Goal: Transaction & Acquisition: Book appointment/travel/reservation

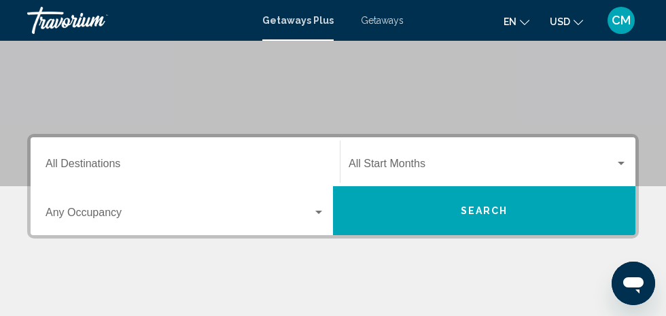
scroll to position [224, 0]
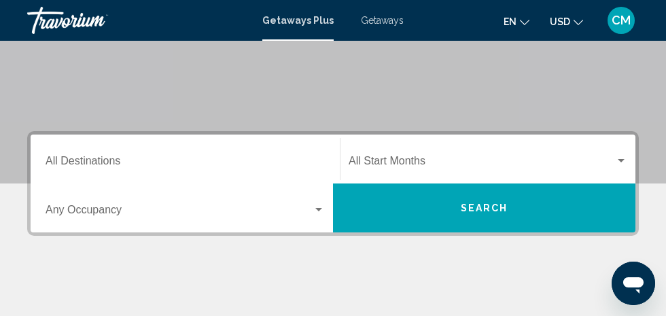
click at [70, 164] on input "Destination All Destinations" at bounding box center [185, 164] width 279 height 12
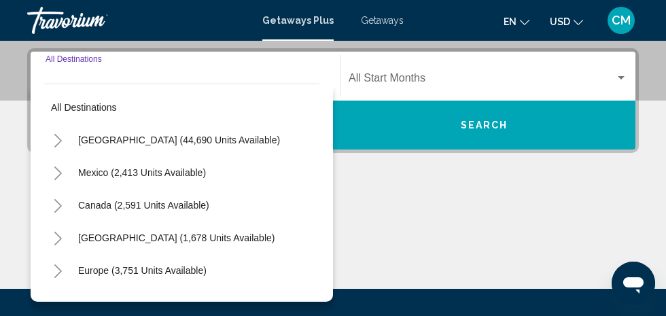
scroll to position [310, 0]
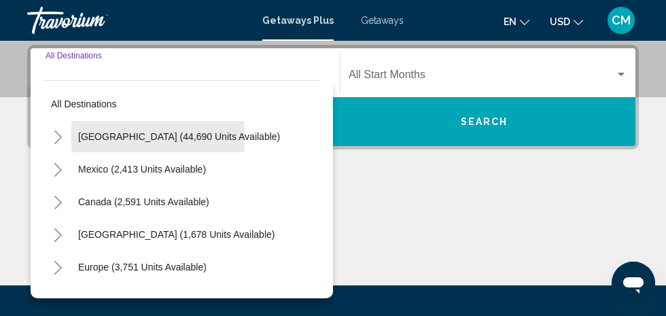
click at [90, 138] on span "United States (44,690 units available)" at bounding box center [179, 136] width 202 height 11
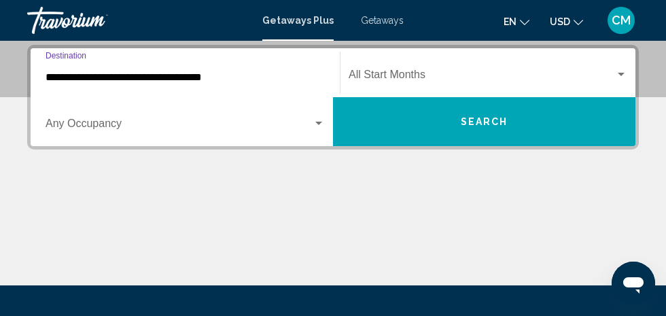
click at [67, 122] on span "Search widget" at bounding box center [179, 126] width 267 height 12
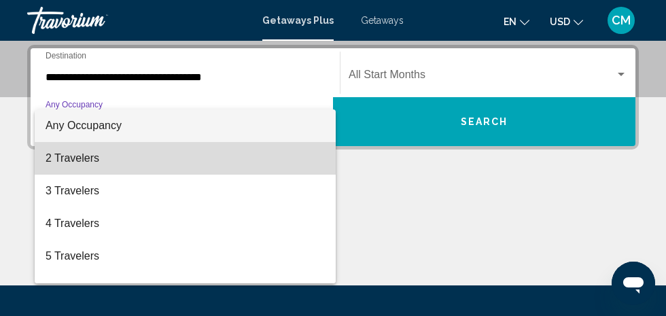
click at [65, 160] on span "2 Travelers" at bounding box center [185, 158] width 279 height 33
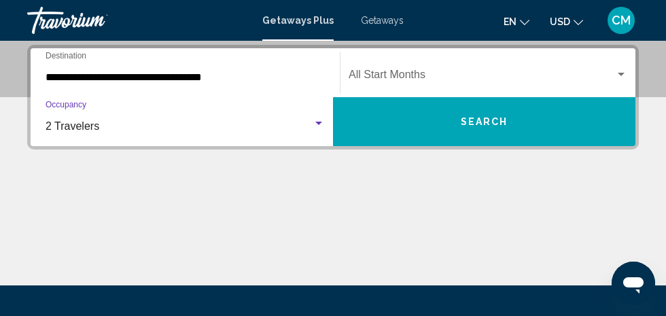
click at [128, 78] on input "**********" at bounding box center [185, 77] width 279 height 12
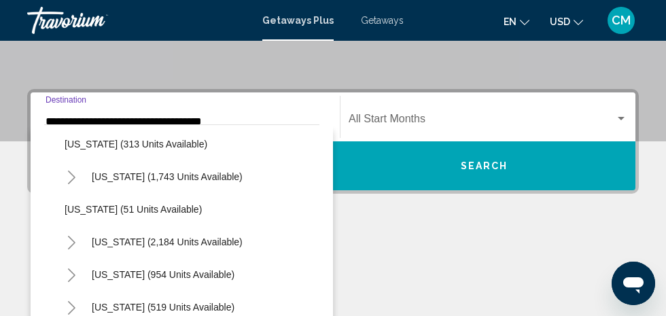
scroll to position [984, 0]
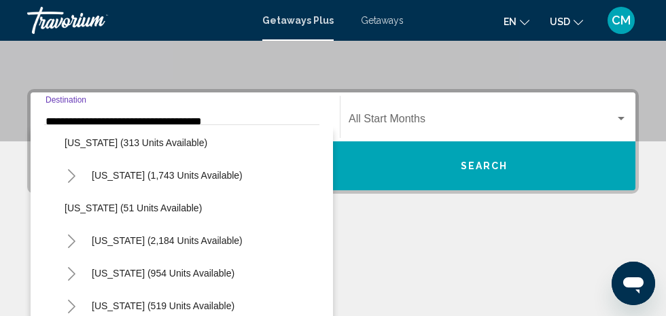
click at [110, 237] on span "South Carolina (2,184 units available)" at bounding box center [167, 240] width 151 height 11
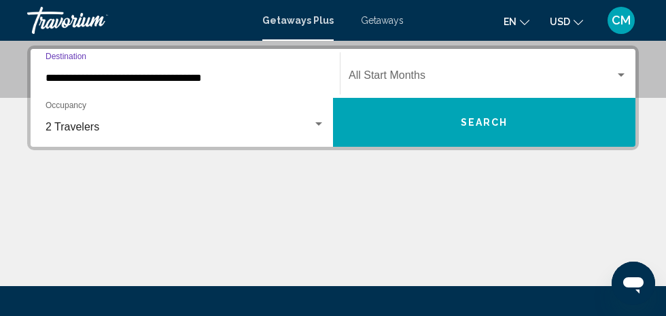
scroll to position [310, 0]
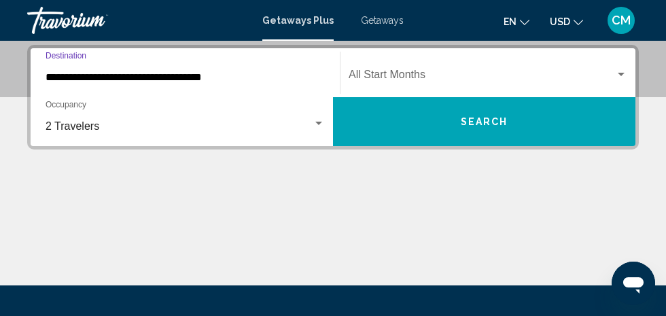
click at [86, 79] on input "**********" at bounding box center [185, 77] width 279 height 12
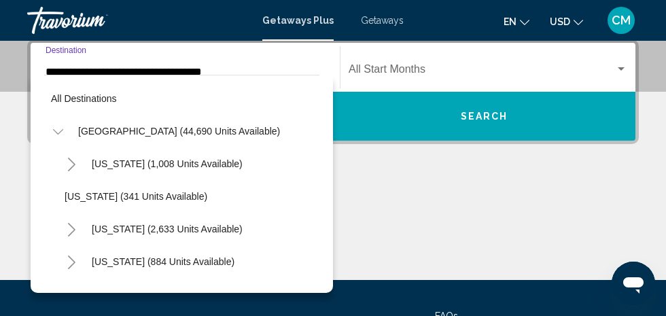
scroll to position [994, 0]
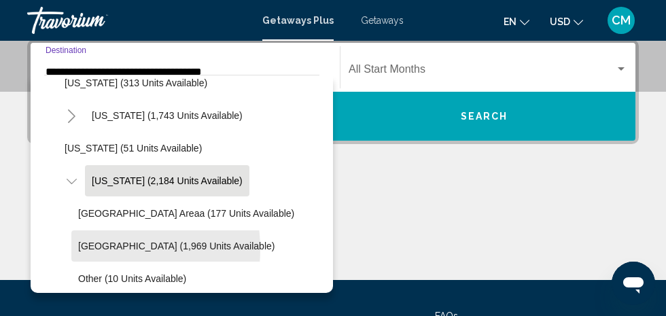
click at [92, 247] on span "Myrtle Beach Area (1,969 units available)" at bounding box center [176, 245] width 196 height 11
type input "**********"
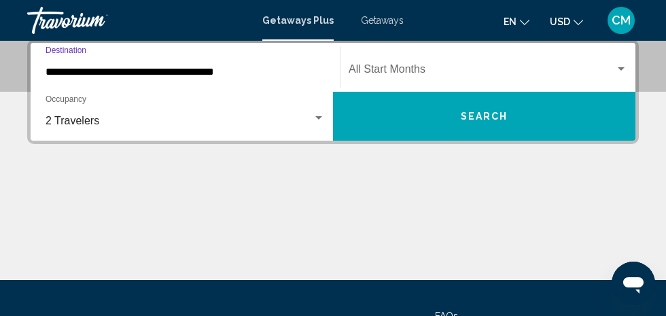
scroll to position [310, 0]
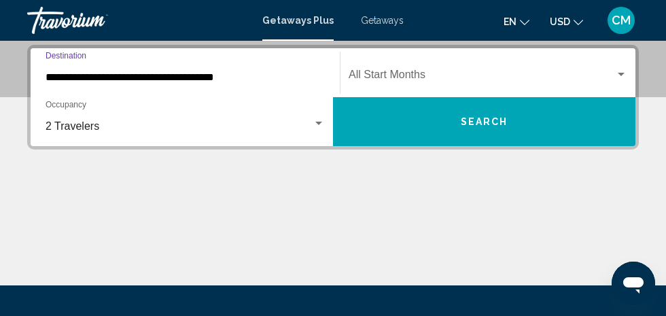
click at [417, 76] on span "Search widget" at bounding box center [481, 77] width 266 height 12
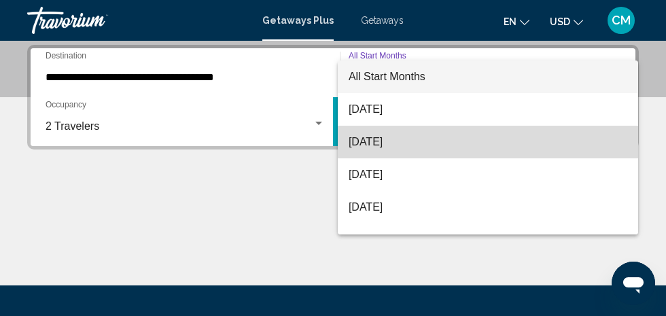
click at [412, 143] on span "September 2025" at bounding box center [487, 142] width 278 height 33
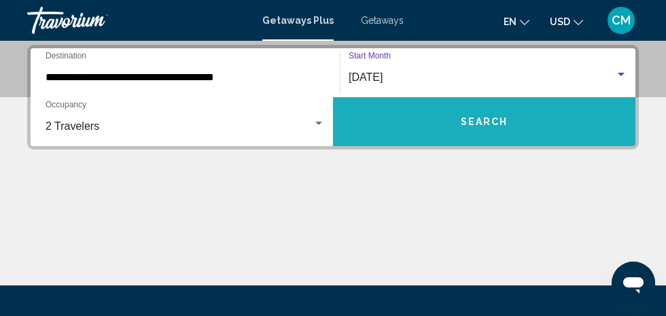
click at [511, 130] on button "Search" at bounding box center [484, 121] width 302 height 49
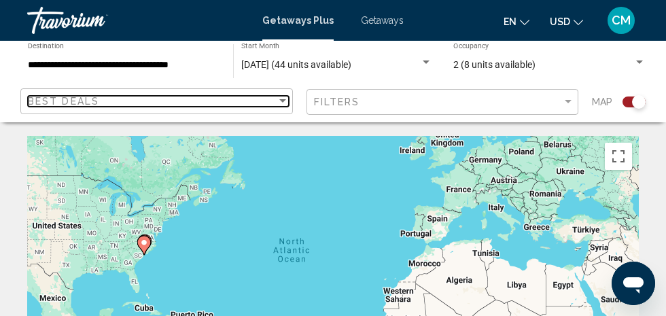
click at [257, 96] on div "Best Deals" at bounding box center [152, 101] width 249 height 11
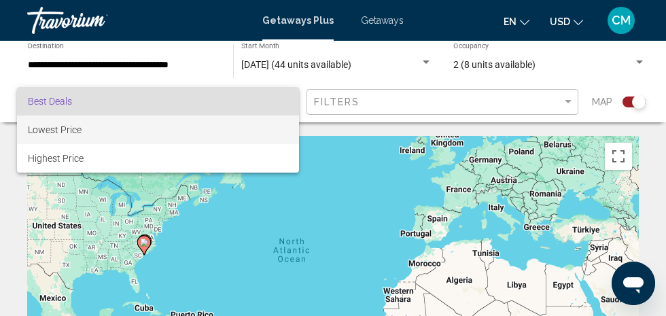
click at [45, 133] on span "Lowest Price" at bounding box center [55, 129] width 54 height 11
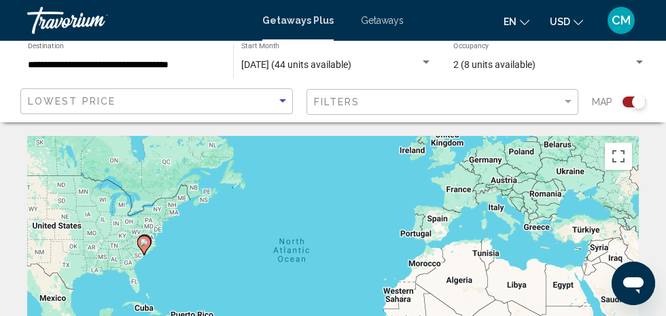
click at [636, 101] on div "Search widget" at bounding box center [639, 102] width 14 height 14
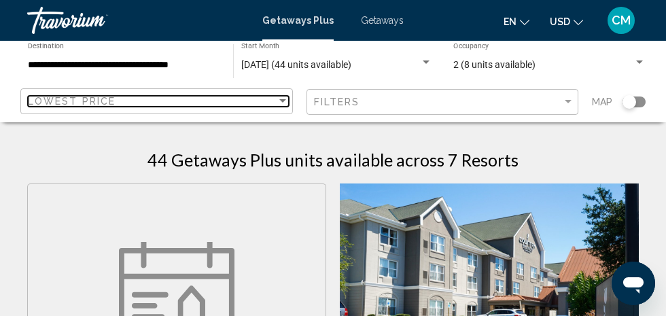
click at [65, 101] on span "Lowest Price" at bounding box center [72, 101] width 88 height 11
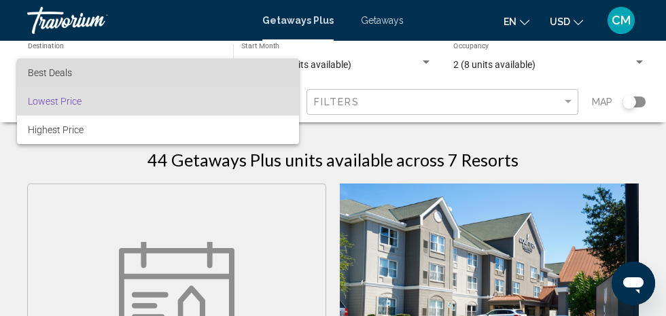
click at [41, 77] on span "Best Deals" at bounding box center [50, 72] width 44 height 11
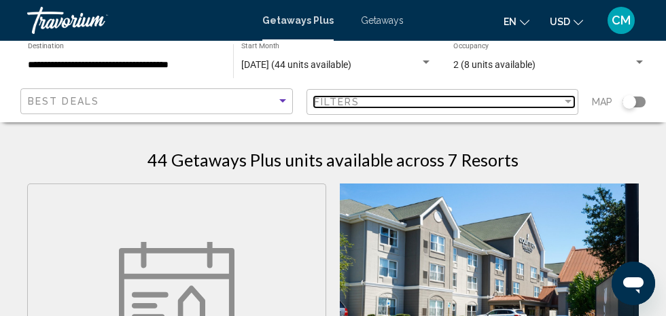
click at [567, 102] on div "Filter" at bounding box center [567, 101] width 7 height 3
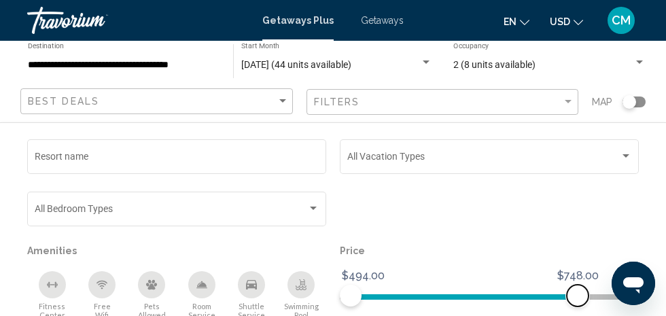
scroll to position [211, 0]
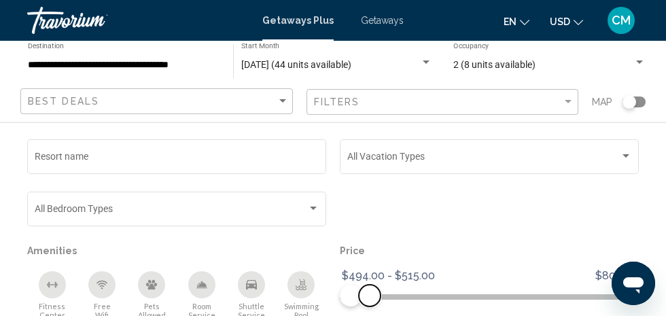
click at [369, 305] on span "Search widget" at bounding box center [370, 296] width 22 height 22
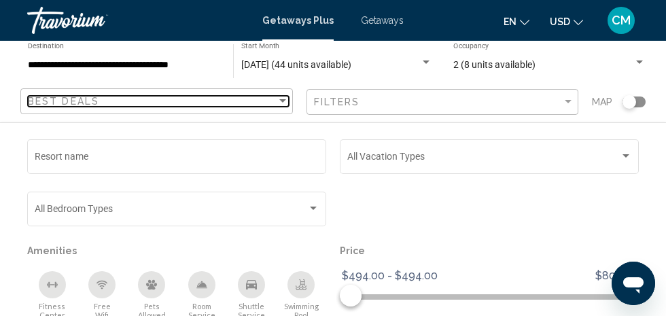
click at [50, 103] on span "Best Deals" at bounding box center [63, 101] width 71 height 11
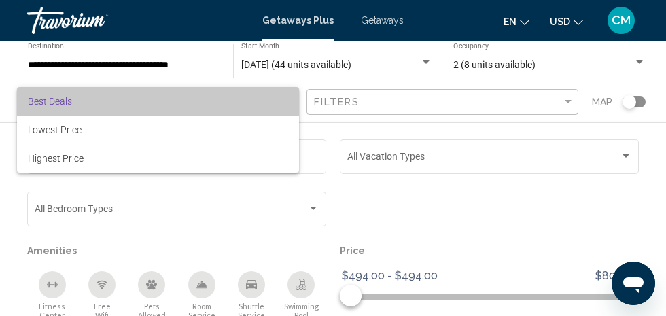
click at [52, 94] on span "Best Deals" at bounding box center [158, 101] width 261 height 29
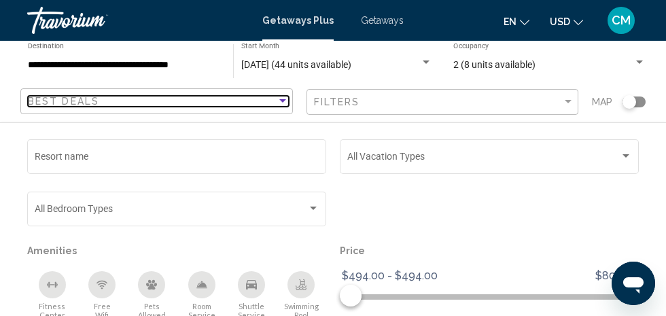
scroll to position [574, 0]
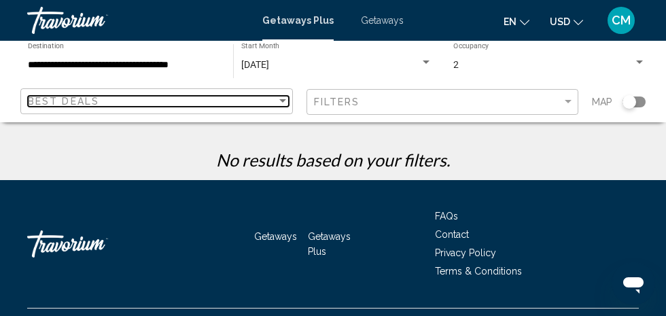
click at [71, 96] on span "Best Deals" at bounding box center [63, 101] width 71 height 11
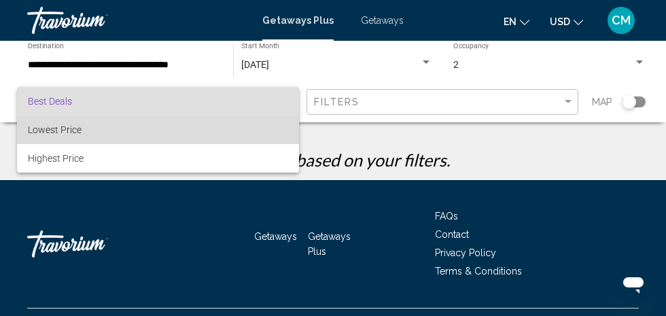
click at [39, 130] on span "Lowest Price" at bounding box center [55, 129] width 54 height 11
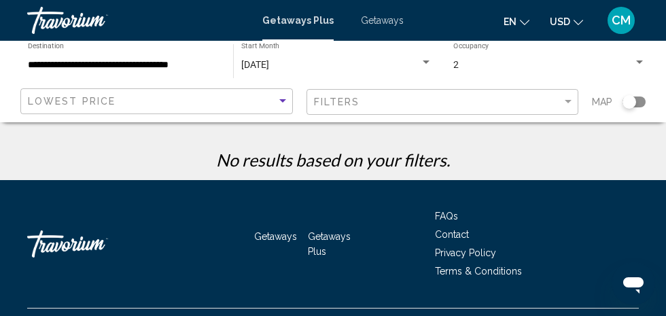
click at [551, 240] on li "Contact" at bounding box center [537, 233] width 204 height 15
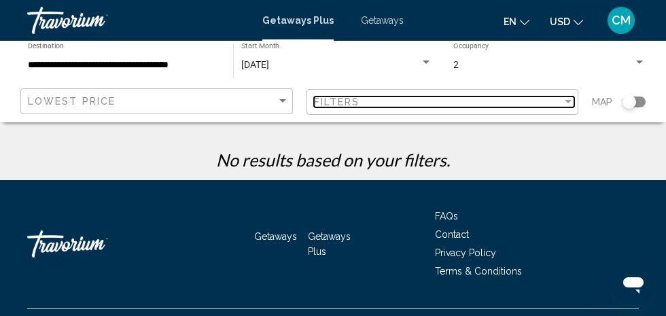
click at [559, 98] on div "Filters" at bounding box center [438, 101] width 249 height 11
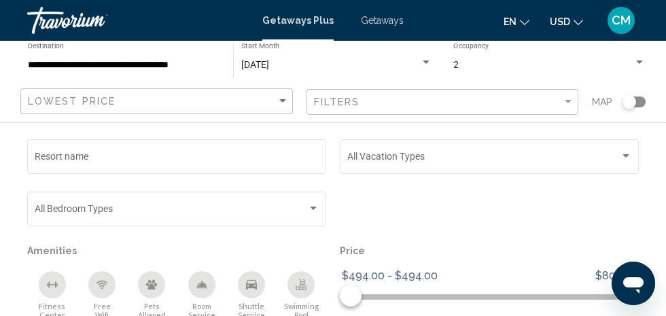
click at [625, 156] on div "Search widget" at bounding box center [625, 155] width 7 height 3
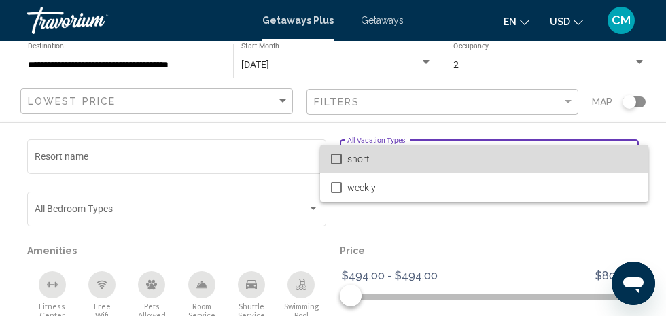
click at [357, 163] on span "short" at bounding box center [492, 159] width 290 height 29
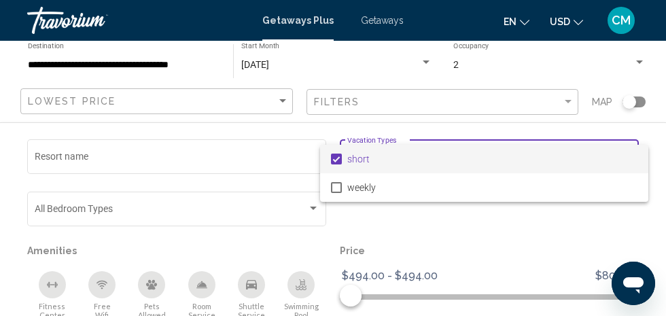
click at [103, 157] on div at bounding box center [333, 158] width 666 height 316
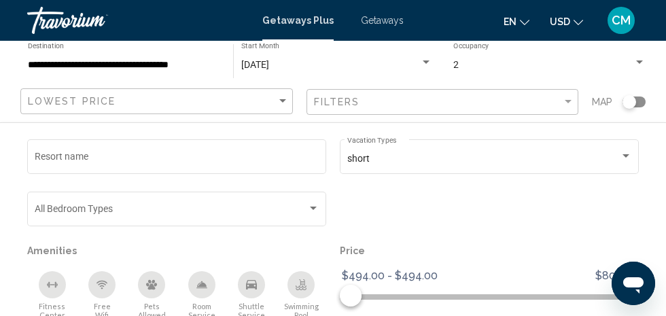
click at [58, 161] on input "Resort name" at bounding box center [177, 159] width 285 height 11
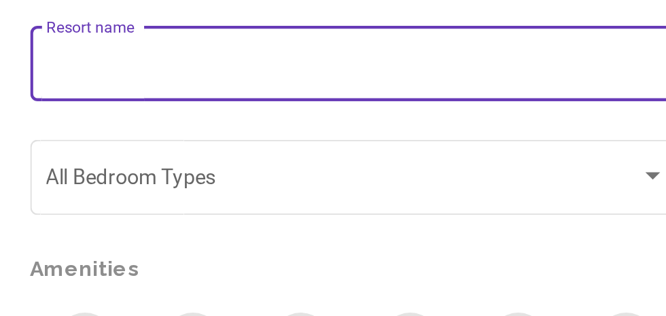
click at [54, 213] on span "Search widget" at bounding box center [171, 211] width 272 height 11
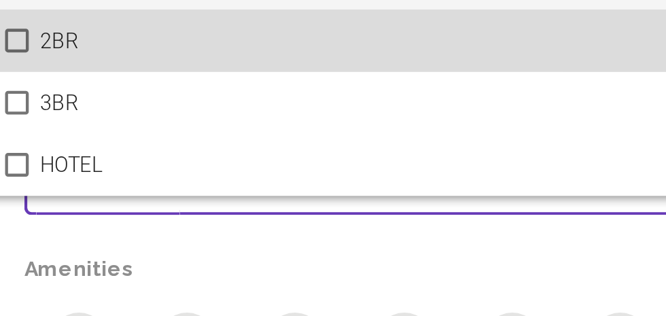
click at [27, 145] on mat-pseudo-checkbox at bounding box center [23, 146] width 11 height 11
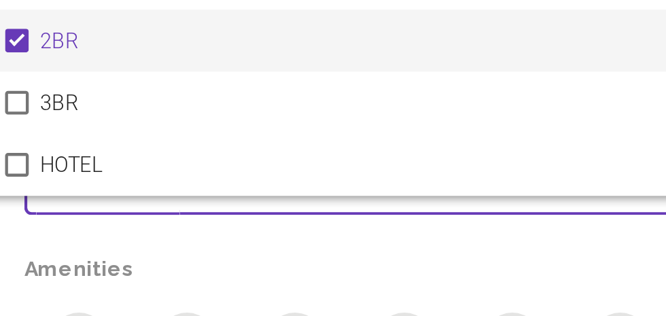
click at [24, 145] on mat-pseudo-checkbox at bounding box center [23, 146] width 11 height 11
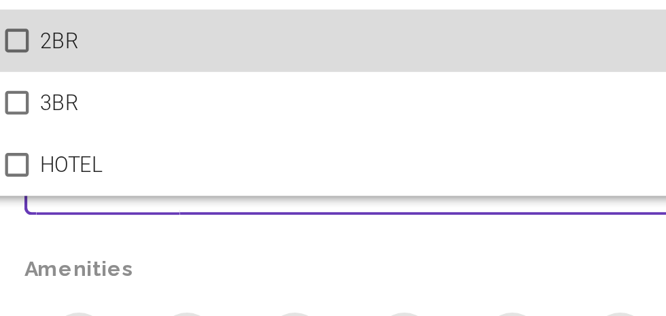
click at [26, 145] on mat-pseudo-checkbox at bounding box center [23, 146] width 11 height 11
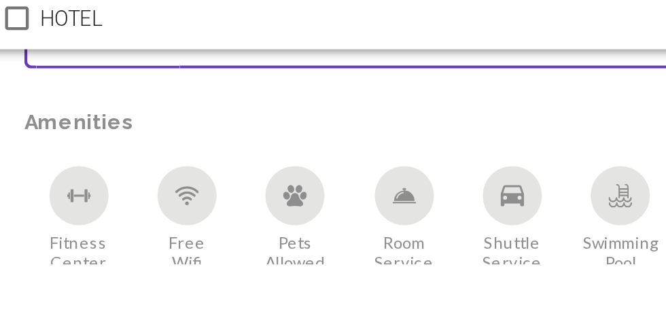
click at [276, 315] on div at bounding box center [333, 158] width 666 height 316
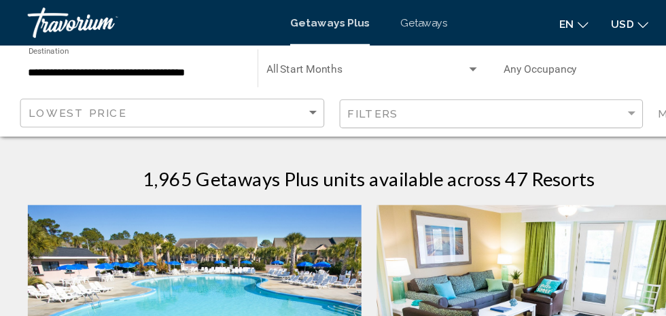
click at [416, 65] on span "Search widget" at bounding box center [330, 65] width 179 height 11
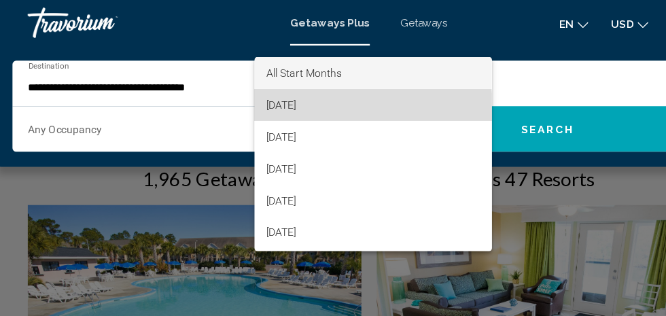
click at [306, 98] on span "September 2025" at bounding box center [336, 93] width 191 height 29
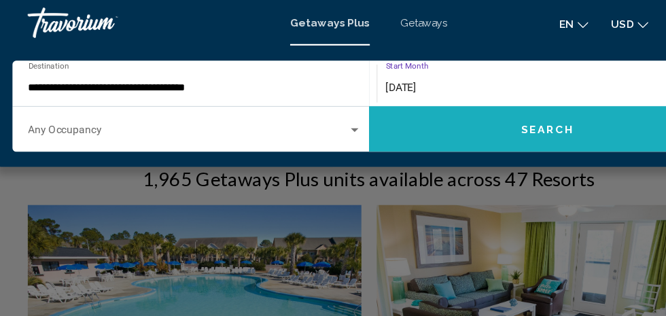
click at [503, 120] on span "Search" at bounding box center [493, 116] width 48 height 11
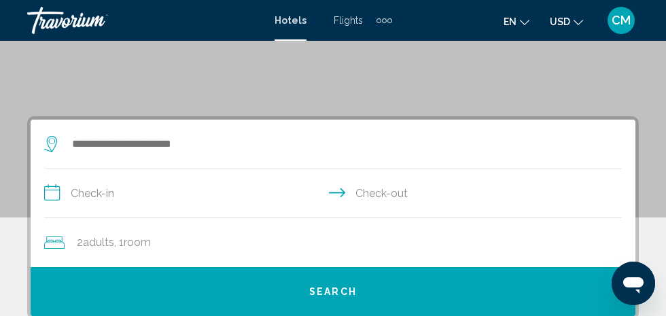
scroll to position [194, 0]
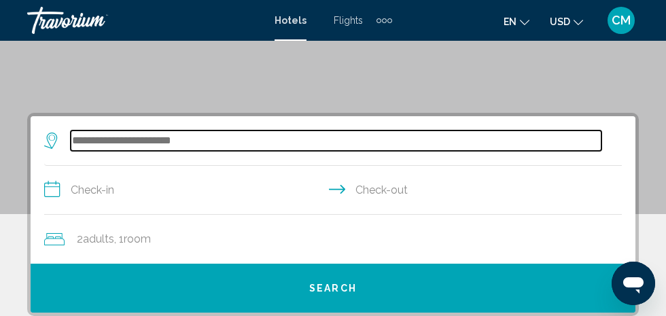
click at [100, 144] on input "Search widget" at bounding box center [336, 140] width 530 height 20
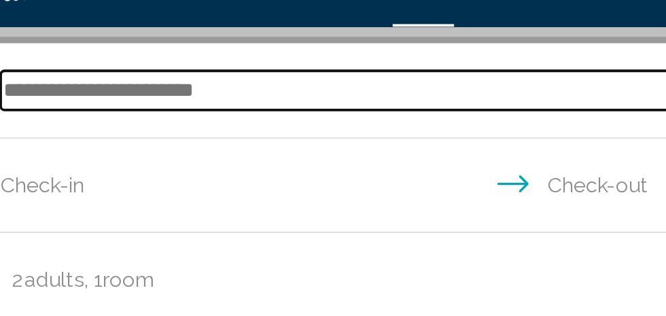
scroll to position [260, 0]
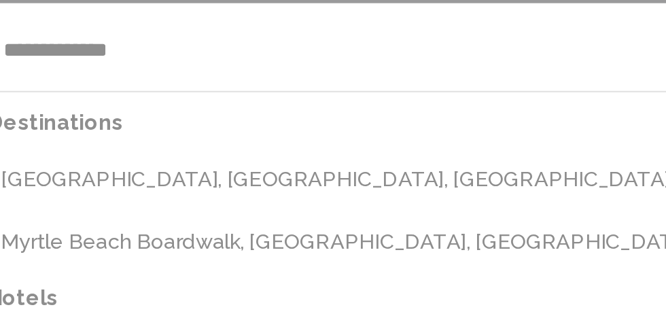
click at [122, 141] on button "[GEOGRAPHIC_DATA], [GEOGRAPHIC_DATA], [GEOGRAPHIC_DATA] (MYR)" at bounding box center [343, 141] width 558 height 26
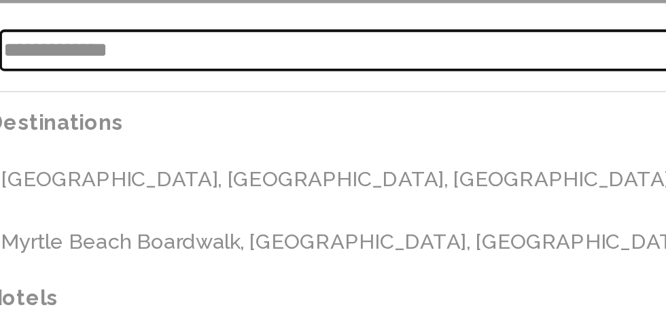
type input "**********"
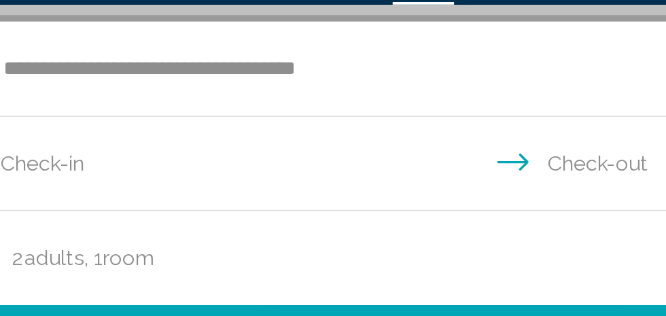
click at [108, 125] on input "**********" at bounding box center [335, 125] width 583 height 52
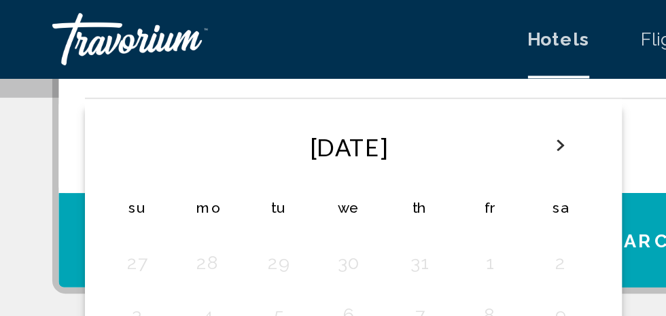
scroll to position [353, 0]
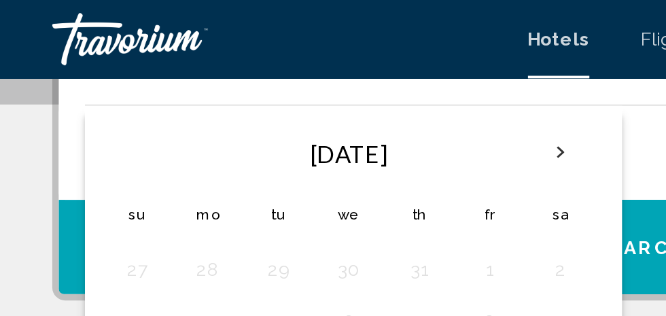
click at [291, 77] on th "Next month" at bounding box center [291, 80] width 37 height 30
click at [218, 141] on button "4" at bounding box center [218, 139] width 22 height 19
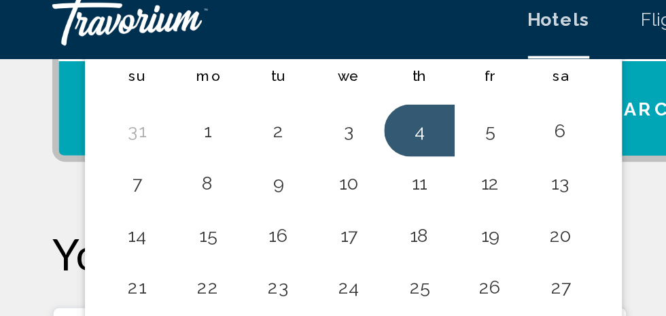
scroll to position [415, 0]
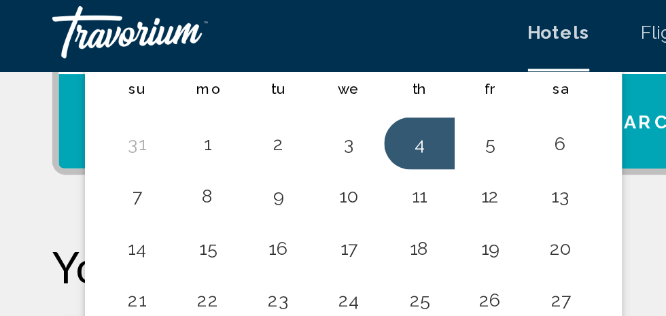
click at [215, 74] on button "4" at bounding box center [218, 78] width 22 height 19
type input "**********"
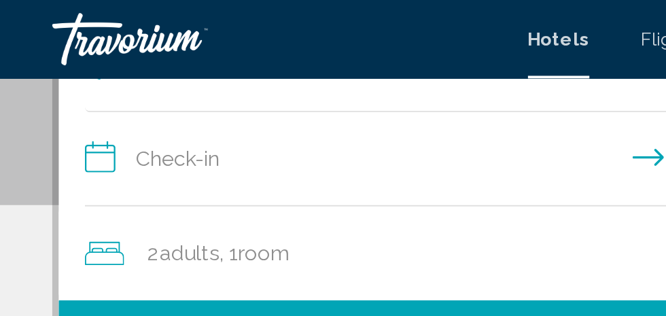
click at [215, 75] on input "**********" at bounding box center [335, 84] width 583 height 52
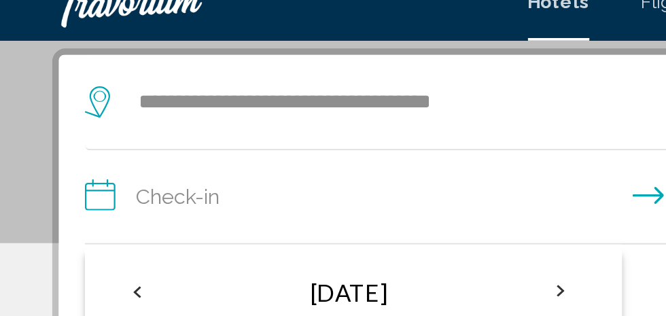
scroll to position [262, 0]
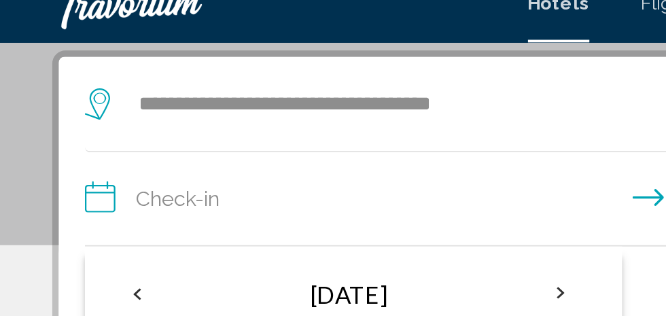
click at [52, 121] on input "**********" at bounding box center [335, 124] width 583 height 52
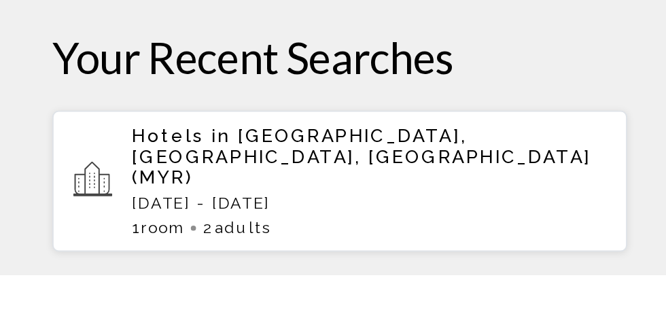
scroll to position [290, 0]
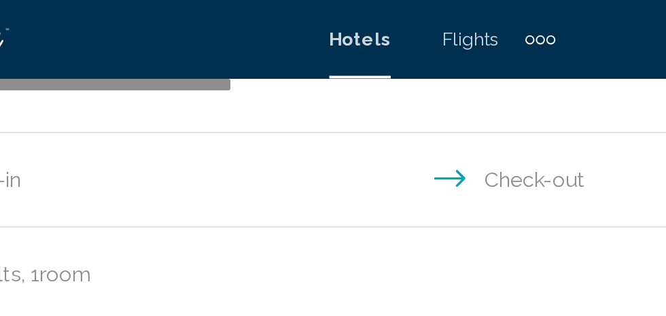
click at [393, 95] on input "**********" at bounding box center [335, 95] width 583 height 52
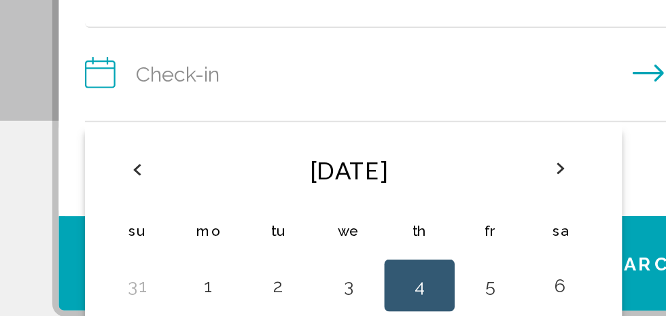
scroll to position [289, 0]
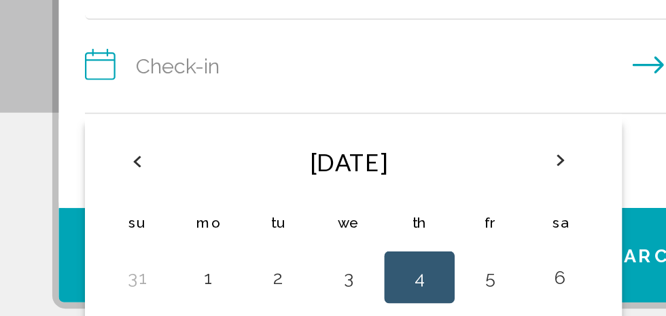
click at [291, 205] on button "6" at bounding box center [292, 203] width 22 height 19
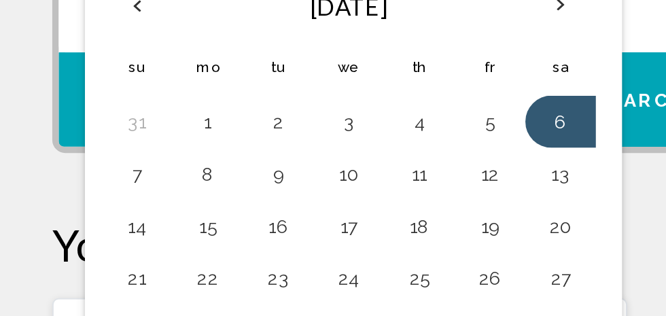
click at [336, 285] on div "Your Recent Searches Hotels in Myrtle Beach, SC, United States (MYR) Thu, 04 Se…" at bounding box center [332, 311] width 611 height 115
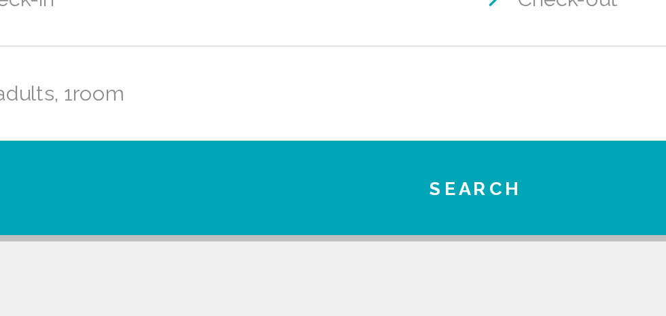
scroll to position [234, 0]
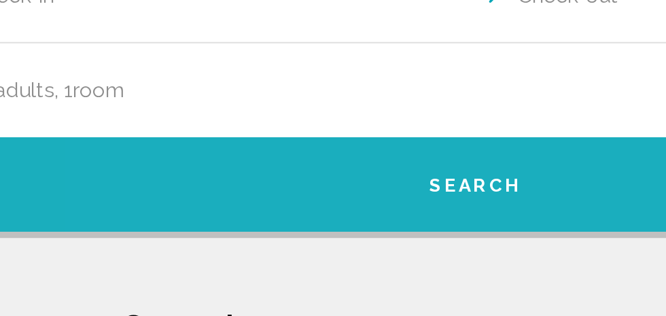
click at [350, 255] on button "Search" at bounding box center [333, 247] width 605 height 49
click at [339, 250] on span "Search" at bounding box center [333, 247] width 48 height 11
click at [342, 250] on span "Search" at bounding box center [333, 247] width 48 height 11
click at [354, 251] on span "Search" at bounding box center [333, 247] width 48 height 11
click at [334, 249] on span "Search" at bounding box center [333, 247] width 48 height 11
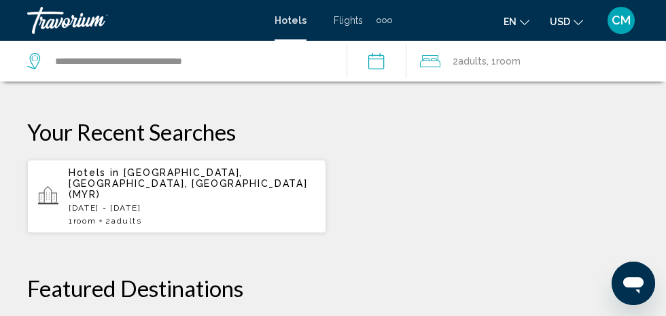
scroll to position [425, 0]
click at [124, 204] on p "[DATE] - [DATE]" at bounding box center [192, 209] width 247 height 10
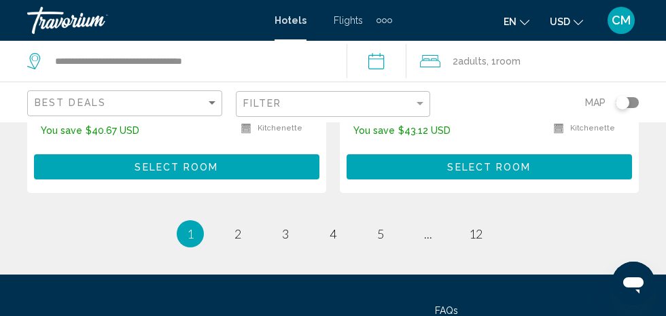
scroll to position [3029, 0]
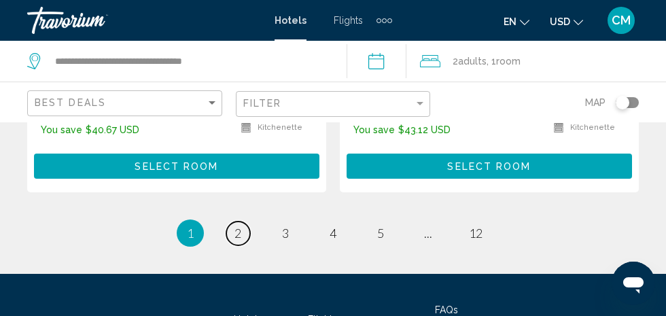
click at [233, 221] on link "page 2" at bounding box center [238, 233] width 24 height 24
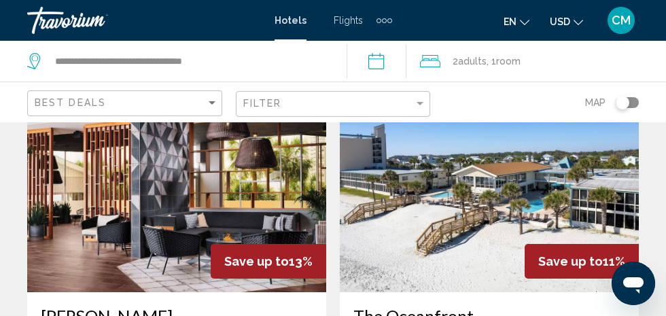
scroll to position [1087, 0]
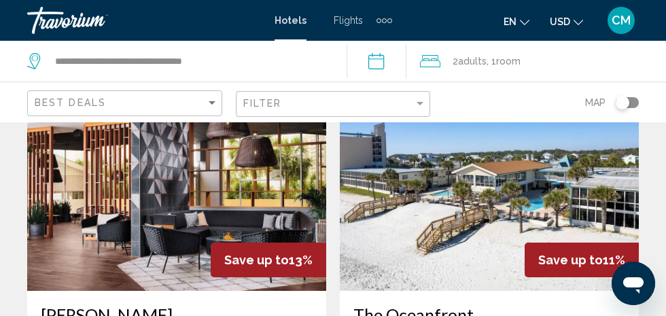
click at [502, 209] on img "Main content" at bounding box center [489, 181] width 299 height 217
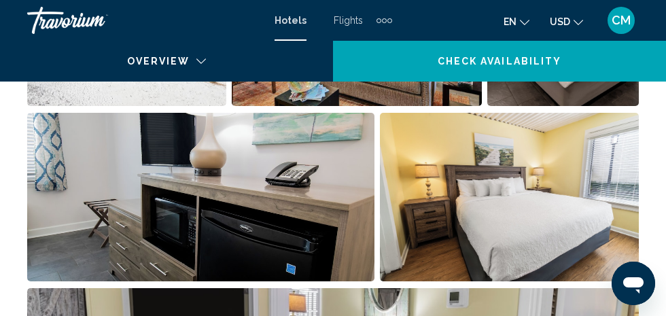
scroll to position [183, 0]
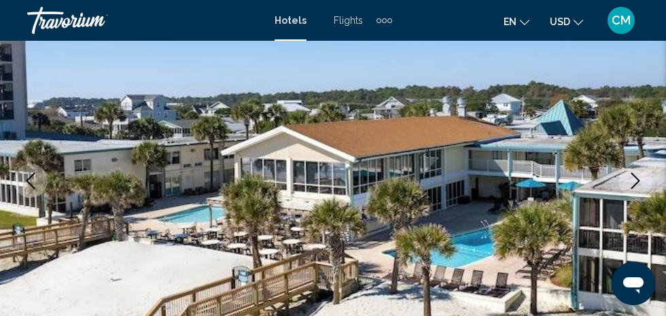
click at [633, 182] on icon "Next image" at bounding box center [635, 181] width 16 height 16
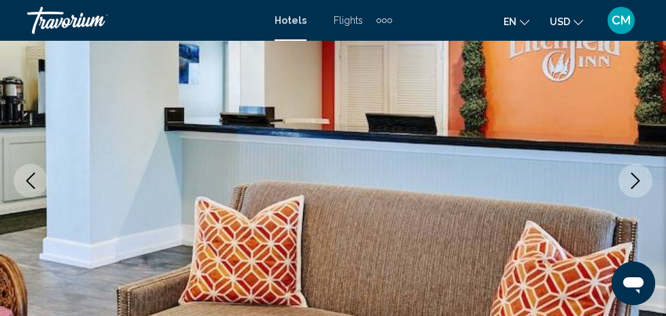
click at [630, 184] on icon "Next image" at bounding box center [635, 181] width 16 height 16
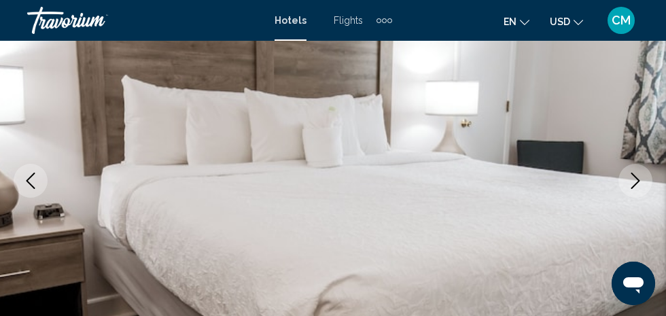
click at [628, 181] on icon "Next image" at bounding box center [635, 181] width 16 height 16
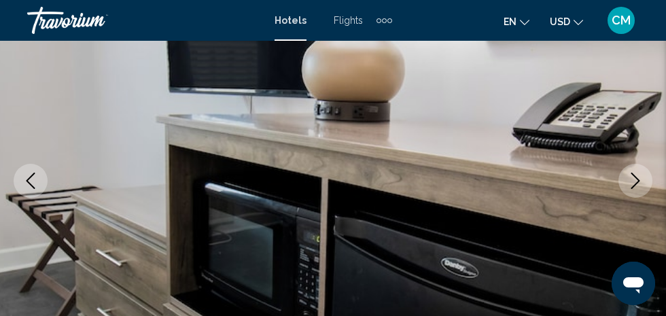
click at [632, 179] on icon "Next image" at bounding box center [635, 181] width 16 height 16
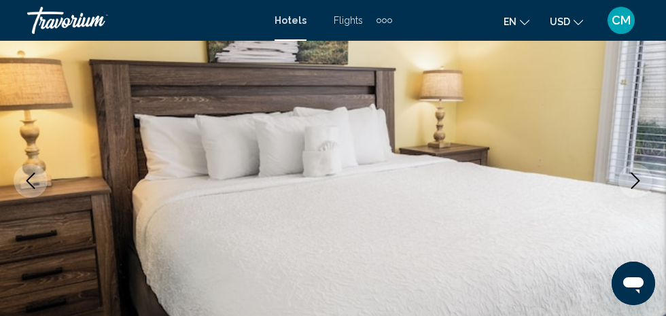
click at [639, 180] on icon "Next image" at bounding box center [635, 181] width 16 height 16
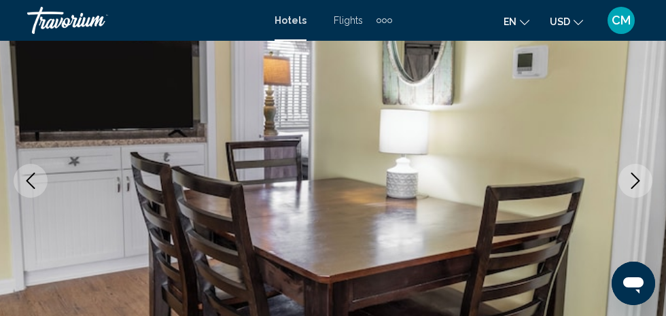
click at [630, 178] on icon "Next image" at bounding box center [635, 181] width 16 height 16
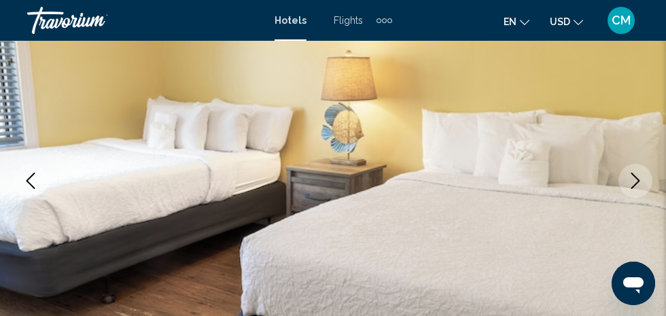
click at [630, 173] on icon "Next image" at bounding box center [635, 181] width 16 height 16
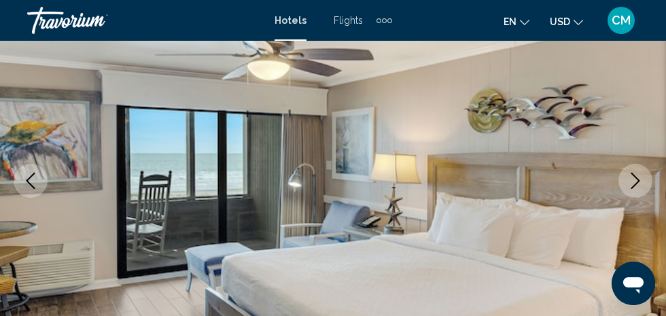
click at [629, 170] on button "Next image" at bounding box center [635, 181] width 34 height 34
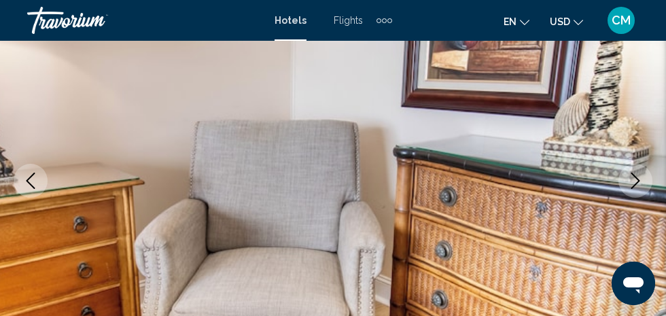
click at [630, 176] on icon "Next image" at bounding box center [635, 181] width 16 height 16
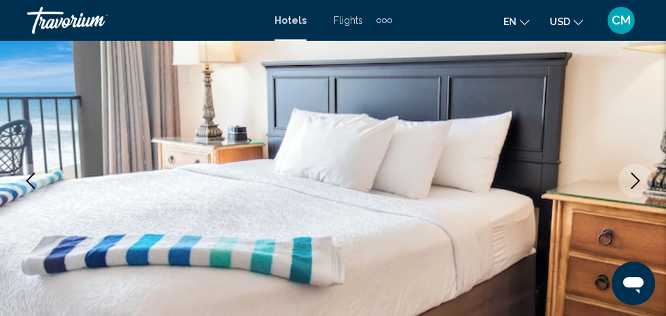
click at [628, 177] on icon "Next image" at bounding box center [635, 181] width 16 height 16
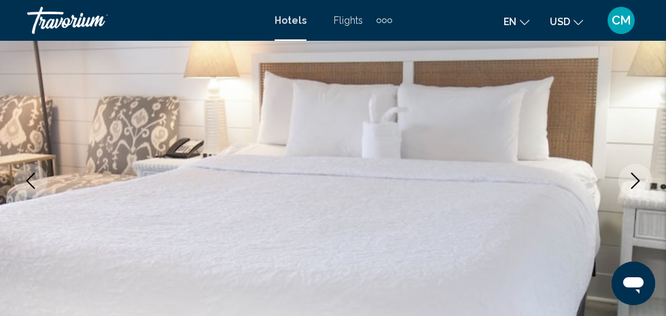
click at [626, 175] on button "Next image" at bounding box center [635, 181] width 34 height 34
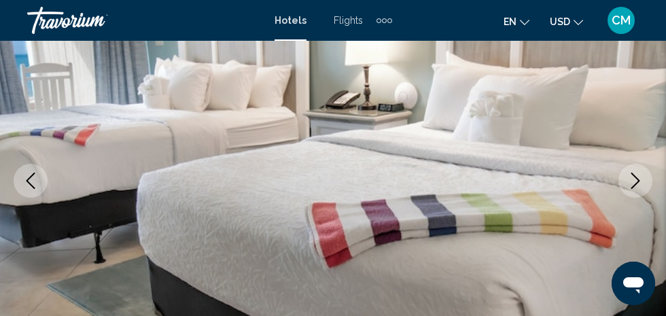
click at [624, 174] on button "Next image" at bounding box center [635, 181] width 34 height 34
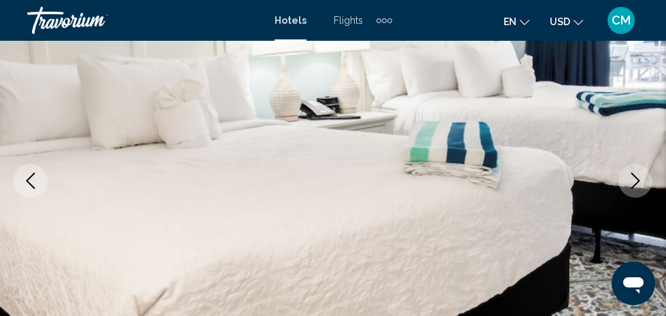
click at [622, 175] on button "Next image" at bounding box center [635, 181] width 34 height 34
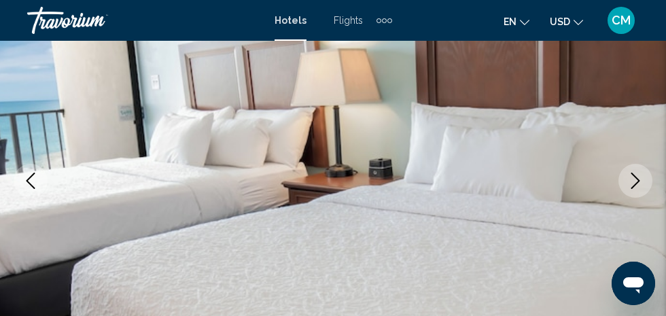
click at [620, 177] on button "Next image" at bounding box center [635, 181] width 34 height 34
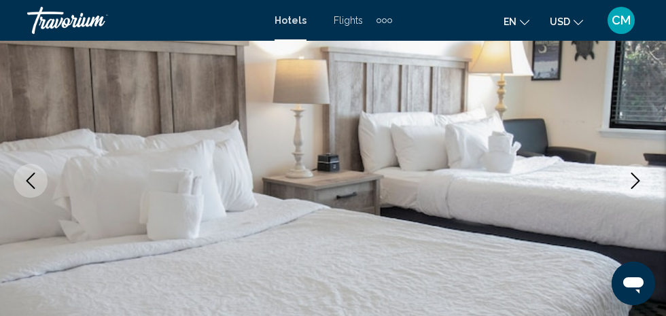
click at [620, 173] on button "Next image" at bounding box center [635, 181] width 34 height 34
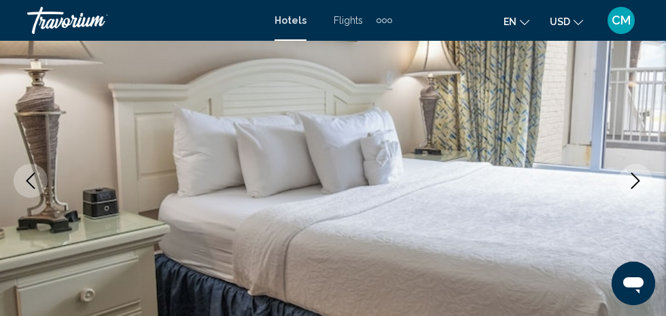
click at [626, 173] on button "Next image" at bounding box center [635, 181] width 34 height 34
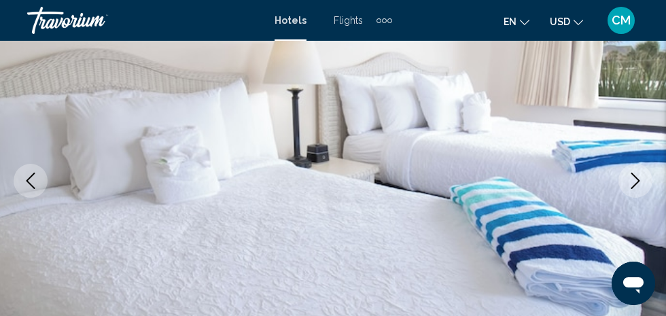
click at [624, 174] on button "Next image" at bounding box center [635, 181] width 34 height 34
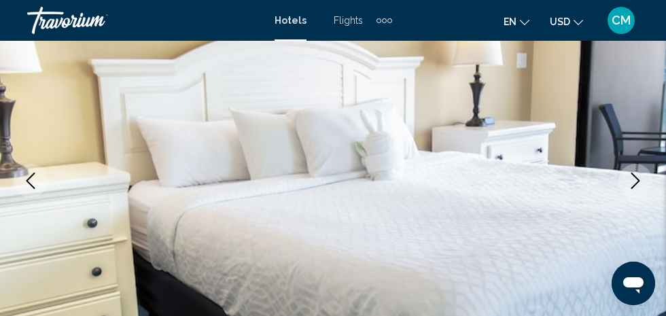
click at [622, 173] on button "Next image" at bounding box center [635, 181] width 34 height 34
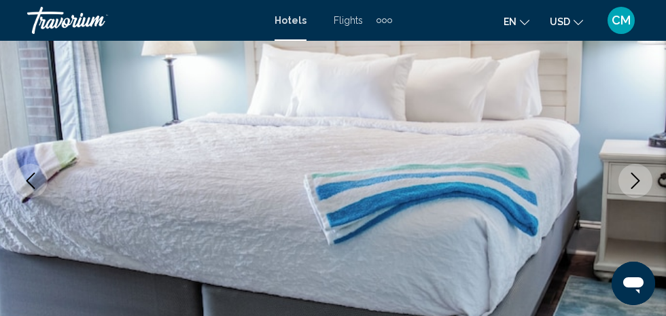
click at [622, 170] on button "Next image" at bounding box center [635, 181] width 34 height 34
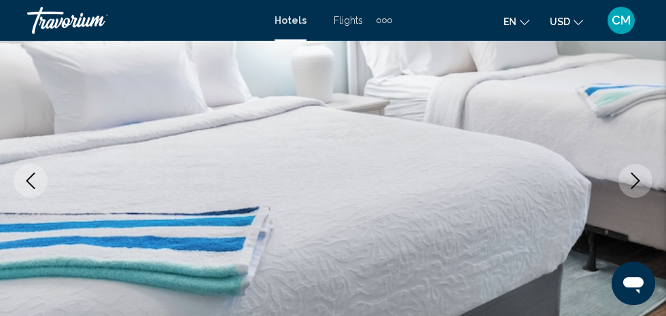
click at [622, 170] on button "Next image" at bounding box center [635, 181] width 34 height 34
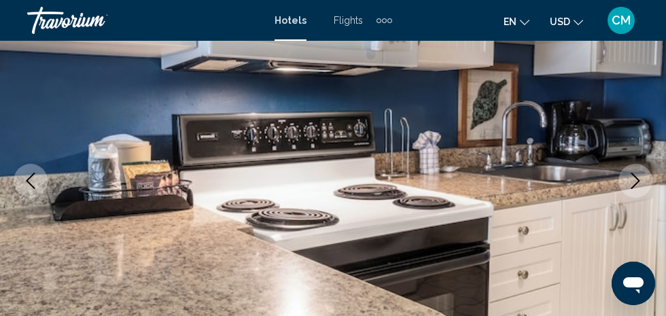
click at [628, 168] on button "Next image" at bounding box center [635, 181] width 34 height 34
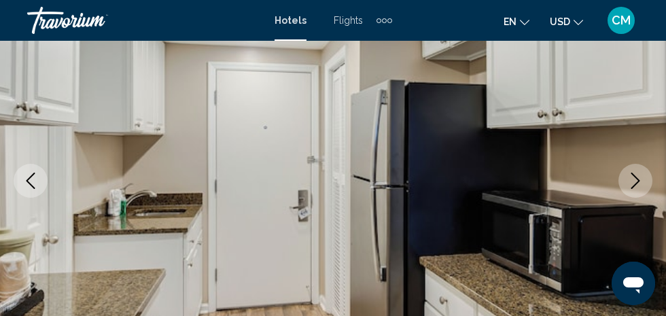
click at [624, 168] on button "Next image" at bounding box center [635, 181] width 34 height 34
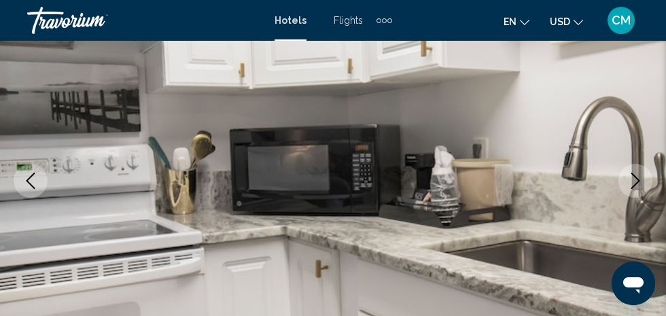
click at [624, 168] on button "Next image" at bounding box center [635, 181] width 34 height 34
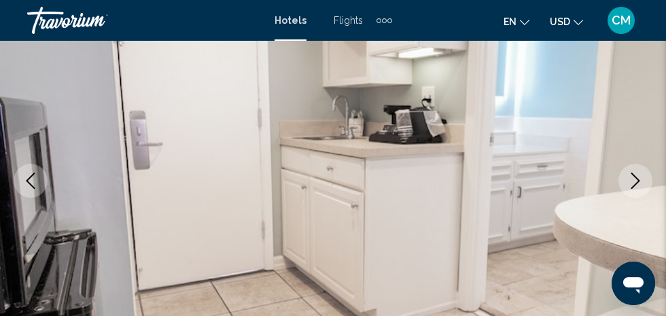
click at [624, 170] on button "Next image" at bounding box center [635, 181] width 34 height 34
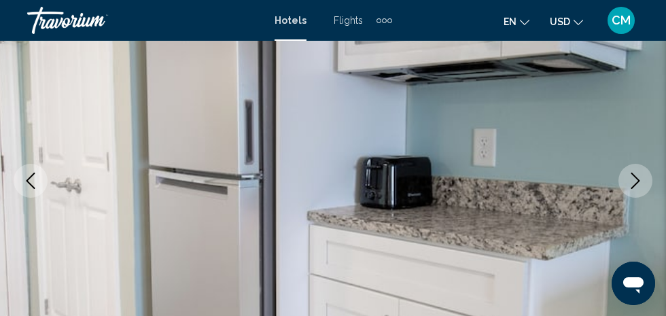
click at [625, 170] on button "Next image" at bounding box center [635, 181] width 34 height 34
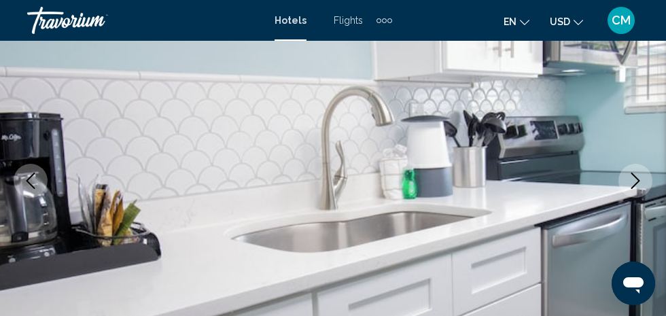
click at [625, 166] on button "Next image" at bounding box center [635, 181] width 34 height 34
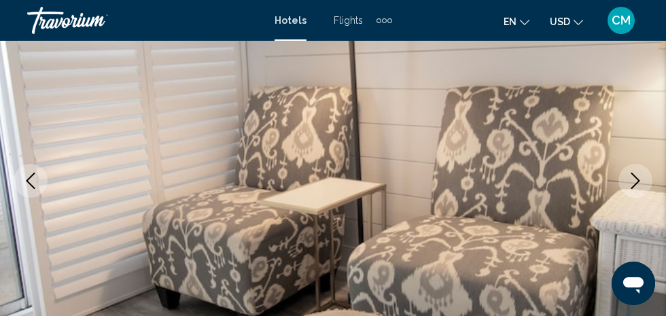
click at [627, 168] on button "Next image" at bounding box center [635, 181] width 34 height 34
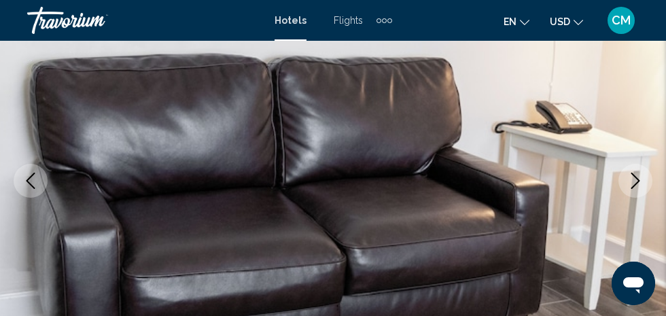
click at [632, 165] on button "Next image" at bounding box center [635, 181] width 34 height 34
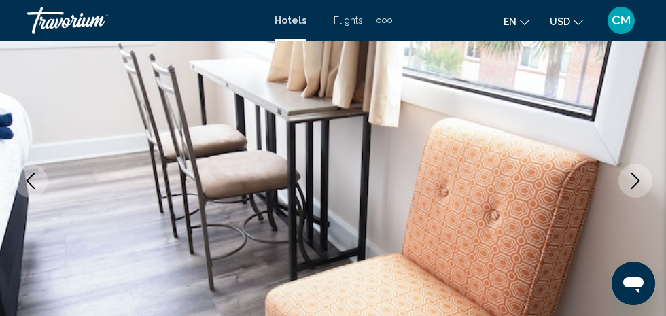
click at [630, 163] on img "Main content" at bounding box center [333, 180] width 666 height 645
click at [626, 177] on button "Next image" at bounding box center [635, 181] width 34 height 34
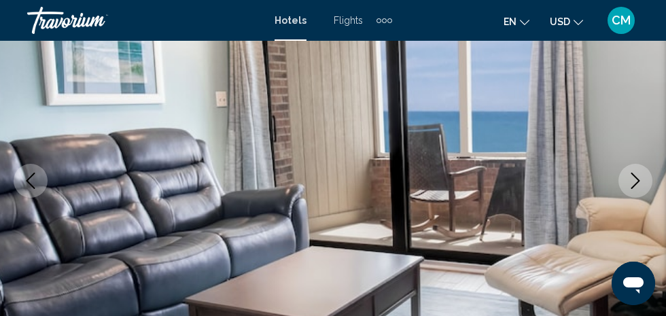
click at [630, 179] on icon "Next image" at bounding box center [635, 181] width 16 height 16
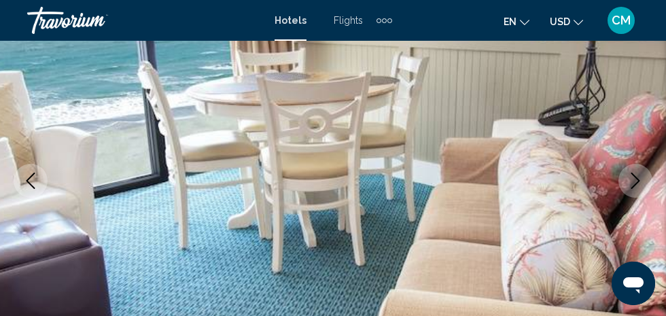
click at [624, 180] on button "Next image" at bounding box center [635, 181] width 34 height 34
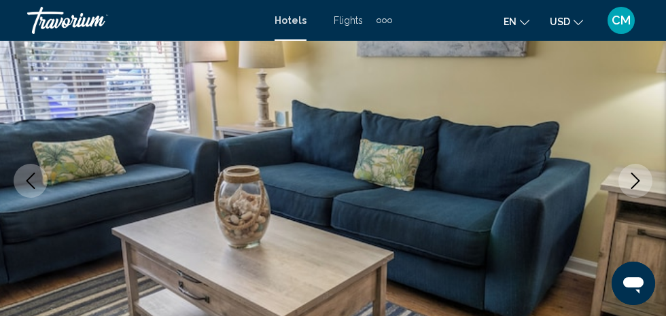
click at [627, 179] on icon "Next image" at bounding box center [635, 181] width 16 height 16
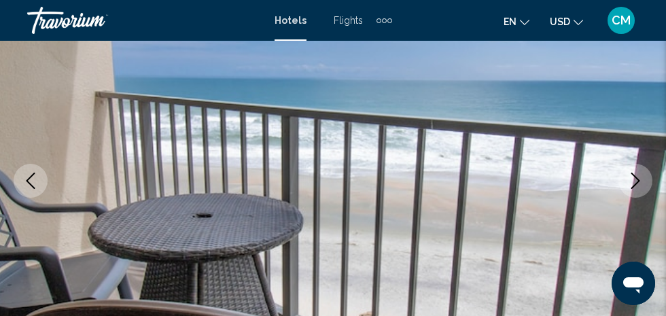
click at [627, 185] on icon "Next image" at bounding box center [635, 181] width 16 height 16
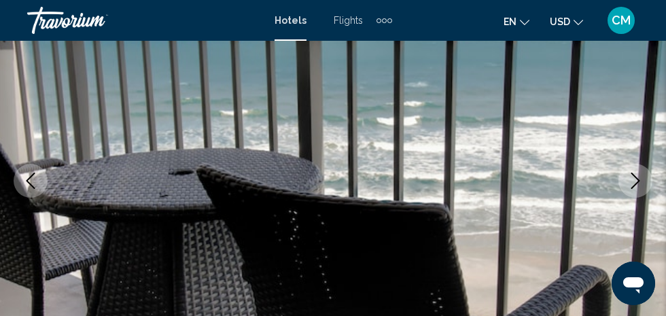
click at [625, 185] on button "Next image" at bounding box center [635, 181] width 34 height 34
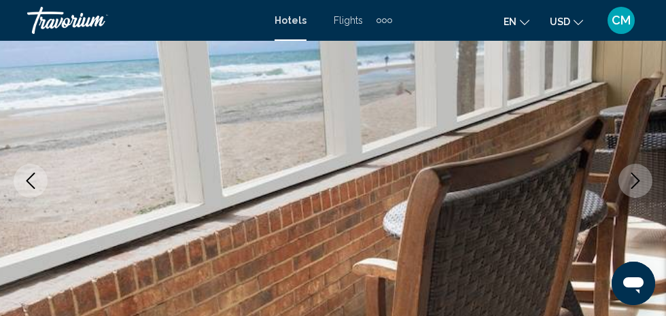
click at [627, 177] on icon "Next image" at bounding box center [635, 181] width 16 height 16
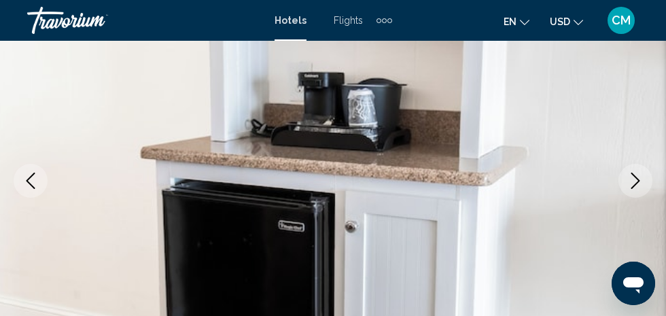
click at [642, 176] on icon "Next image" at bounding box center [635, 181] width 16 height 16
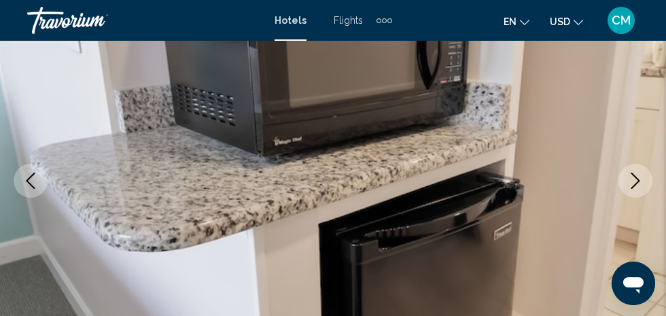
click at [637, 174] on icon "Next image" at bounding box center [635, 181] width 16 height 16
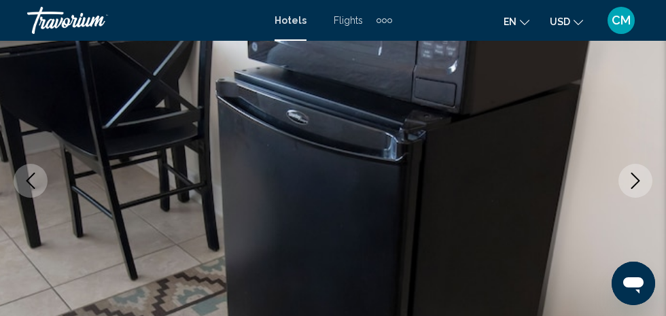
click at [640, 171] on button "Next image" at bounding box center [635, 181] width 34 height 34
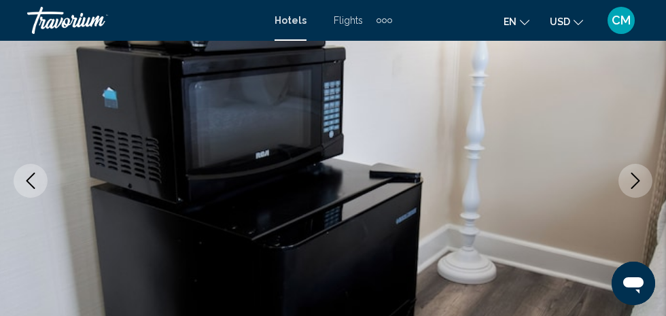
click at [641, 168] on button "Next image" at bounding box center [635, 181] width 34 height 34
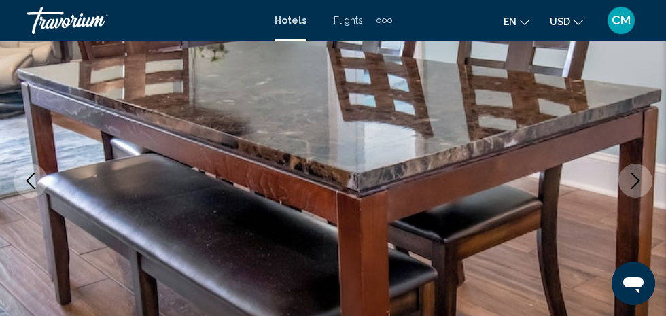
click at [35, 181] on icon "Previous image" at bounding box center [30, 181] width 16 height 16
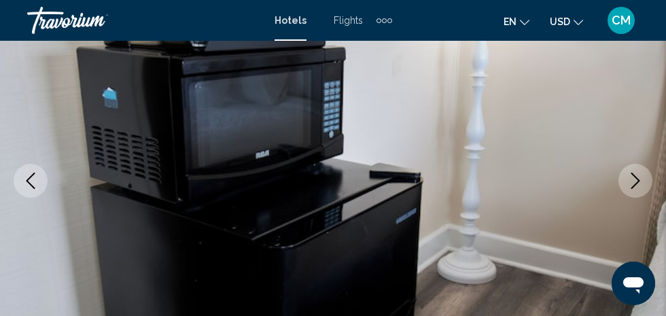
click at [631, 173] on icon "Next image" at bounding box center [635, 181] width 9 height 16
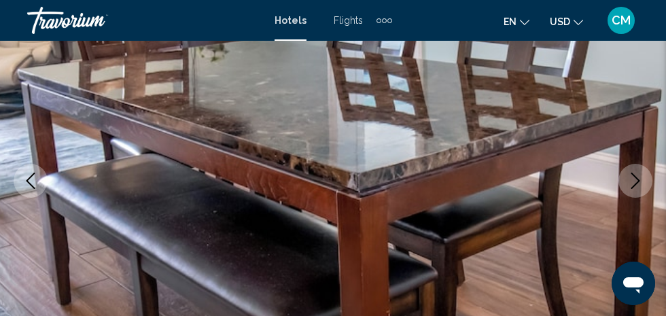
click at [636, 169] on button "Next image" at bounding box center [635, 181] width 34 height 34
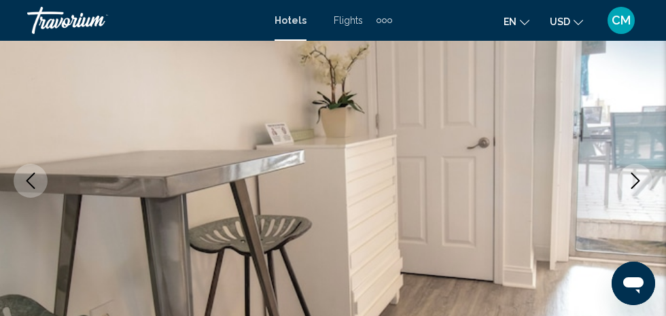
click at [642, 166] on button "Next image" at bounding box center [635, 181] width 34 height 34
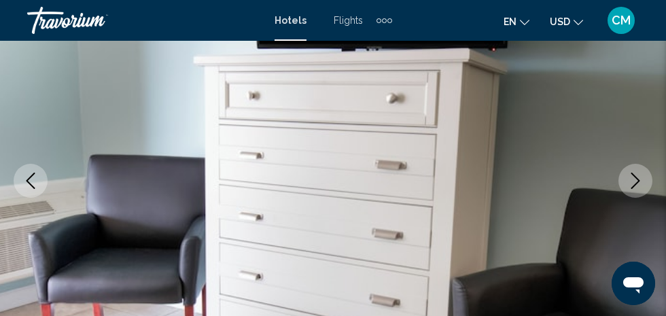
click at [639, 164] on button "Next image" at bounding box center [635, 181] width 34 height 34
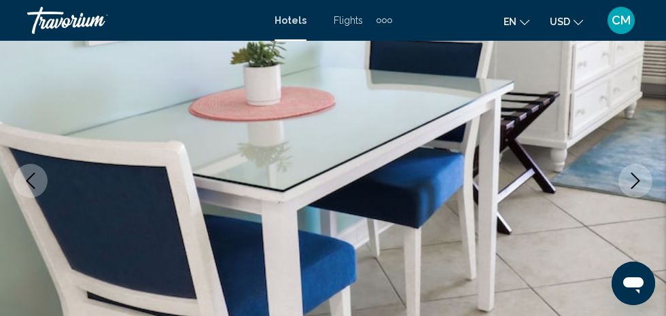
click at [641, 167] on button "Next image" at bounding box center [635, 181] width 34 height 34
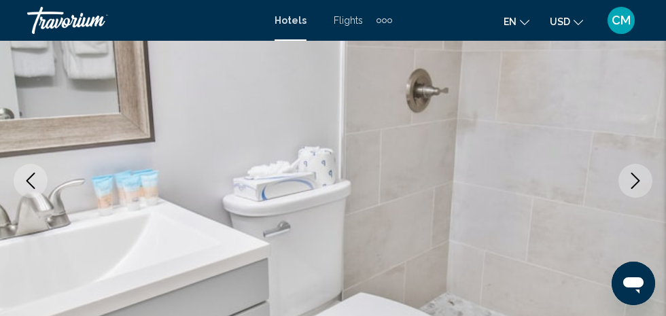
click at [645, 166] on button "Next image" at bounding box center [635, 181] width 34 height 34
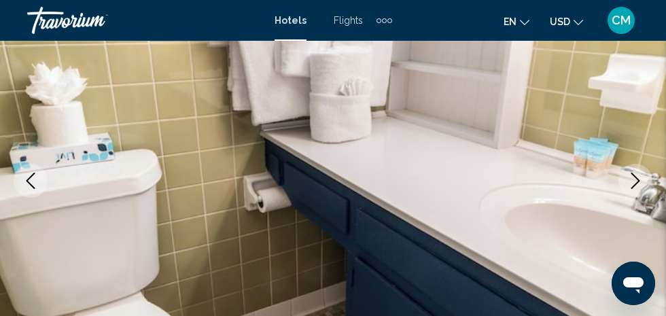
click at [636, 167] on button "Next image" at bounding box center [635, 181] width 34 height 34
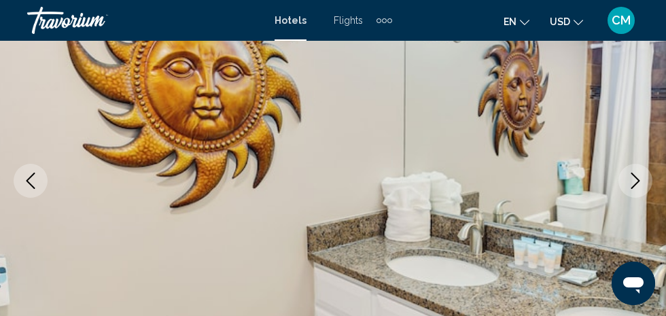
click at [634, 168] on button "Next image" at bounding box center [635, 181] width 34 height 34
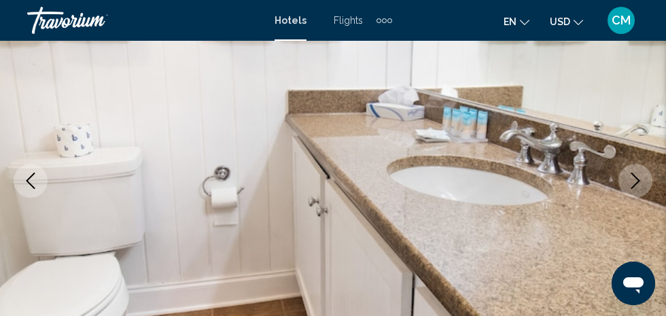
click at [637, 168] on button "Next image" at bounding box center [635, 181] width 34 height 34
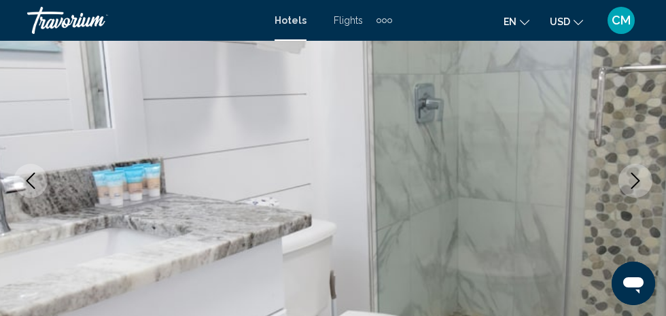
click at [636, 166] on button "Next image" at bounding box center [635, 181] width 34 height 34
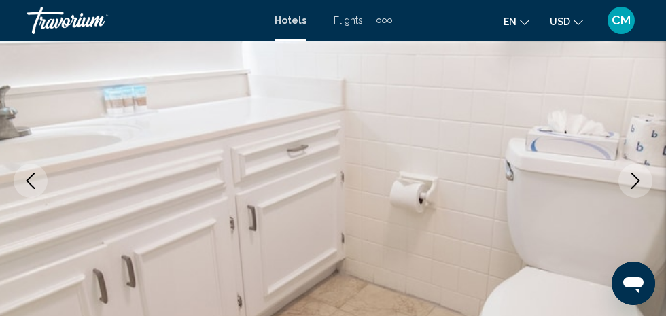
click at [635, 166] on button "Next image" at bounding box center [635, 181] width 34 height 34
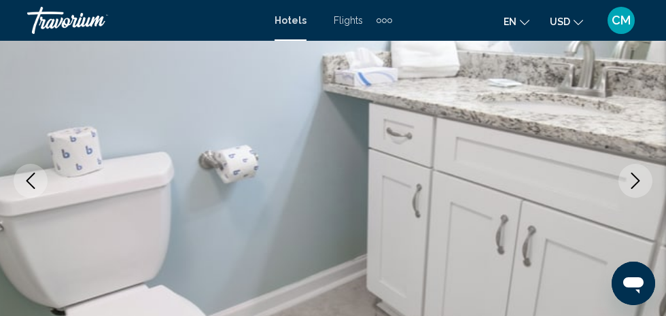
click at [641, 165] on button "Next image" at bounding box center [635, 181] width 34 height 34
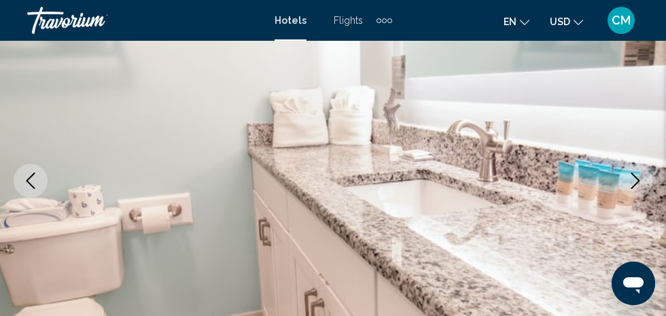
click at [639, 167] on button "Next image" at bounding box center [635, 181] width 34 height 34
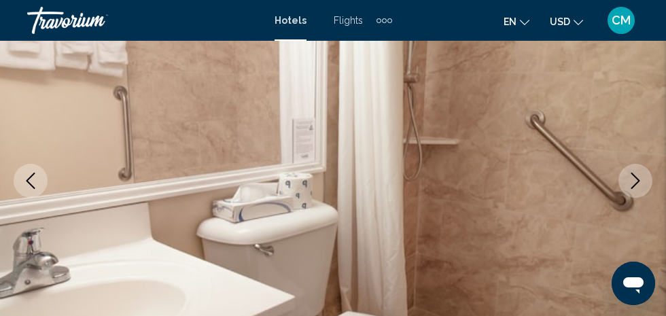
click at [643, 167] on button "Next image" at bounding box center [635, 181] width 34 height 34
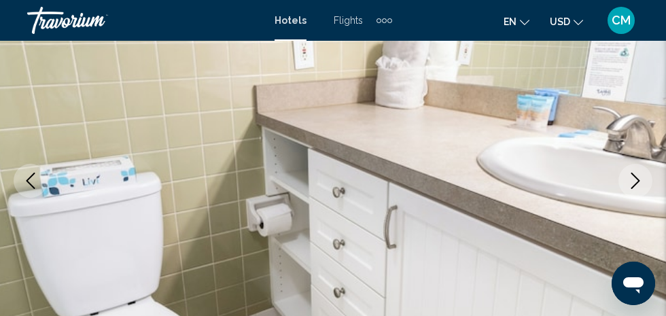
click at [640, 168] on button "Next image" at bounding box center [635, 181] width 34 height 34
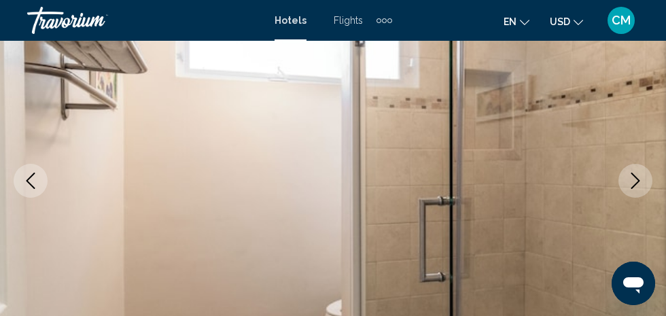
click at [642, 166] on button "Next image" at bounding box center [635, 181] width 34 height 34
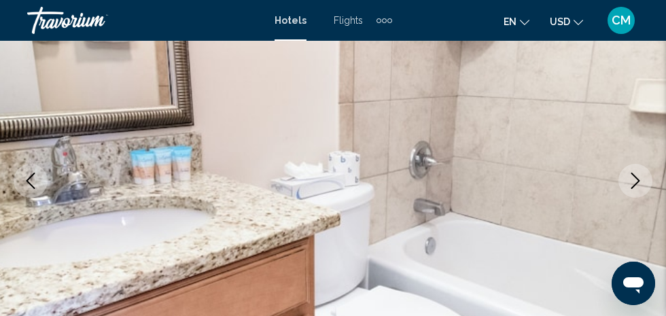
click at [645, 166] on button "Next image" at bounding box center [635, 181] width 34 height 34
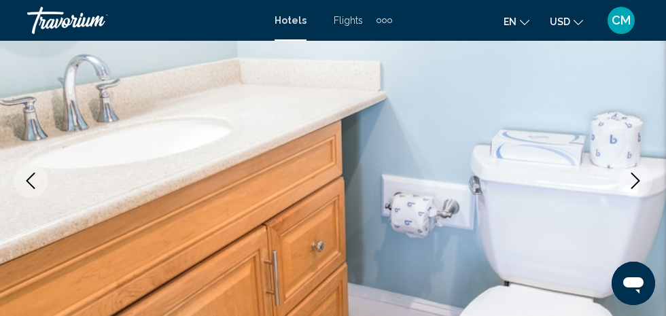
click at [642, 163] on img "Main content" at bounding box center [333, 180] width 666 height 645
click at [631, 173] on icon "Next image" at bounding box center [635, 181] width 9 height 16
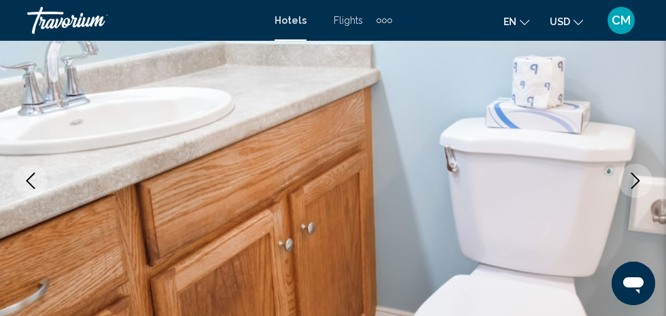
click at [630, 175] on icon "Next image" at bounding box center [635, 181] width 16 height 16
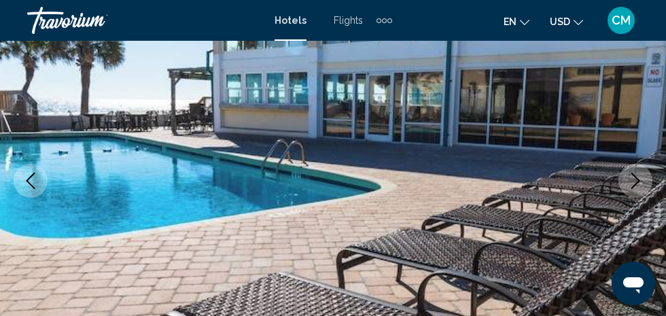
click at [641, 168] on button "Next image" at bounding box center [635, 181] width 34 height 34
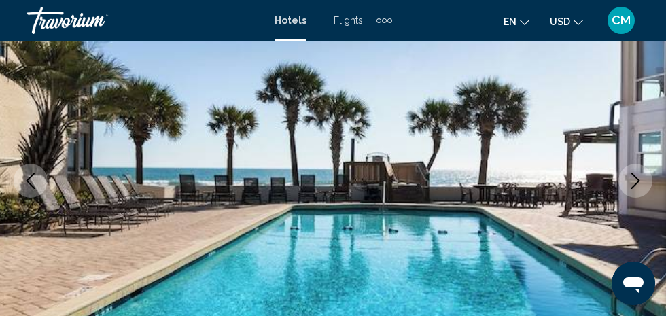
click at [636, 168] on button "Next image" at bounding box center [635, 181] width 34 height 34
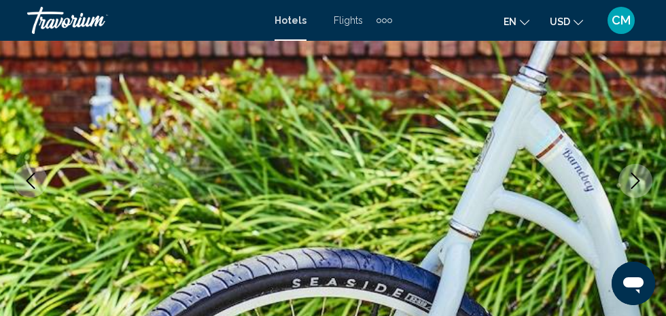
click at [637, 166] on button "Next image" at bounding box center [635, 181] width 34 height 34
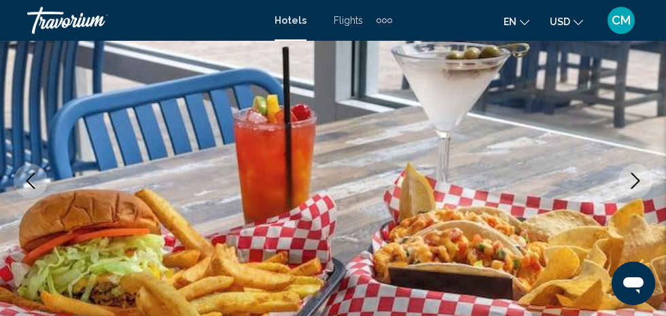
click at [635, 166] on button "Next image" at bounding box center [635, 181] width 34 height 34
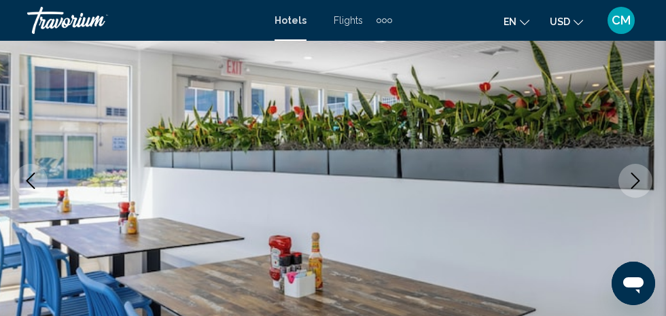
click at [637, 166] on button "Next image" at bounding box center [635, 181] width 34 height 34
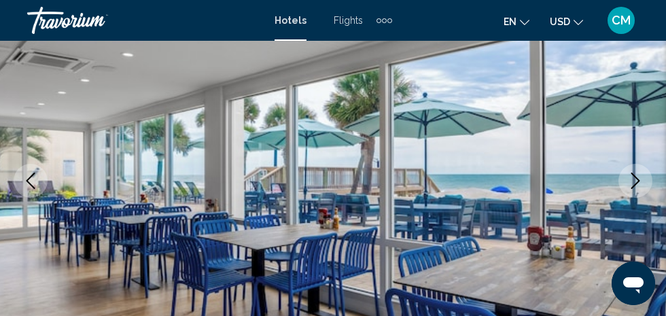
click at [643, 166] on button "Next image" at bounding box center [635, 181] width 34 height 34
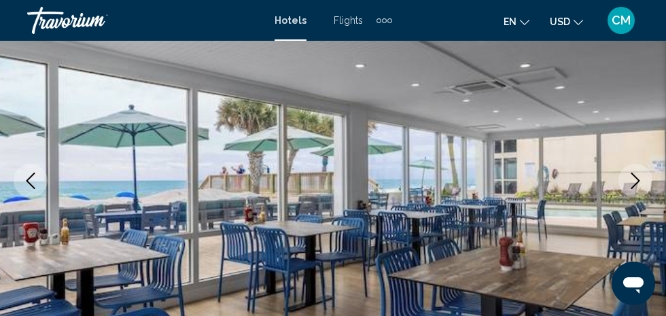
click at [638, 166] on button "Next image" at bounding box center [635, 181] width 34 height 34
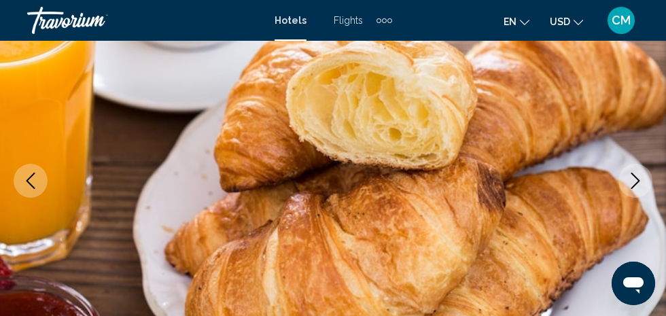
click at [633, 166] on button "Next image" at bounding box center [635, 181] width 34 height 34
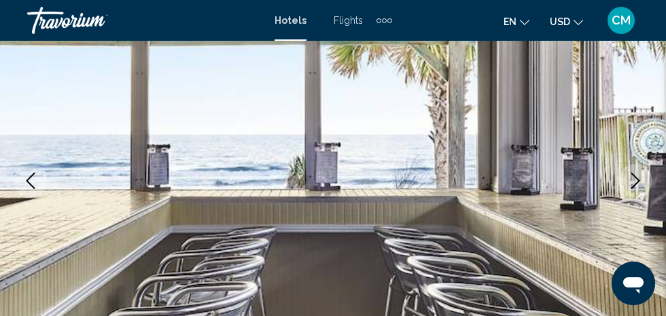
click at [630, 168] on button "Next image" at bounding box center [635, 181] width 34 height 34
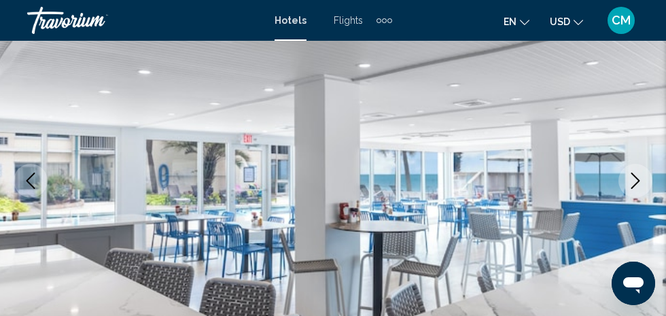
click at [625, 170] on button "Next image" at bounding box center [635, 181] width 34 height 34
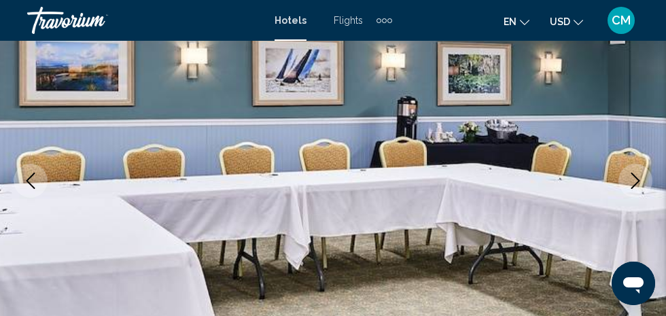
click at [630, 167] on button "Next image" at bounding box center [635, 181] width 34 height 34
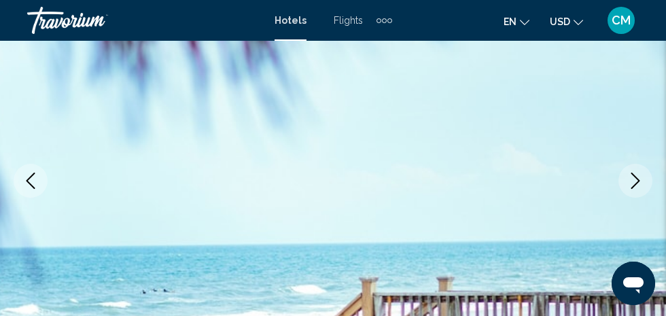
click at [634, 164] on button "Next image" at bounding box center [635, 181] width 34 height 34
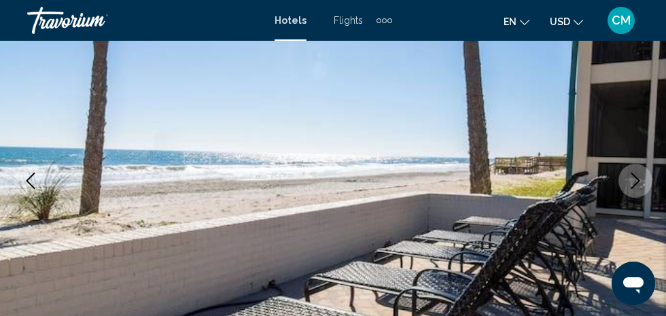
click at [644, 151] on img "Main content" at bounding box center [333, 180] width 666 height 645
click at [636, 168] on button "Next image" at bounding box center [635, 181] width 34 height 34
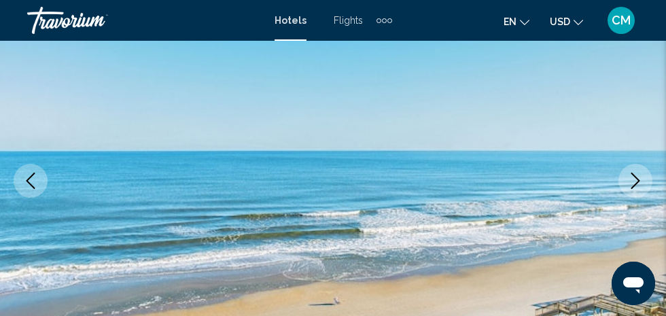
click at [634, 168] on button "Next image" at bounding box center [635, 181] width 34 height 34
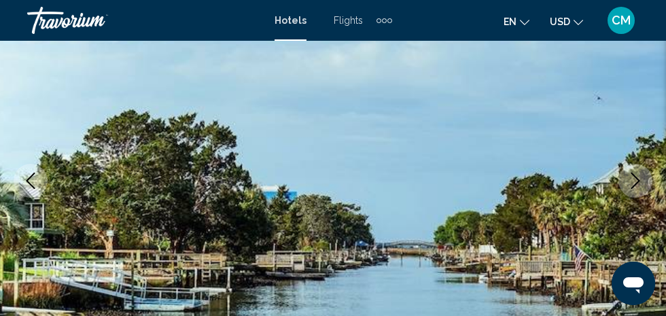
click at [638, 173] on icon "Next image" at bounding box center [635, 181] width 16 height 16
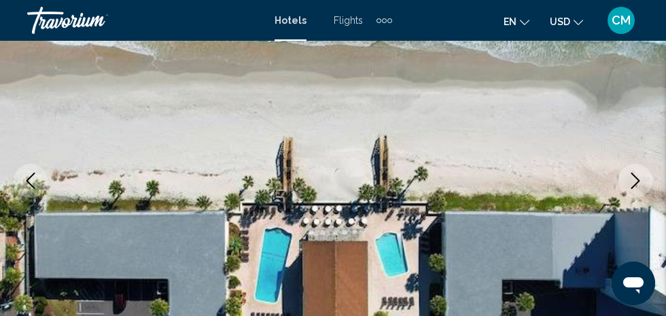
click at [638, 166] on button "Next image" at bounding box center [635, 181] width 34 height 34
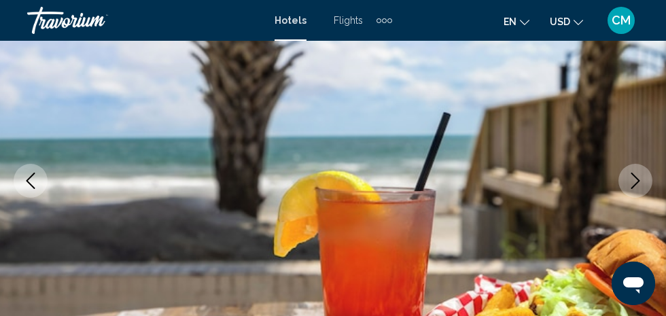
click at [637, 168] on button "Next image" at bounding box center [635, 181] width 34 height 34
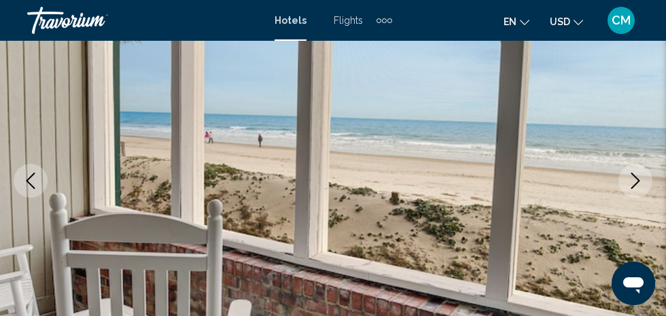
click at [634, 171] on button "Next image" at bounding box center [635, 181] width 34 height 34
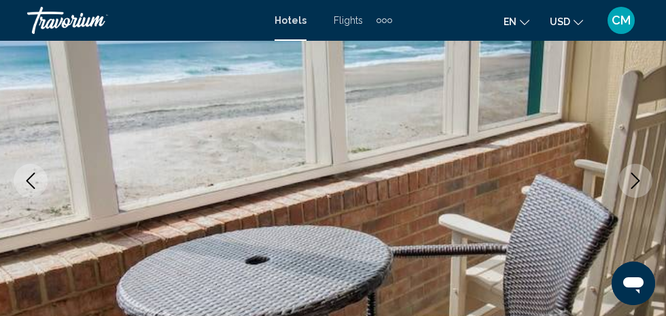
click at [635, 173] on icon "Next image" at bounding box center [635, 181] width 16 height 16
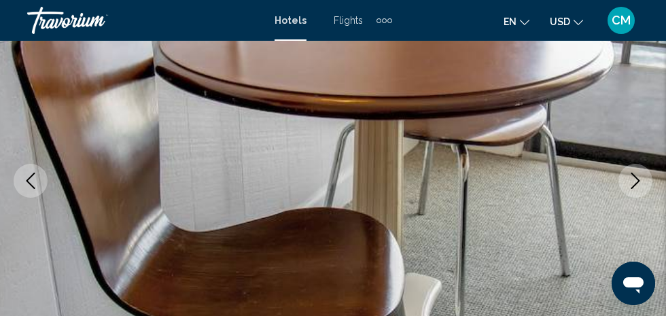
click at [635, 168] on button "Next image" at bounding box center [635, 181] width 34 height 34
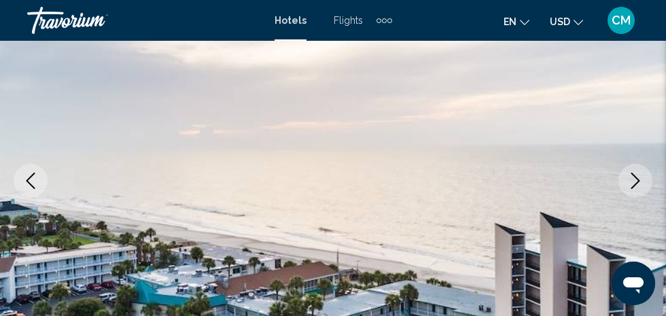
click at [635, 168] on button "Next image" at bounding box center [635, 181] width 34 height 34
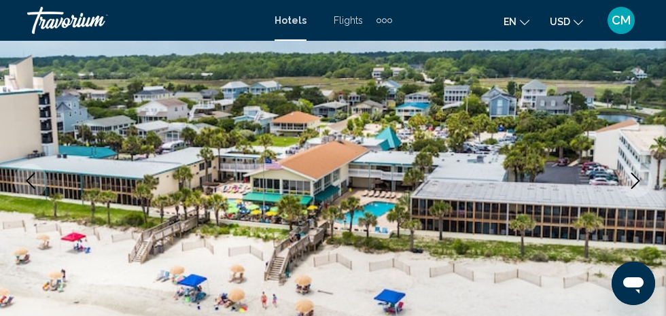
click at [9, 222] on img "Main content" at bounding box center [333, 180] width 666 height 645
click at [28, 182] on icon "Previous image" at bounding box center [30, 181] width 9 height 16
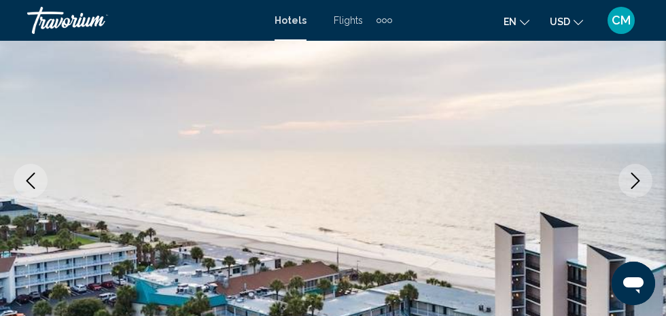
click at [628, 179] on icon "Next image" at bounding box center [635, 181] width 16 height 16
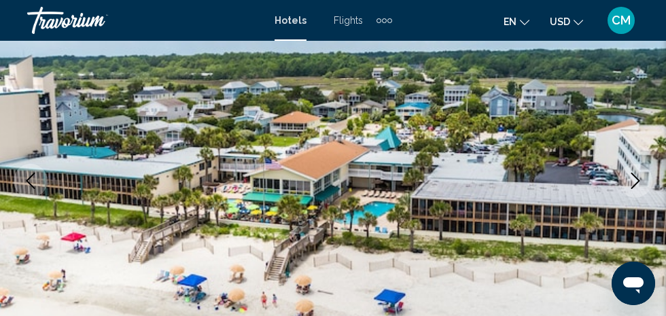
click at [633, 173] on icon "Next image" at bounding box center [635, 181] width 16 height 16
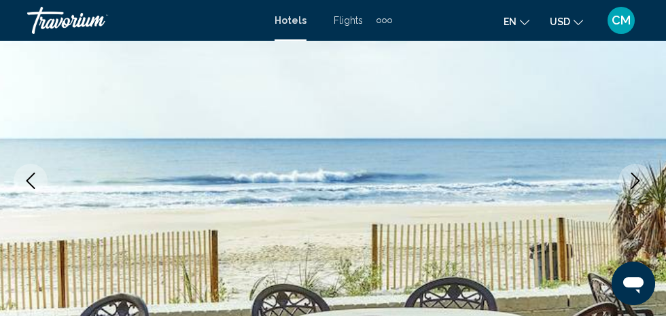
click at [630, 170] on button "Next image" at bounding box center [635, 181] width 34 height 34
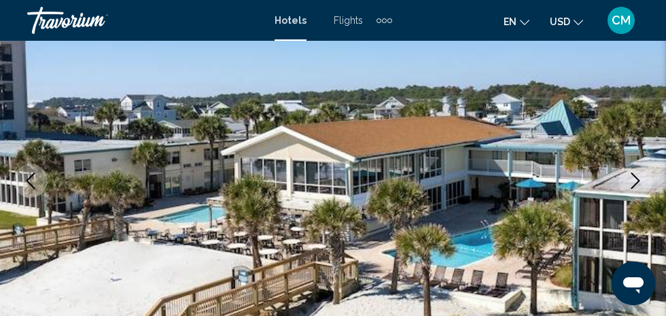
click at [630, 179] on icon "Next image" at bounding box center [635, 181] width 16 height 16
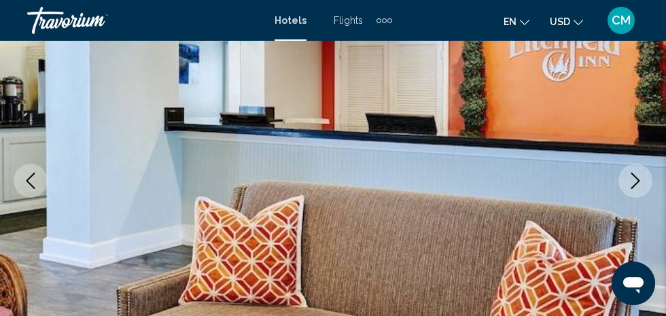
click at [30, 177] on icon "Previous image" at bounding box center [30, 181] width 16 height 16
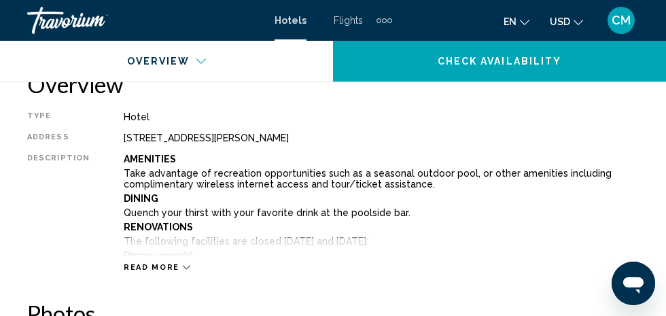
scroll to position [685, 0]
click at [175, 266] on div "Read more" at bounding box center [157, 266] width 67 height 9
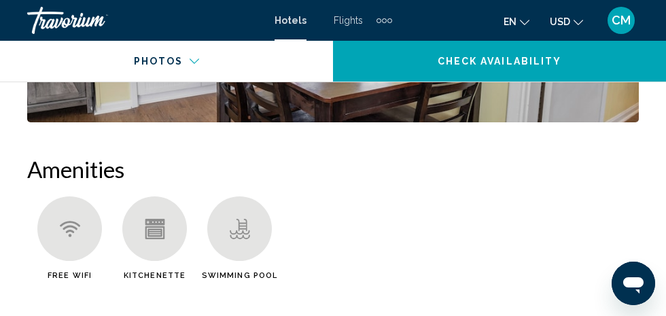
scroll to position [2111, 0]
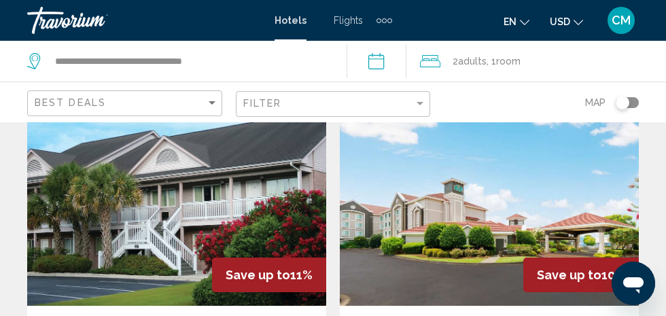
scroll to position [1572, 0]
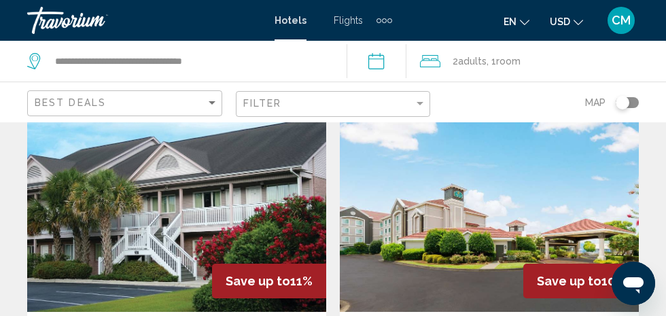
click at [486, 187] on img "Main content" at bounding box center [489, 202] width 299 height 217
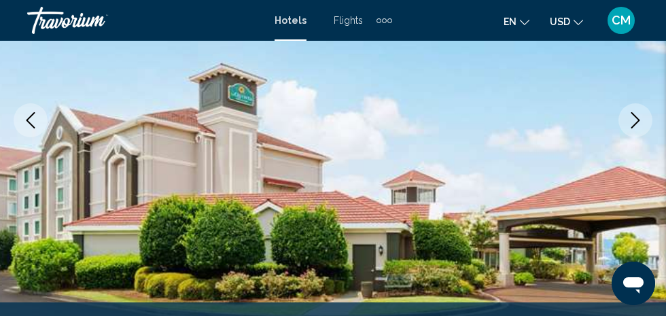
scroll to position [257, 0]
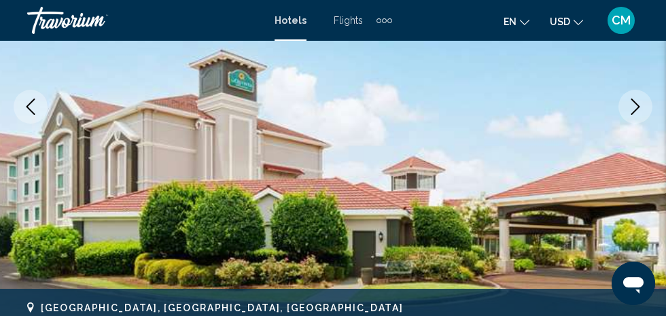
click at [637, 106] on icon "Next image" at bounding box center [635, 106] width 16 height 16
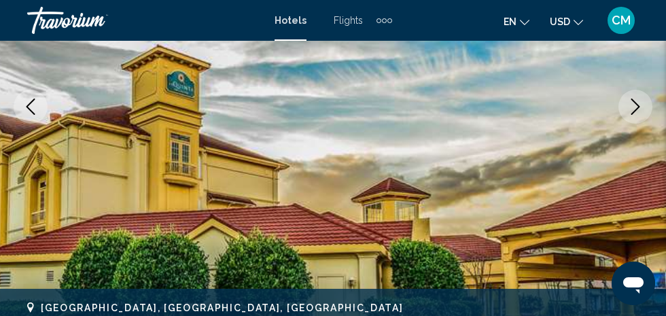
click at [636, 105] on icon "Next image" at bounding box center [635, 106] width 16 height 16
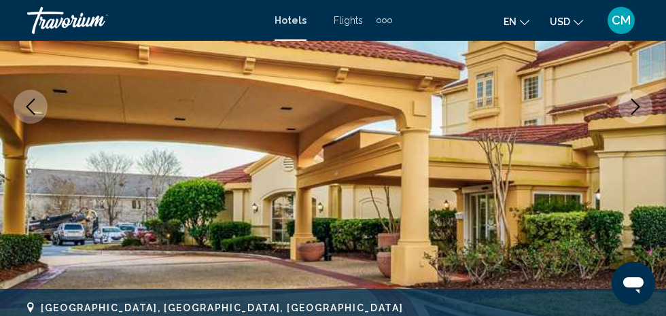
click at [638, 104] on icon "Next image" at bounding box center [635, 106] width 16 height 16
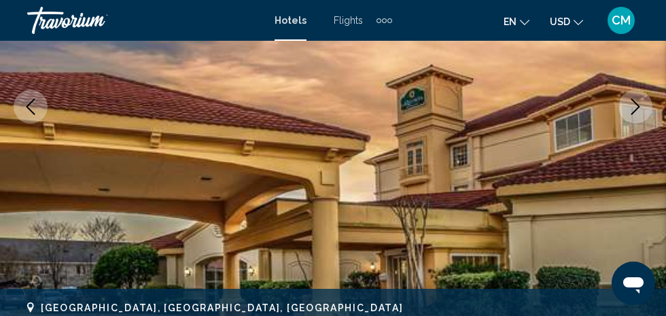
click at [632, 103] on icon "Next image" at bounding box center [635, 106] width 16 height 16
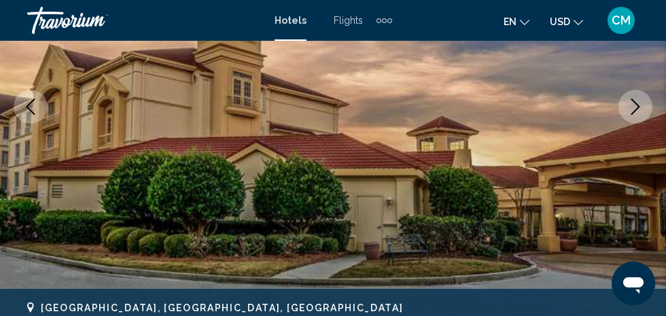
click at [636, 100] on icon "Next image" at bounding box center [635, 106] width 16 height 16
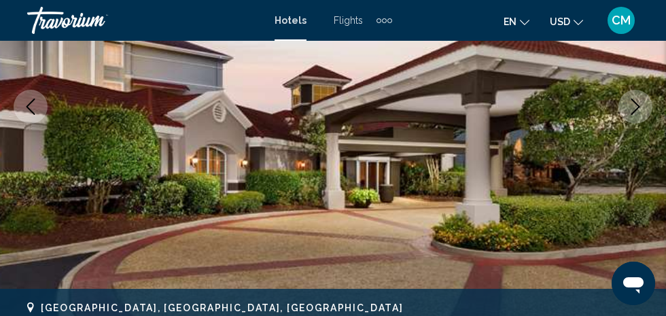
click at [634, 98] on icon "Next image" at bounding box center [635, 106] width 16 height 16
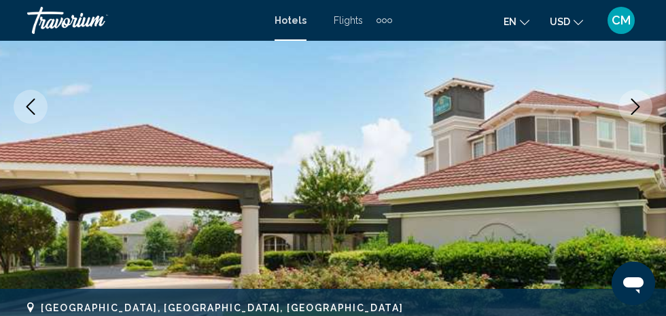
click at [628, 105] on icon "Next image" at bounding box center [635, 106] width 16 height 16
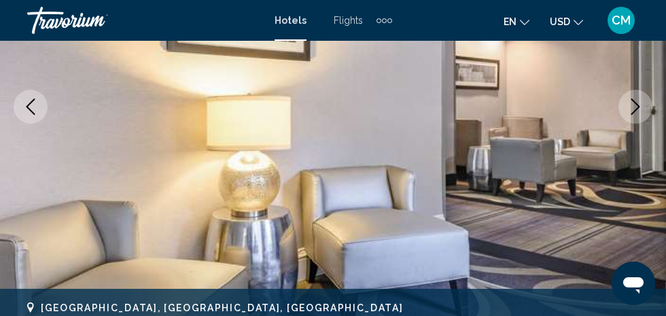
click at [632, 99] on icon "Next image" at bounding box center [635, 106] width 9 height 16
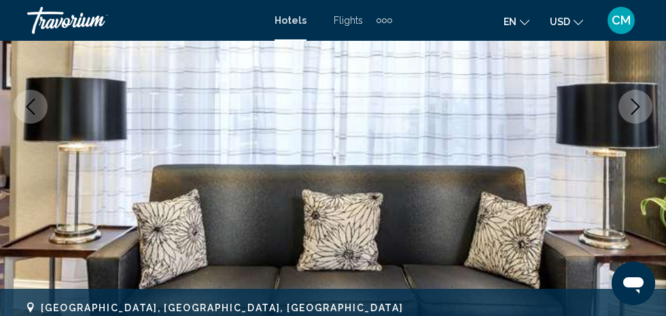
click at [633, 101] on icon "Next image" at bounding box center [635, 106] width 9 height 16
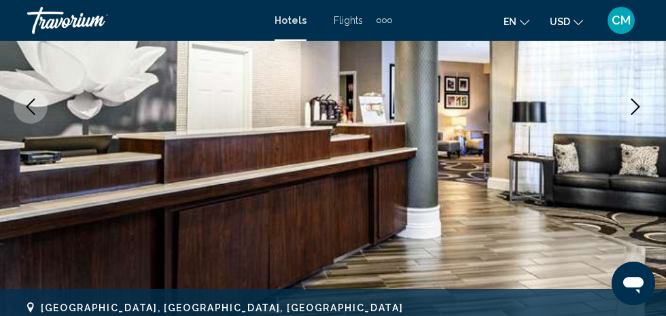
click at [631, 101] on icon "Next image" at bounding box center [635, 106] width 16 height 16
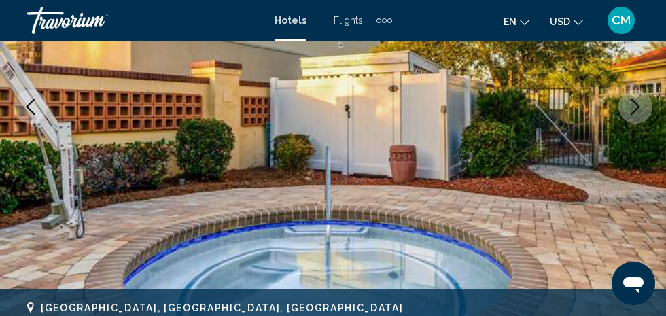
click at [627, 102] on icon "Next image" at bounding box center [635, 106] width 16 height 16
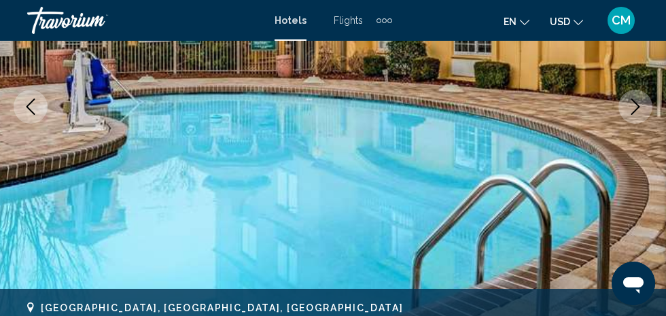
click at [632, 102] on icon "Next image" at bounding box center [635, 106] width 16 height 16
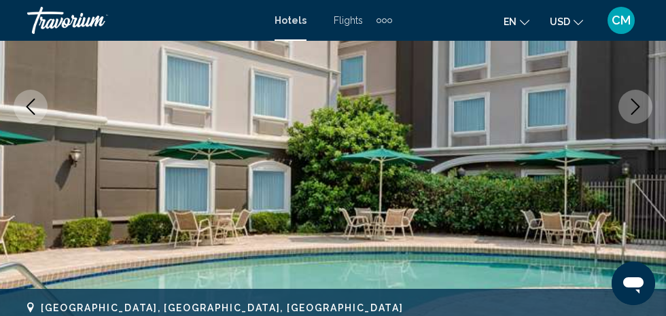
click at [636, 96] on button "Next image" at bounding box center [635, 107] width 34 height 34
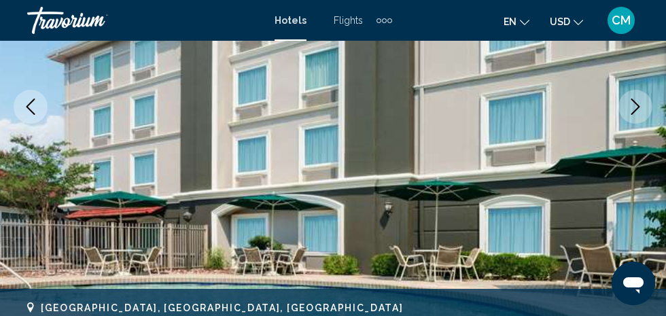
click at [632, 96] on button "Next image" at bounding box center [635, 107] width 34 height 34
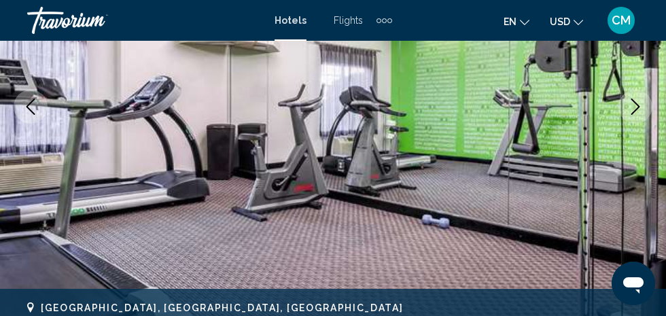
click at [636, 91] on button "Next image" at bounding box center [635, 107] width 34 height 34
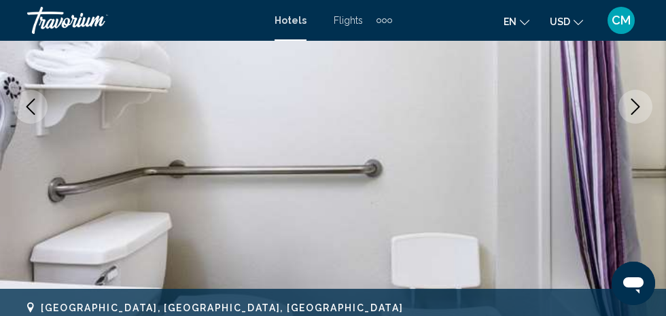
click at [638, 92] on button "Next image" at bounding box center [635, 107] width 34 height 34
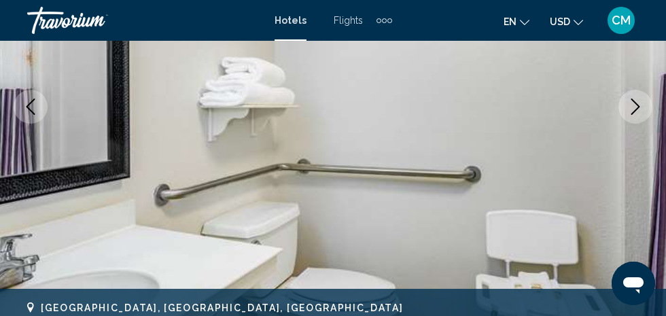
click at [640, 89] on img "Main content" at bounding box center [333, 106] width 666 height 645
click at [632, 100] on icon "Next image" at bounding box center [635, 106] width 9 height 16
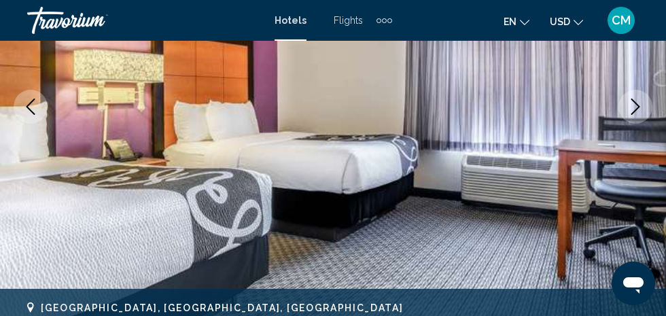
click at [638, 98] on icon "Next image" at bounding box center [635, 106] width 16 height 16
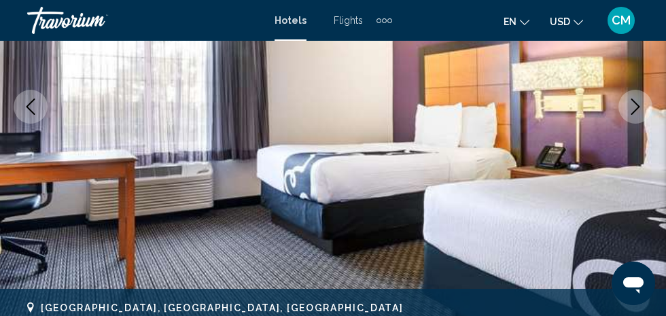
click at [638, 99] on icon "Next image" at bounding box center [635, 106] width 16 height 16
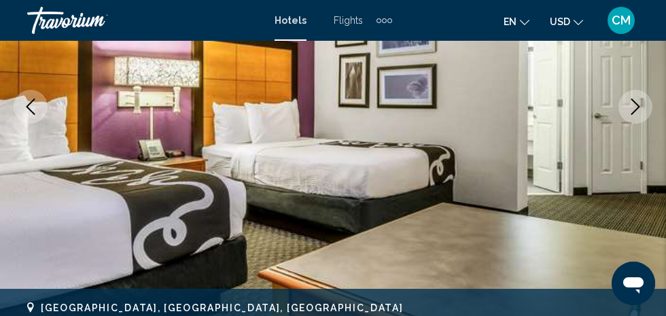
click at [634, 101] on icon "Next image" at bounding box center [635, 106] width 9 height 16
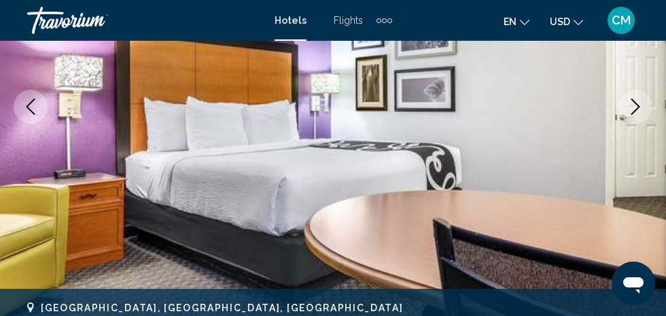
click at [636, 98] on icon "Next image" at bounding box center [635, 106] width 16 height 16
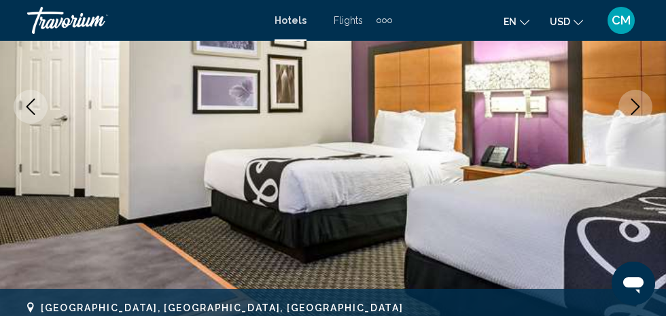
click at [635, 98] on icon "Next image" at bounding box center [635, 106] width 16 height 16
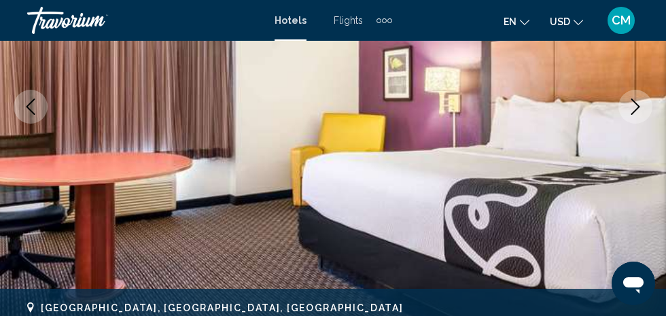
click at [634, 98] on icon "Next image" at bounding box center [635, 106] width 16 height 16
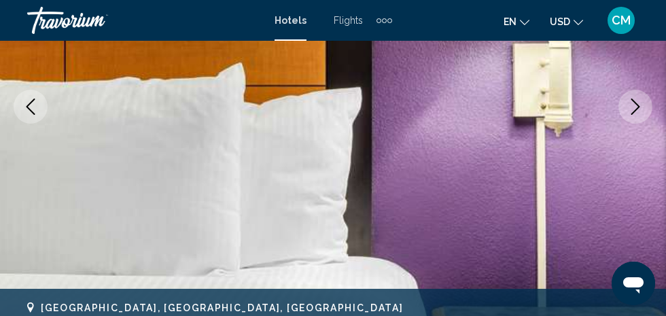
click at [638, 95] on button "Next image" at bounding box center [635, 107] width 34 height 34
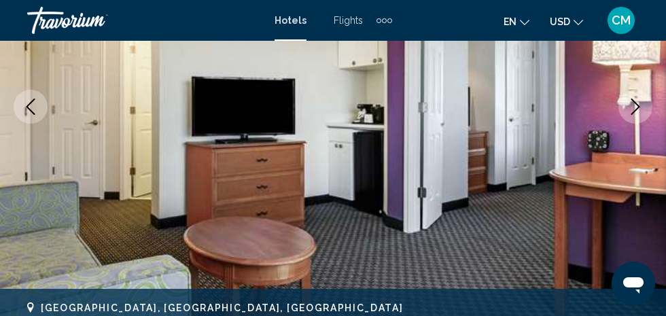
click at [637, 96] on button "Next image" at bounding box center [635, 107] width 34 height 34
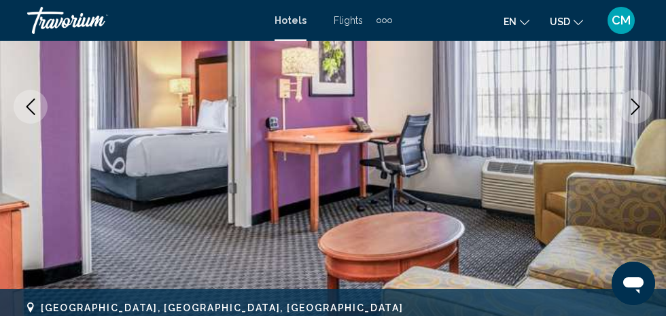
click at [636, 98] on icon "Next image" at bounding box center [635, 106] width 16 height 16
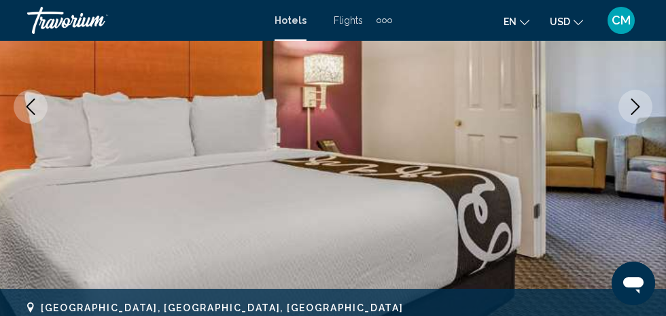
click at [641, 92] on button "Next image" at bounding box center [635, 107] width 34 height 34
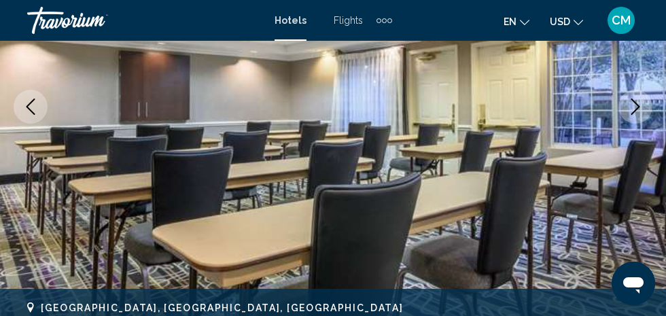
click at [638, 93] on button "Next image" at bounding box center [635, 107] width 34 height 34
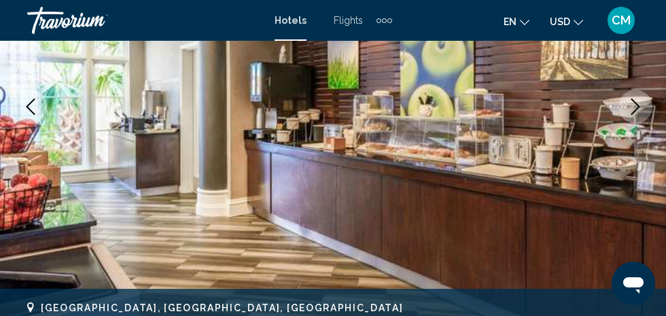
click at [645, 97] on button "Next image" at bounding box center [635, 107] width 34 height 34
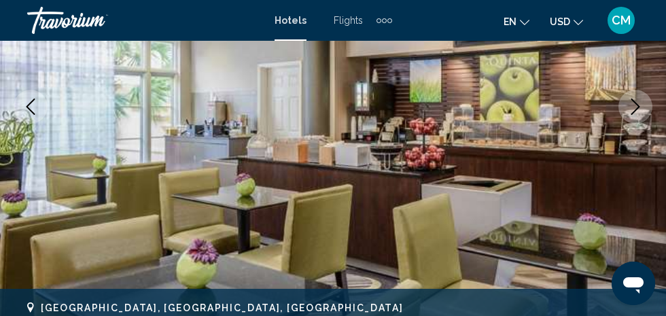
click at [640, 103] on icon "Next image" at bounding box center [635, 106] width 16 height 16
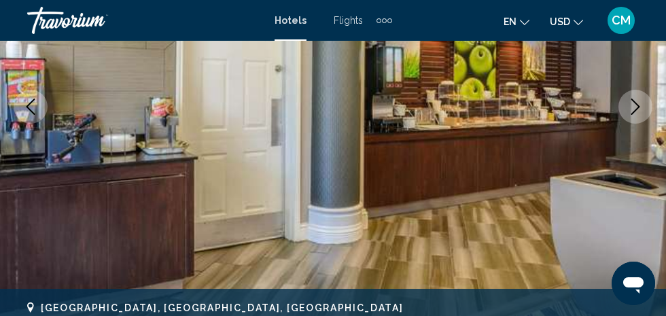
click at [638, 103] on icon "Next image" at bounding box center [635, 106] width 16 height 16
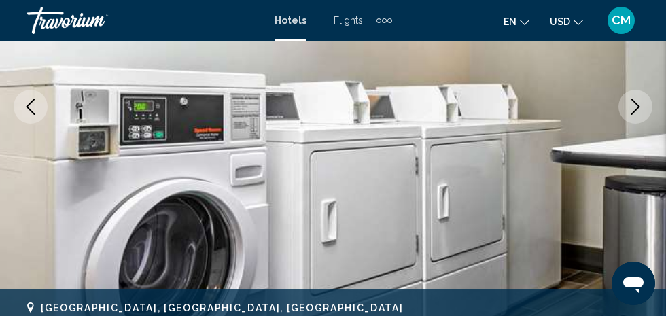
click at [638, 103] on icon "Next image" at bounding box center [635, 106] width 16 height 16
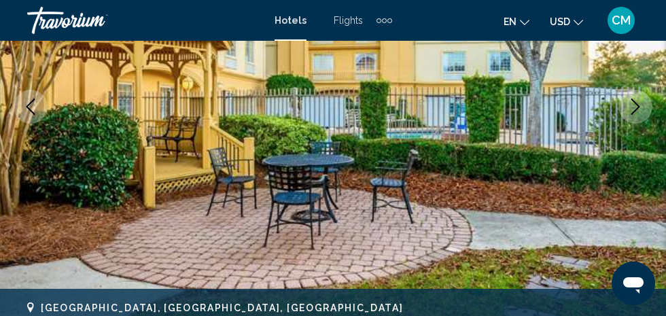
click at [642, 101] on icon "Next image" at bounding box center [635, 106] width 16 height 16
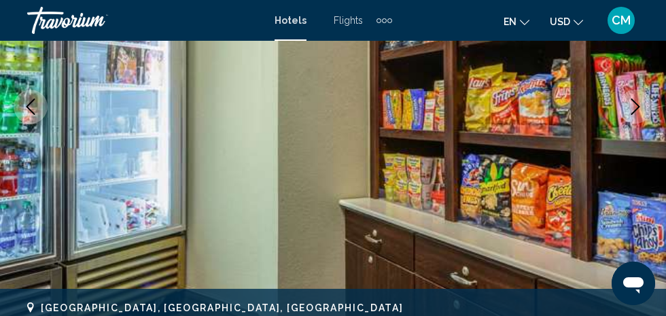
click at [636, 107] on icon "Next image" at bounding box center [635, 106] width 16 height 16
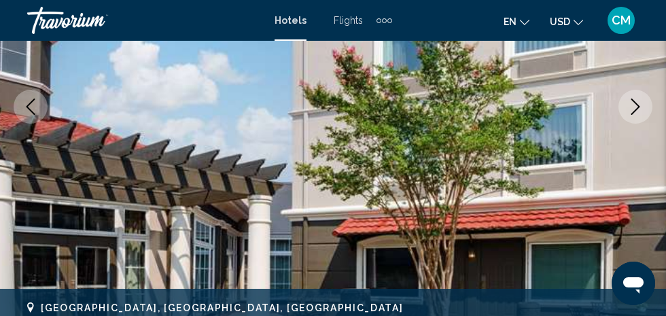
click at [639, 107] on icon "Next image" at bounding box center [635, 106] width 16 height 16
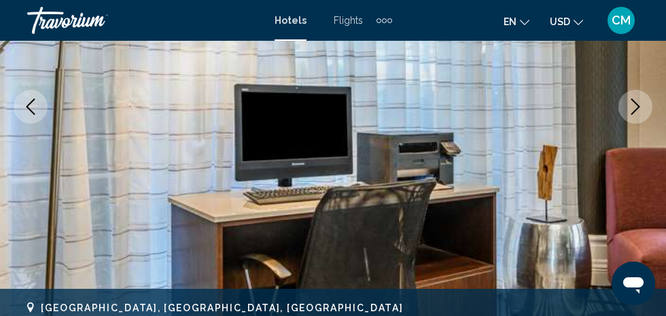
click at [638, 104] on icon "Next image" at bounding box center [635, 106] width 16 height 16
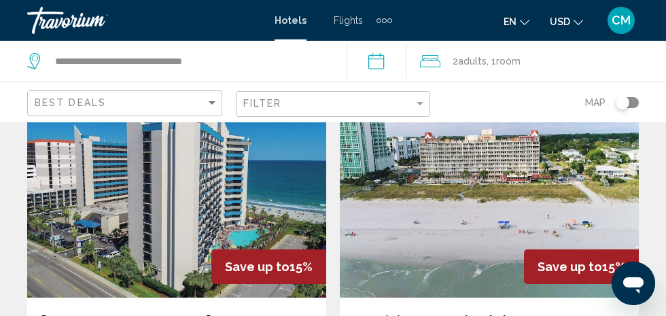
scroll to position [594, 0]
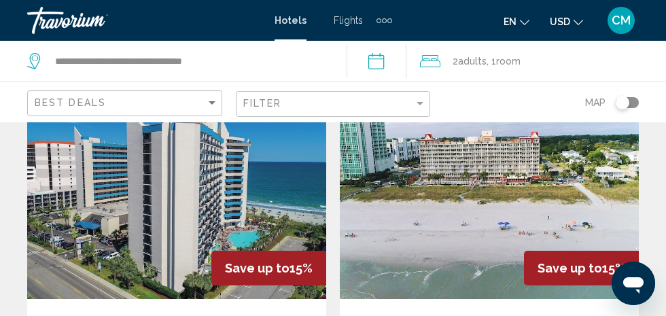
click at [168, 185] on img "Main content" at bounding box center [176, 190] width 299 height 217
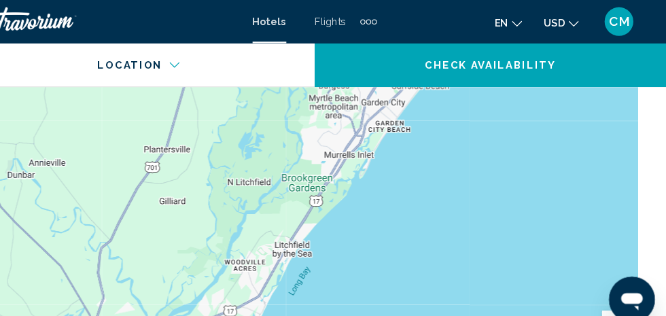
scroll to position [1822, 0]
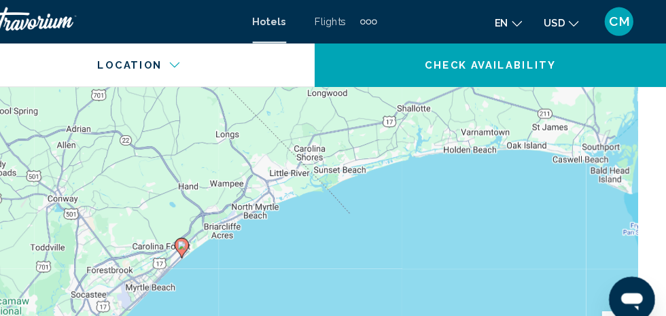
click at [473, 167] on div "To activate drag with keyboard, press Alt + Enter. Once in keyboard drag state,…" at bounding box center [332, 162] width 611 height 408
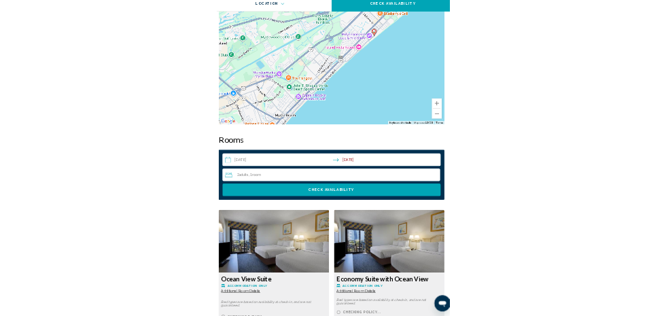
scroll to position [1830, 0]
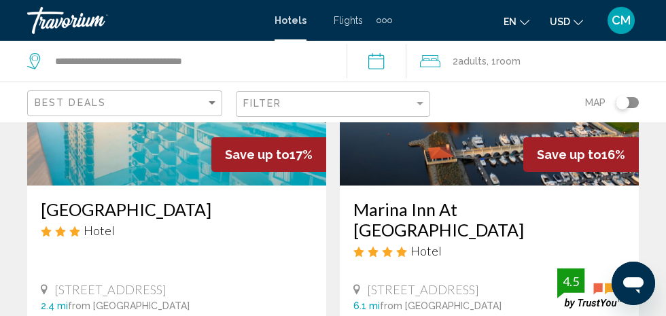
scroll to position [198, 0]
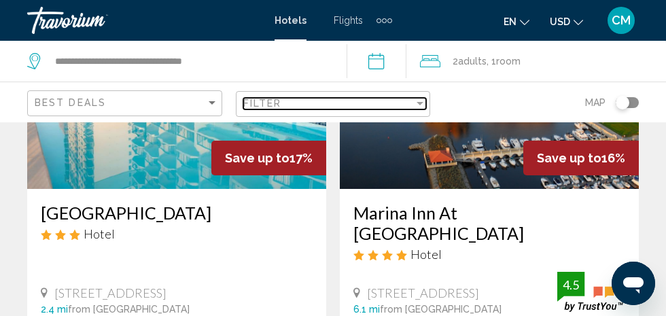
click at [416, 101] on div "Filter" at bounding box center [420, 103] width 12 height 11
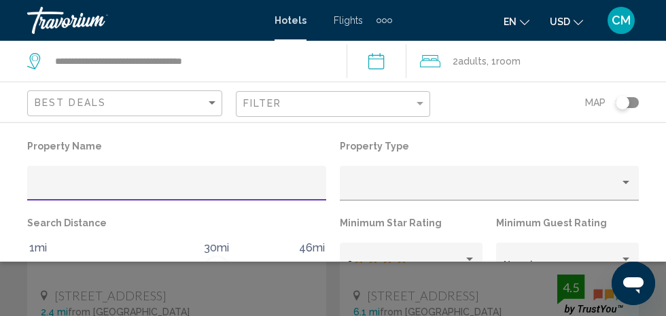
scroll to position [195, 0]
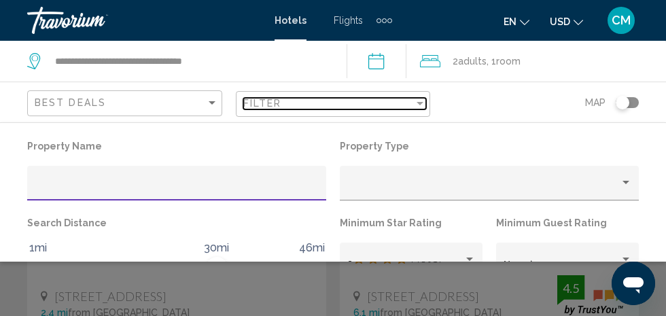
click at [408, 104] on div "Filter" at bounding box center [328, 103] width 171 height 11
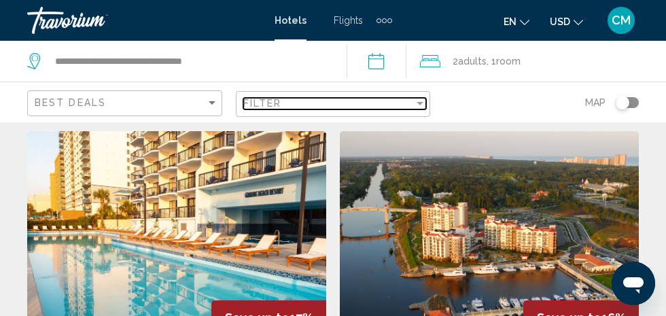
scroll to position [0, 0]
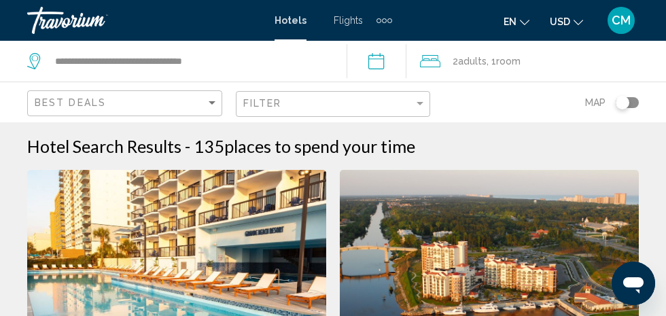
click at [632, 11] on button "CM" at bounding box center [620, 20] width 35 height 29
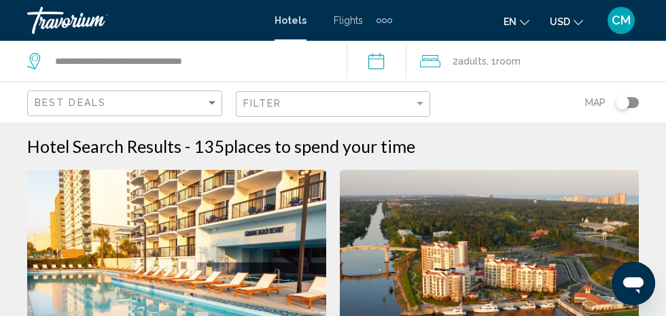
click at [538, 62] on div "2 Adult Adults , 1 Room rooms" at bounding box center [543, 61] width 246 height 19
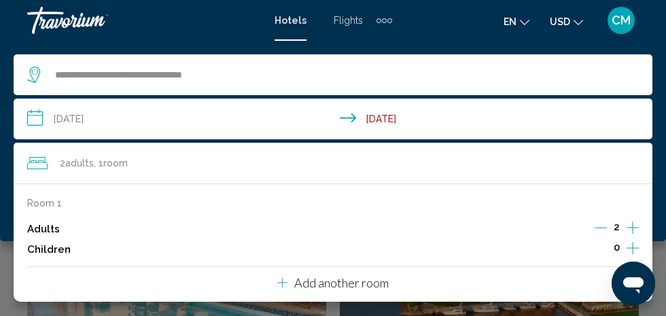
click at [636, 229] on icon "Increment adults" at bounding box center [632, 227] width 12 height 16
click at [631, 223] on icon "Increment adults" at bounding box center [632, 227] width 12 height 16
click at [632, 223] on icon "Increment adults" at bounding box center [632, 227] width 12 height 12
click at [638, 222] on icon "Increment adults" at bounding box center [632, 227] width 12 height 16
click at [600, 228] on icon "Decrement adults" at bounding box center [600, 228] width 12 height 1
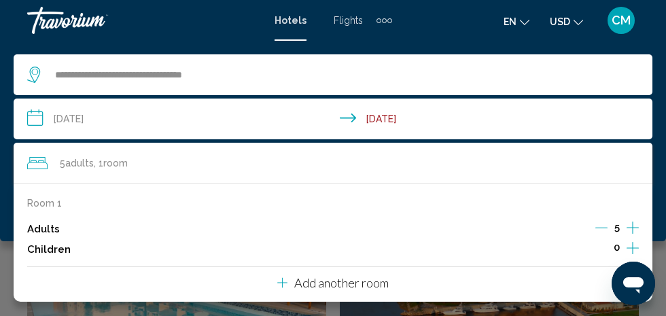
click at [603, 228] on icon "Decrement adults" at bounding box center [601, 228] width 12 height 1
click at [634, 230] on icon "Increment adults" at bounding box center [632, 227] width 12 height 16
click at [633, 247] on icon "Increment children" at bounding box center [632, 248] width 12 height 16
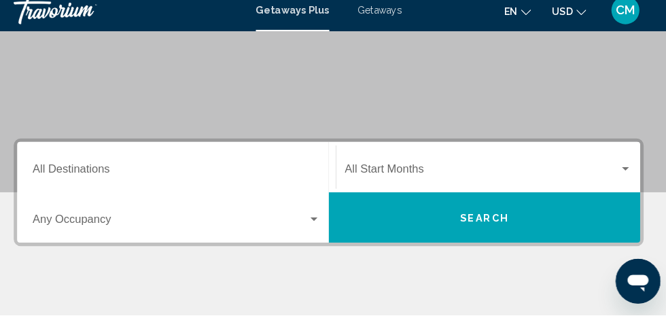
scroll to position [211, 0]
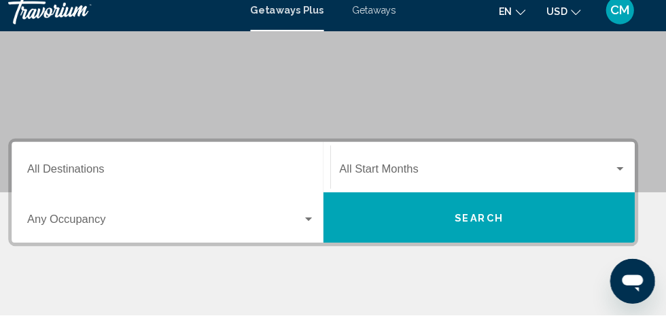
click at [116, 182] on input "Destination All Destinations" at bounding box center [185, 177] width 279 height 12
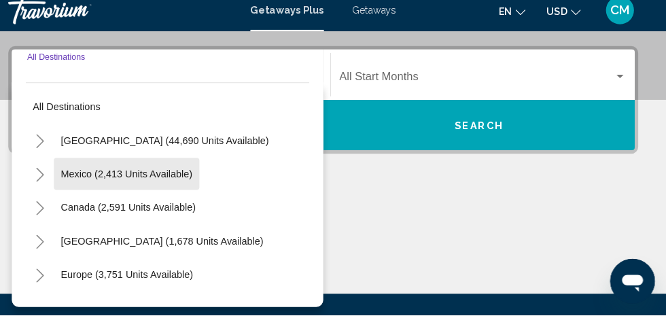
click at [117, 164] on button "Mexico (2,413 units available)" at bounding box center [141, 179] width 141 height 31
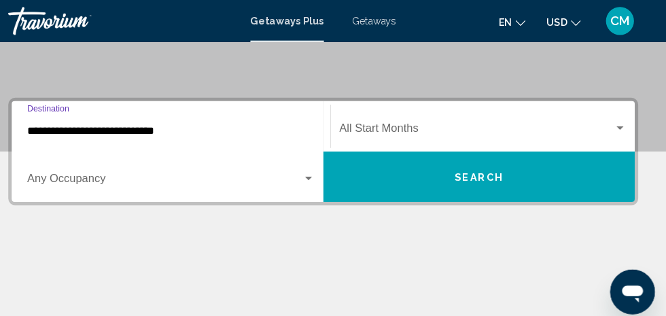
scroll to position [261, 0]
click at [306, 122] on input "**********" at bounding box center [185, 127] width 279 height 12
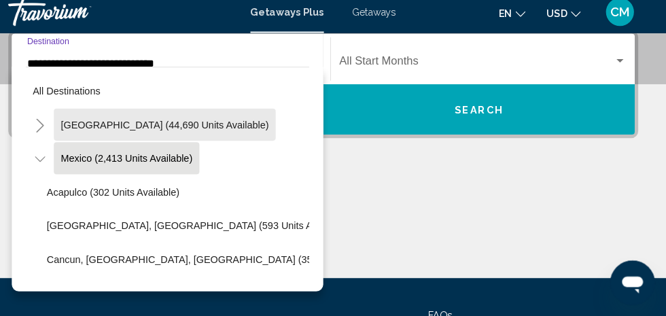
click at [206, 122] on button "United States (44,690 units available)" at bounding box center [178, 129] width 215 height 31
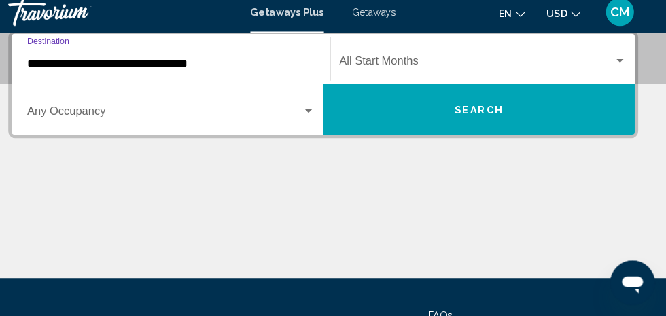
scroll to position [310, 0]
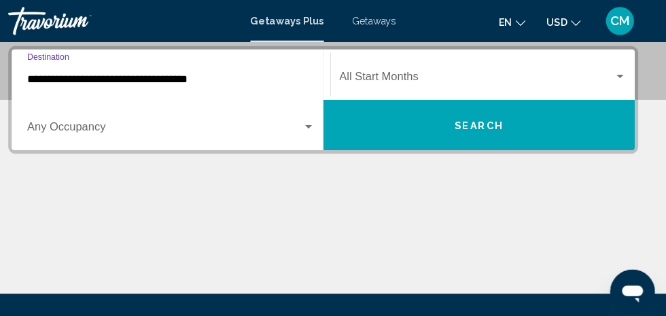
click at [195, 80] on input "**********" at bounding box center [185, 77] width 279 height 12
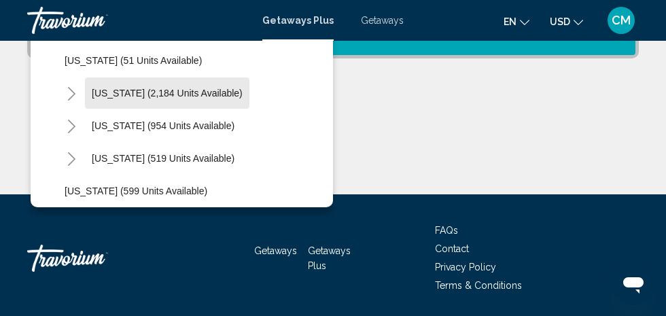
scroll to position [997, 0]
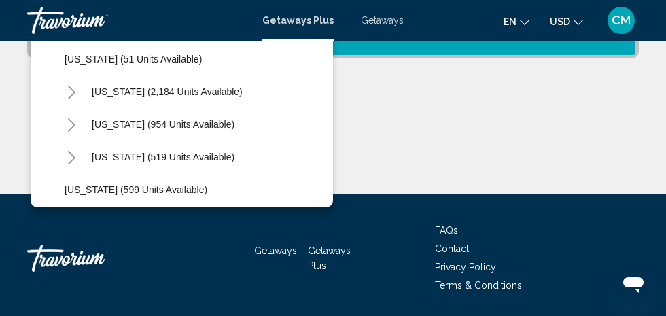
click at [189, 97] on button "South Carolina (2,184 units available)" at bounding box center [167, 91] width 164 height 31
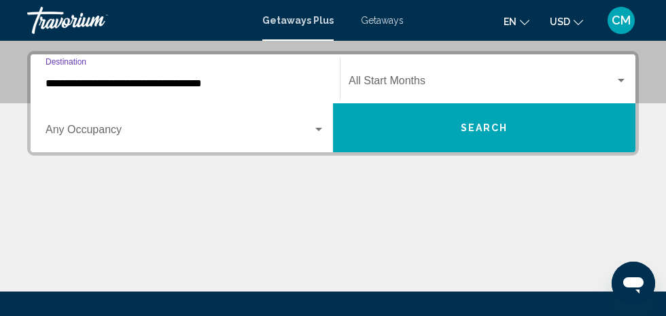
scroll to position [310, 0]
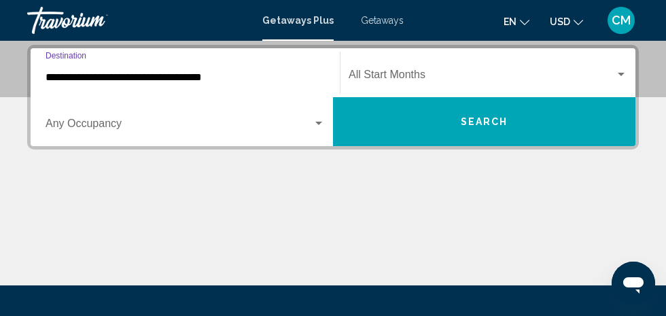
click at [186, 77] on input "**********" at bounding box center [185, 77] width 279 height 12
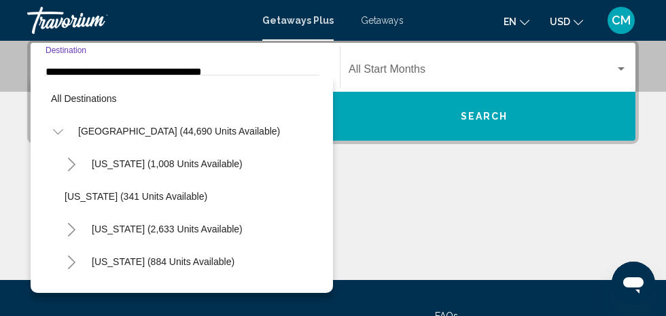
scroll to position [994, 0]
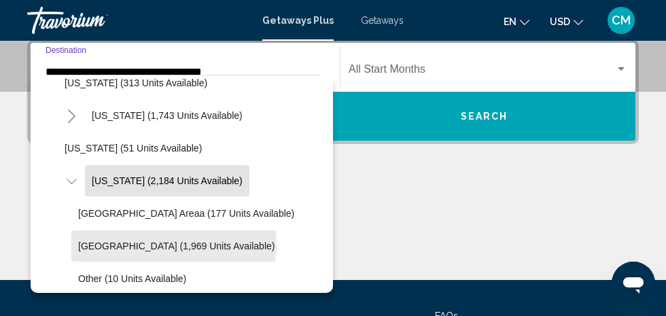
click at [173, 243] on span "Myrtle Beach Area (1,969 units available)" at bounding box center [176, 245] width 196 height 11
type input "**********"
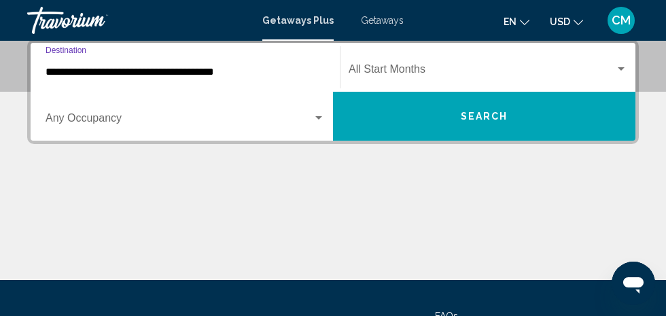
scroll to position [310, 0]
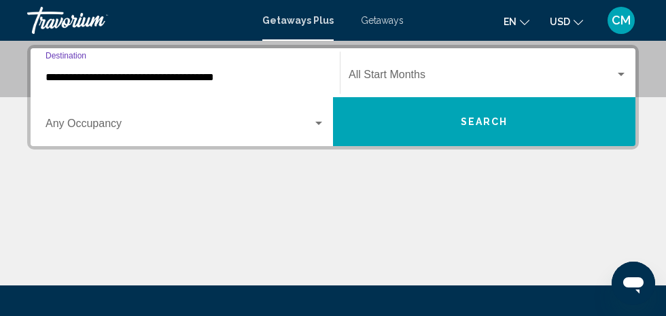
click at [317, 122] on div "Search widget" at bounding box center [318, 123] width 7 height 3
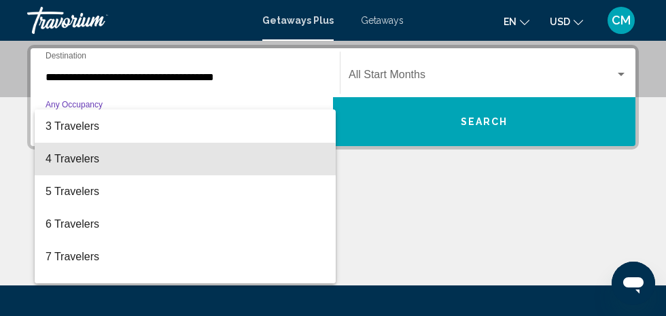
scroll to position [66, 0]
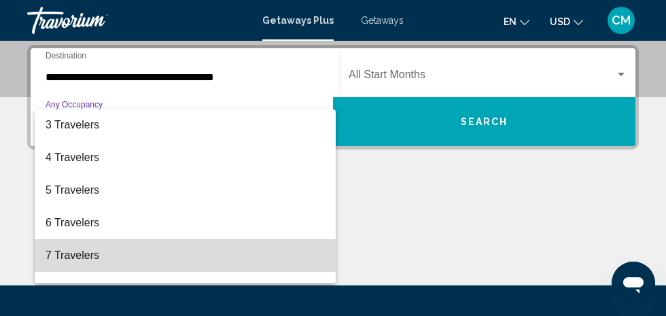
click at [84, 259] on span "7 Travelers" at bounding box center [185, 255] width 279 height 33
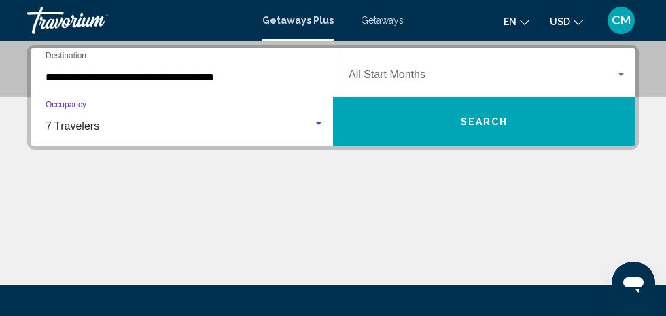
click at [422, 79] on span "Search widget" at bounding box center [481, 77] width 266 height 12
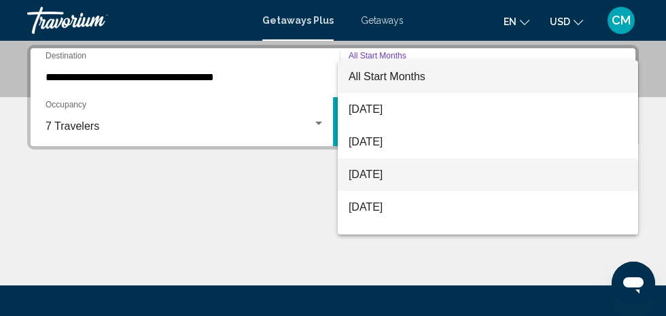
click at [403, 177] on span "October 2025" at bounding box center [487, 174] width 278 height 33
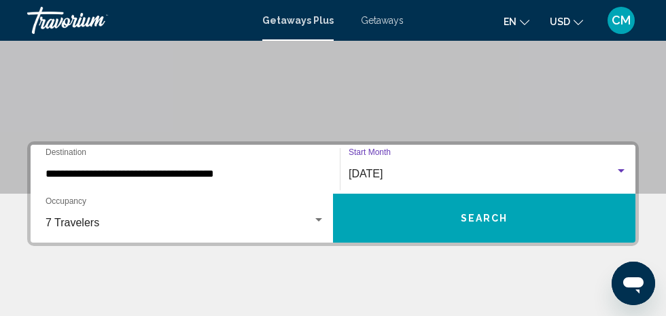
scroll to position [206, 0]
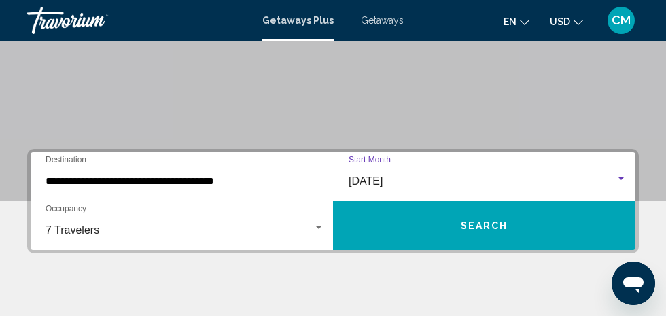
click at [492, 226] on span "Search" at bounding box center [485, 226] width 48 height 11
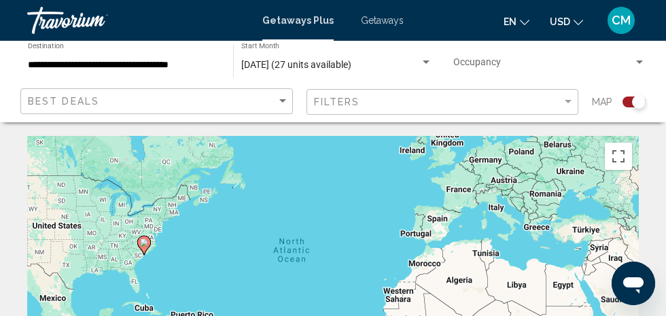
click at [634, 103] on div "Search widget" at bounding box center [639, 102] width 14 height 14
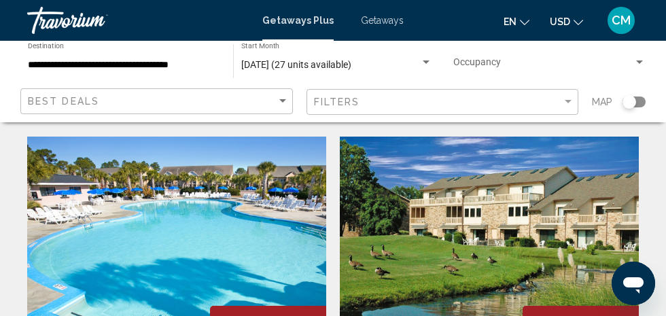
scroll to position [41, 0]
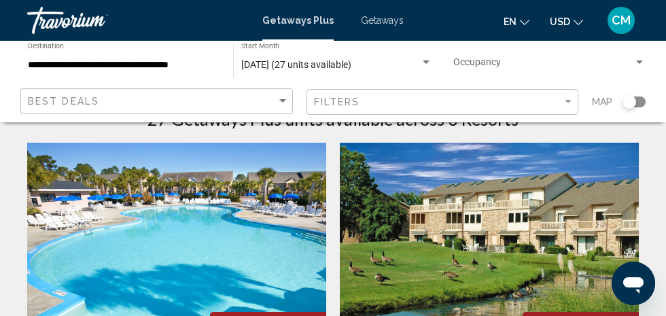
click at [511, 221] on img "Main content" at bounding box center [489, 251] width 299 height 217
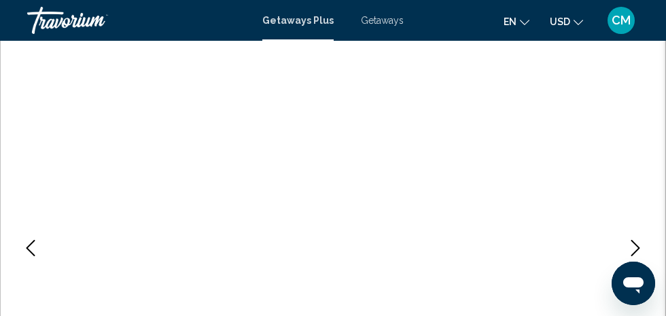
scroll to position [115, 0]
click at [638, 241] on icon "Next image" at bounding box center [635, 248] width 16 height 16
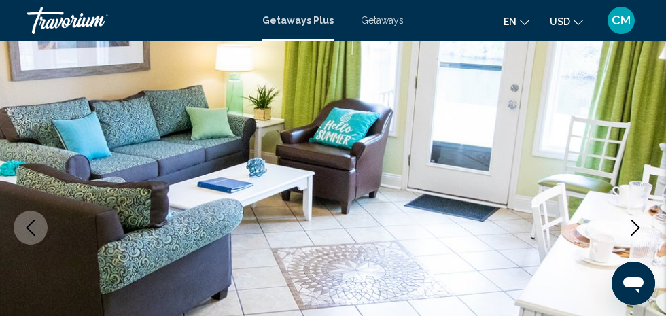
scroll to position [141, 0]
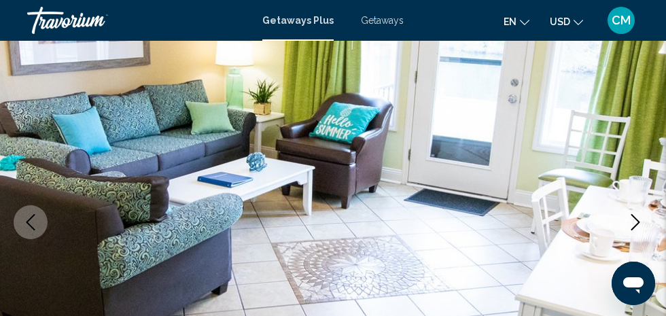
click at [632, 221] on icon "Next image" at bounding box center [635, 222] width 16 height 16
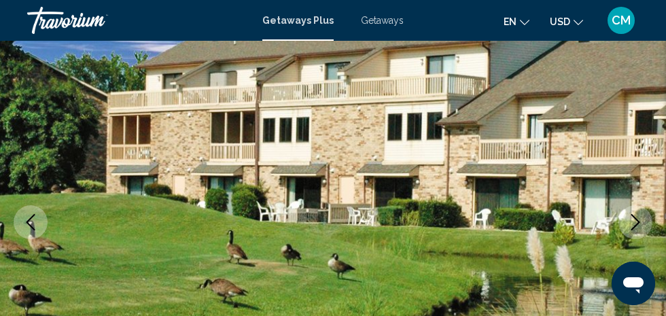
click at [630, 228] on icon "Next image" at bounding box center [635, 222] width 16 height 16
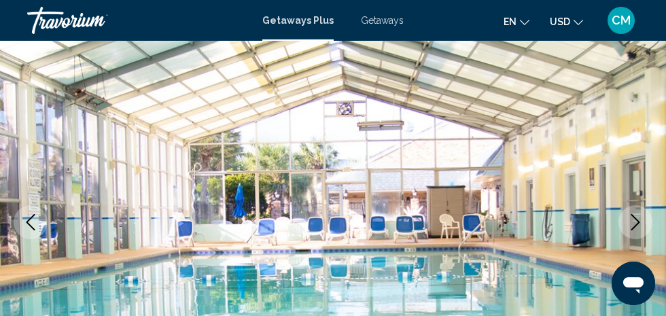
click at [629, 219] on icon "Next image" at bounding box center [635, 222] width 16 height 16
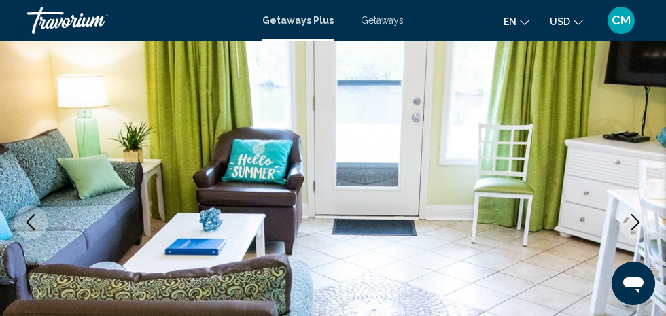
click at [626, 221] on button "Next image" at bounding box center [635, 222] width 34 height 34
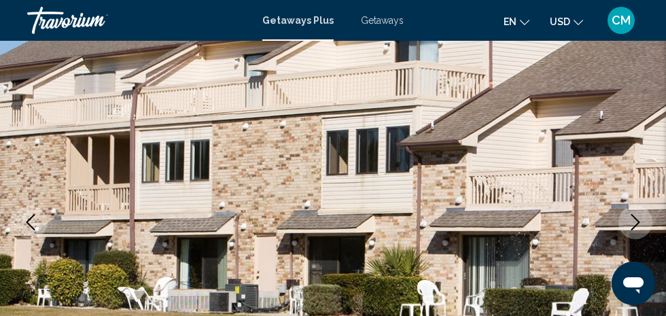
click at [623, 223] on button "Next image" at bounding box center [635, 222] width 34 height 34
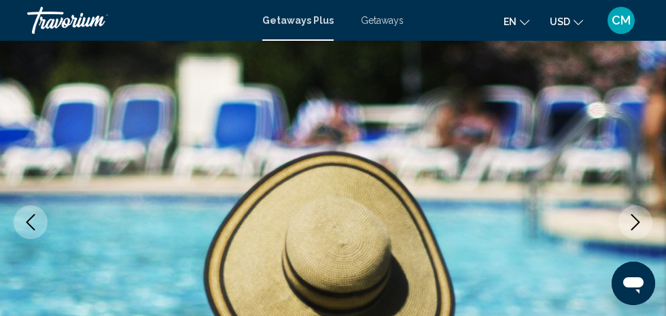
click at [622, 225] on button "Next image" at bounding box center [635, 222] width 34 height 34
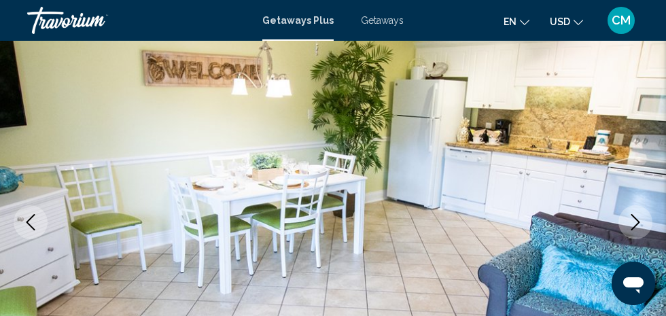
click at [622, 228] on button "Next image" at bounding box center [635, 222] width 34 height 34
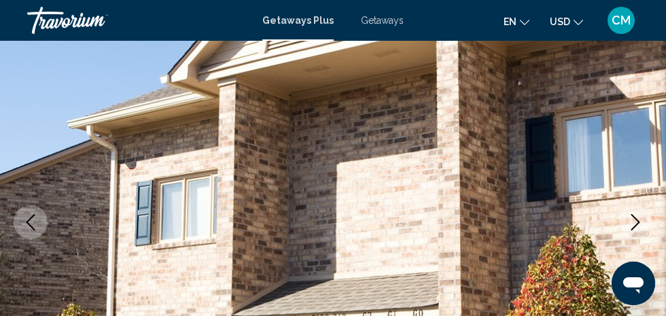
click at [620, 229] on button "Next image" at bounding box center [635, 222] width 34 height 34
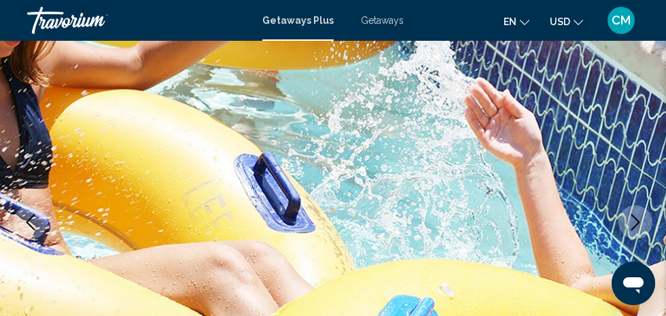
click at [620, 221] on button "Next image" at bounding box center [635, 222] width 34 height 34
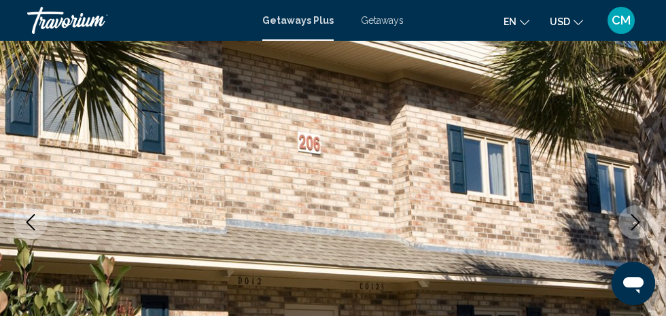
click at [620, 221] on button "Next image" at bounding box center [635, 222] width 34 height 34
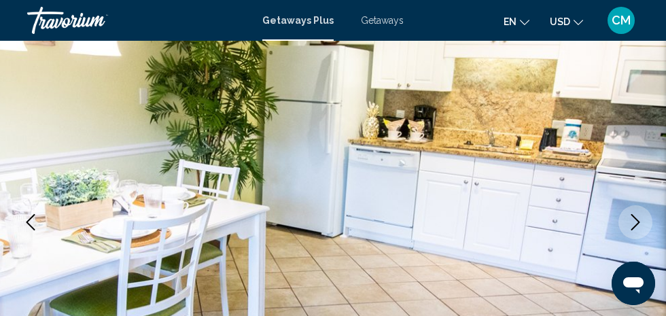
click at [620, 223] on button "Next image" at bounding box center [635, 222] width 34 height 34
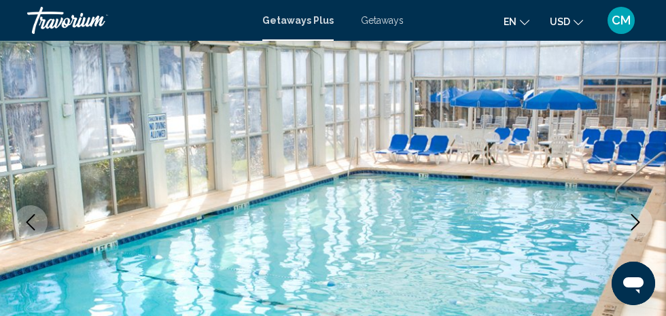
click at [621, 221] on button "Next image" at bounding box center [635, 222] width 34 height 34
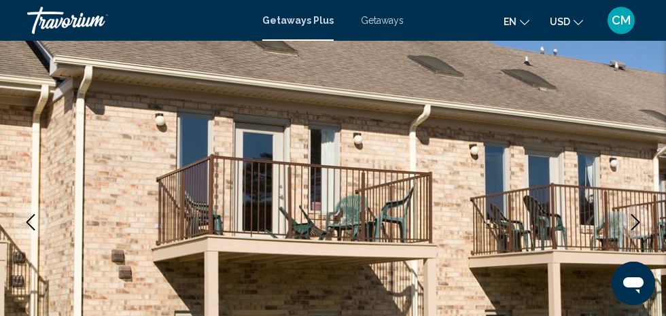
click at [620, 222] on button "Next image" at bounding box center [635, 222] width 34 height 34
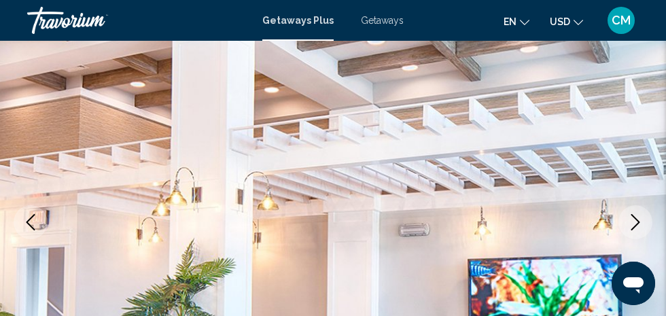
click at [620, 221] on button "Next image" at bounding box center [635, 222] width 34 height 34
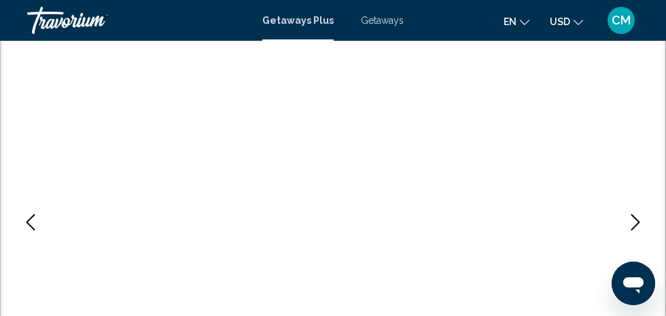
click at [622, 213] on button "Next image" at bounding box center [635, 222] width 34 height 34
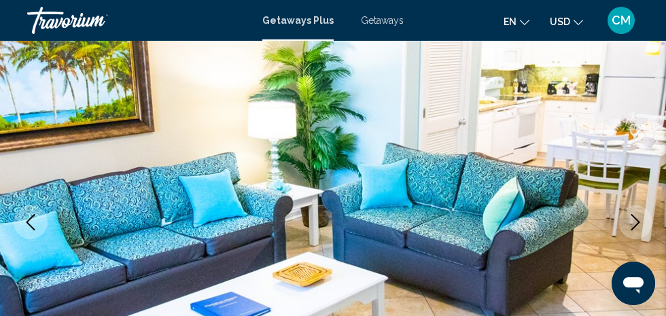
click at [625, 209] on button "Next image" at bounding box center [635, 222] width 34 height 34
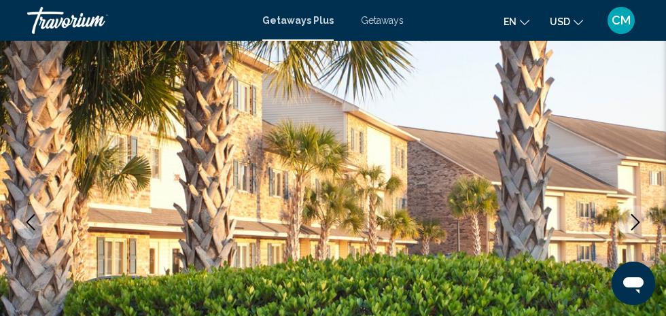
click at [620, 221] on button "Next image" at bounding box center [635, 222] width 34 height 34
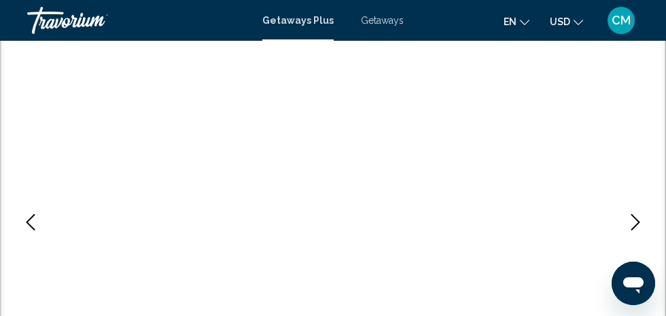
click at [624, 217] on button "Next image" at bounding box center [635, 222] width 34 height 34
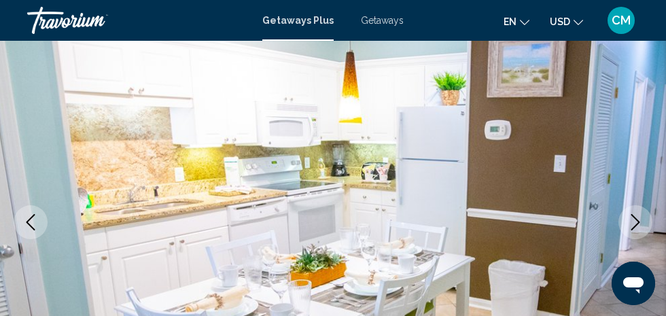
click at [620, 215] on button "Next image" at bounding box center [635, 222] width 34 height 34
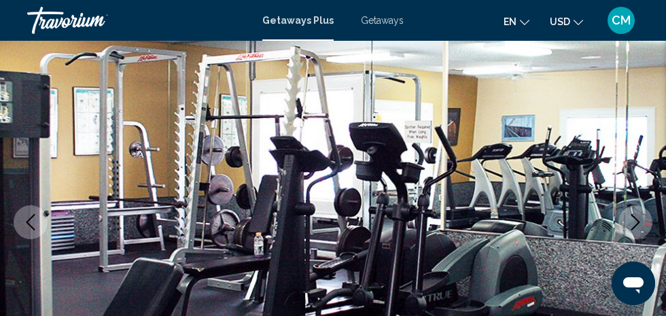
click at [620, 215] on button "Next image" at bounding box center [635, 222] width 34 height 34
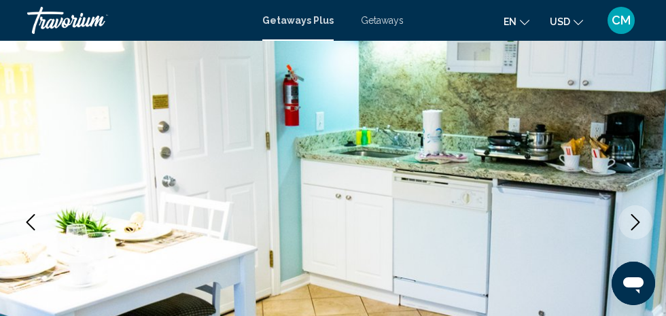
click at [621, 215] on button "Next image" at bounding box center [635, 222] width 34 height 34
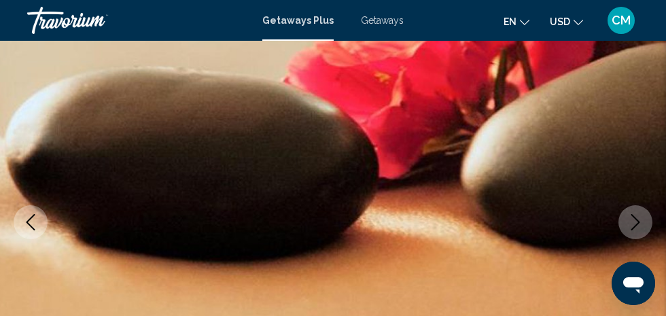
click at [620, 222] on button "Next image" at bounding box center [635, 222] width 34 height 34
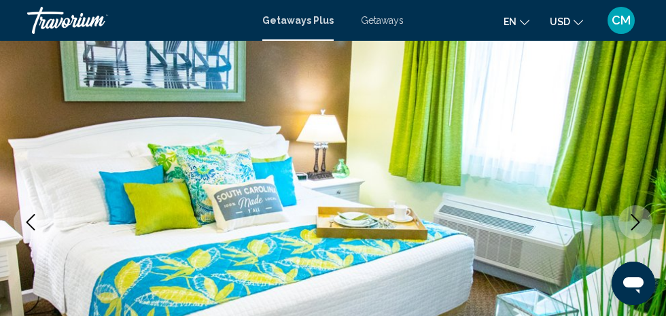
click at [621, 221] on button "Next image" at bounding box center [635, 222] width 34 height 34
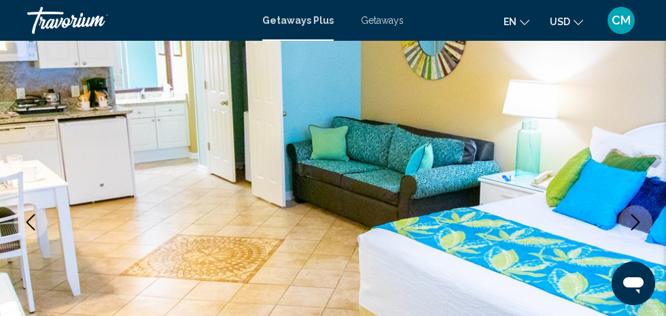
click at [620, 223] on button "Next image" at bounding box center [635, 222] width 34 height 34
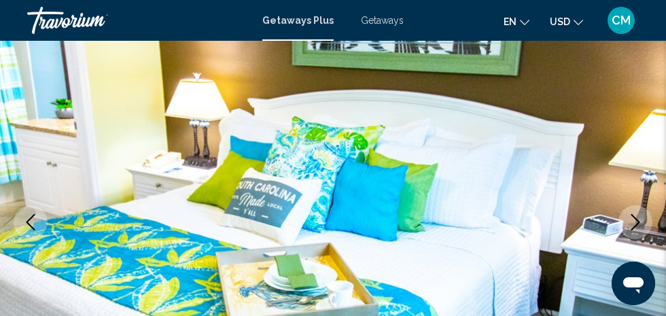
click at [620, 223] on button "Next image" at bounding box center [635, 222] width 34 height 34
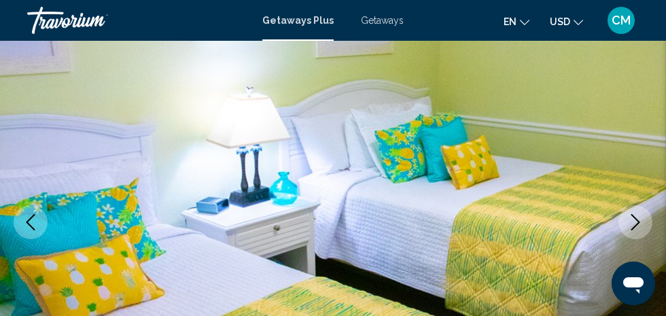
click at [620, 223] on button "Next image" at bounding box center [635, 222] width 34 height 34
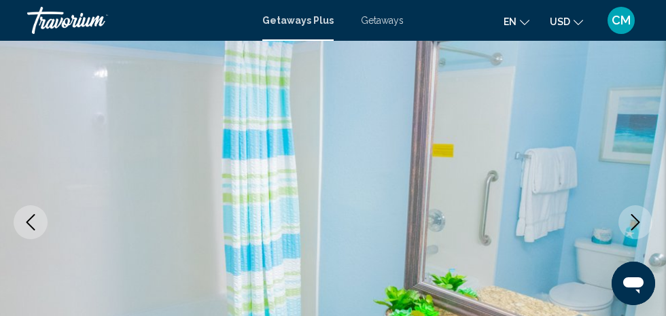
click at [620, 221] on button "Next image" at bounding box center [635, 222] width 34 height 34
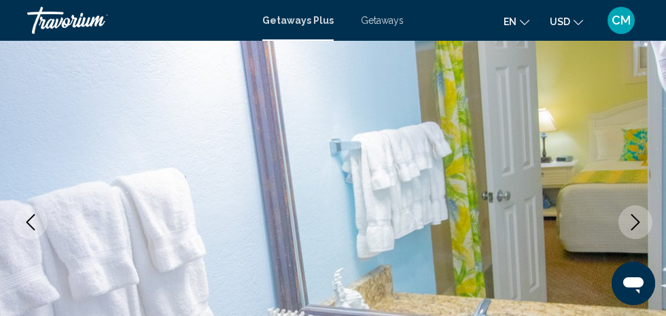
click at [620, 223] on button "Next image" at bounding box center [635, 222] width 34 height 34
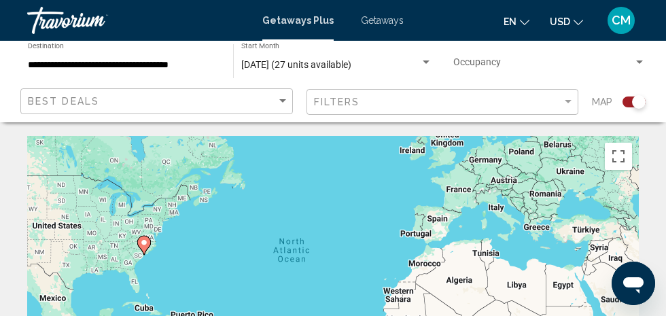
click at [626, 107] on div "Search widget" at bounding box center [633, 101] width 23 height 11
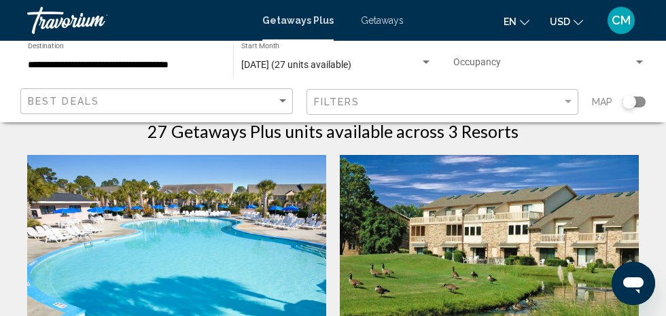
scroll to position [19, 0]
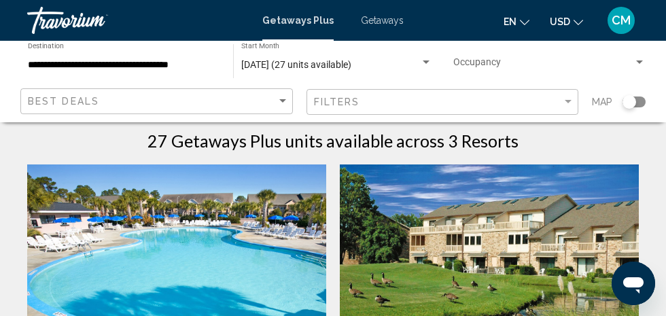
click at [232, 241] on img "Main content" at bounding box center [176, 272] width 299 height 217
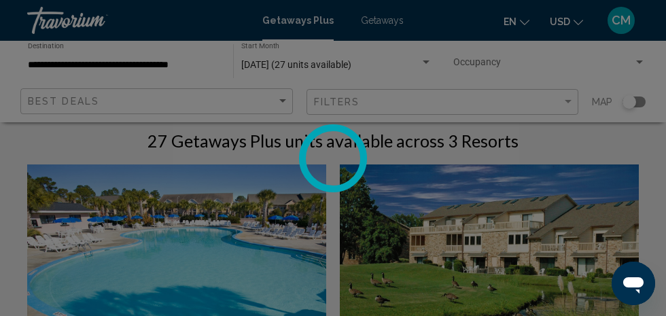
click at [223, 230] on div at bounding box center [333, 158] width 666 height 316
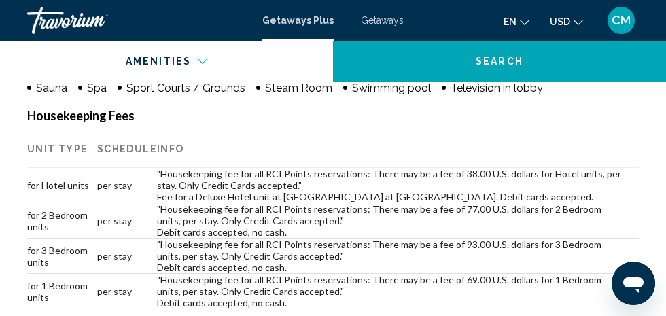
scroll to position [1716, 0]
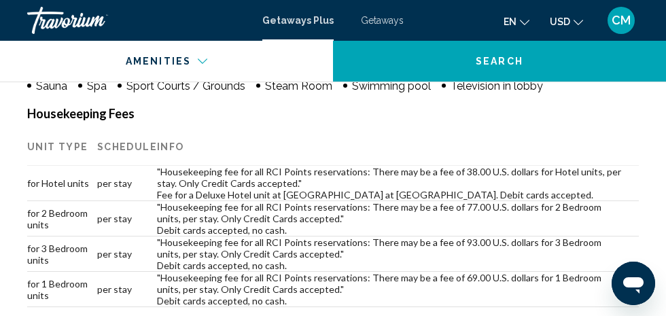
click at [110, 246] on td "per stay" at bounding box center [127, 253] width 60 height 35
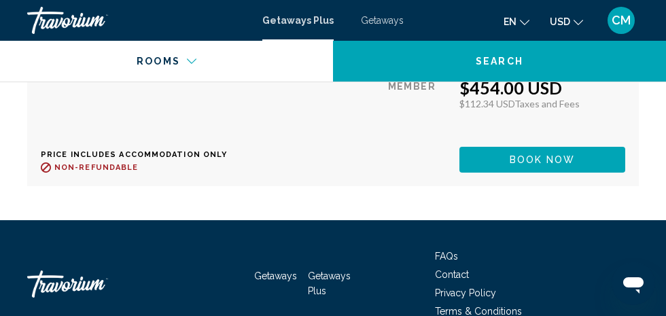
scroll to position [3994, 0]
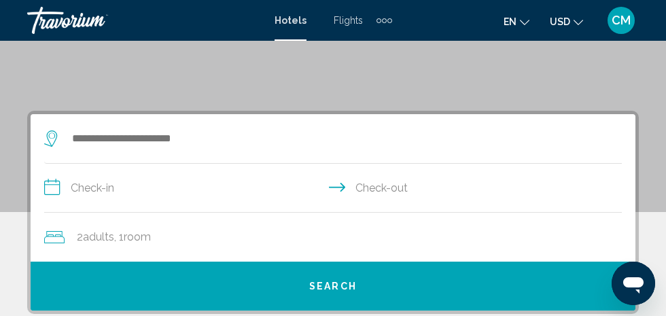
scroll to position [191, 0]
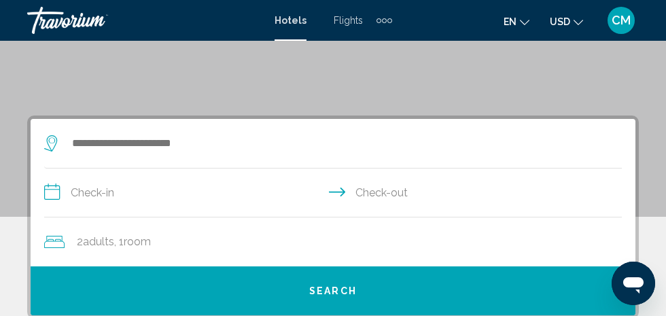
click at [111, 248] on span "2 Adult Adults" at bounding box center [95, 241] width 37 height 19
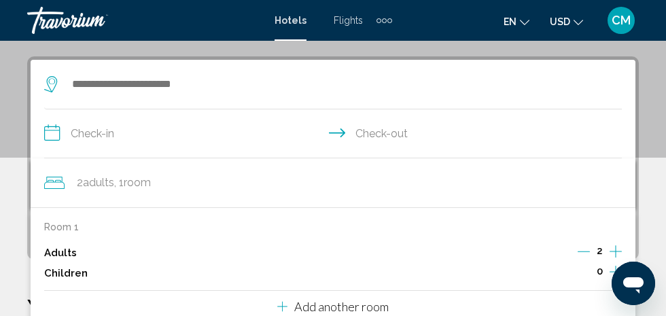
scroll to position [262, 0]
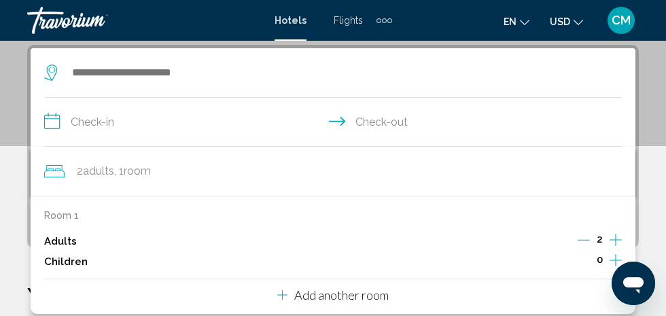
click at [617, 232] on icon "Increment adults" at bounding box center [615, 240] width 12 height 16
click at [618, 232] on icon "Increment adults" at bounding box center [615, 240] width 12 height 16
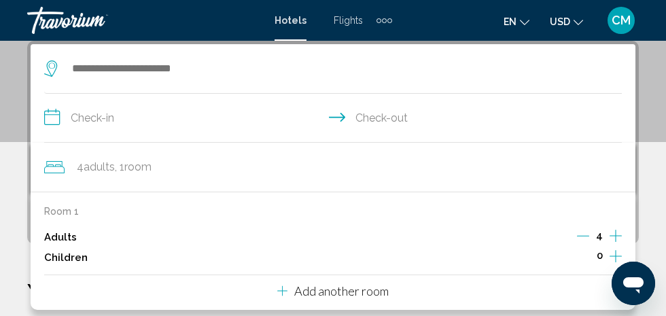
scroll to position [265, 0]
click at [609, 230] on icon "Increment adults" at bounding box center [615, 236] width 12 height 16
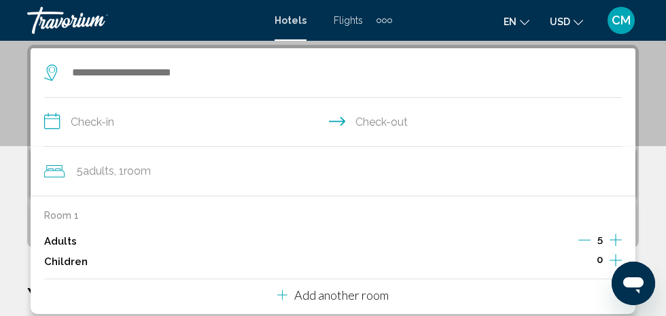
click at [612, 256] on icon "Increment children" at bounding box center [615, 260] width 12 height 16
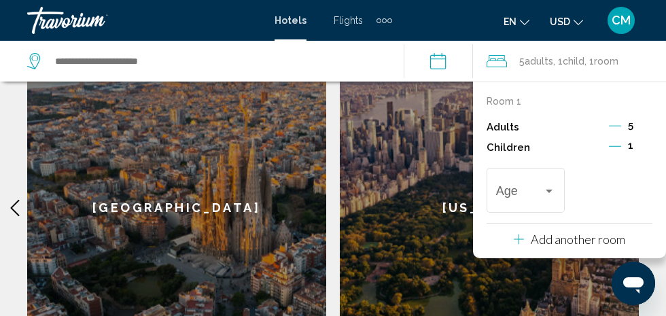
scroll to position [740, 0]
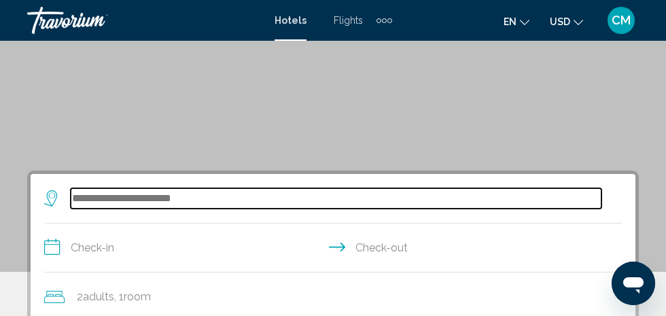
click at [165, 198] on input "Search widget" at bounding box center [336, 198] width 530 height 20
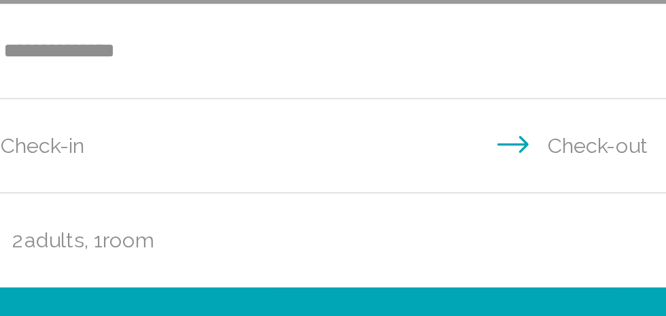
scroll to position [262, 0]
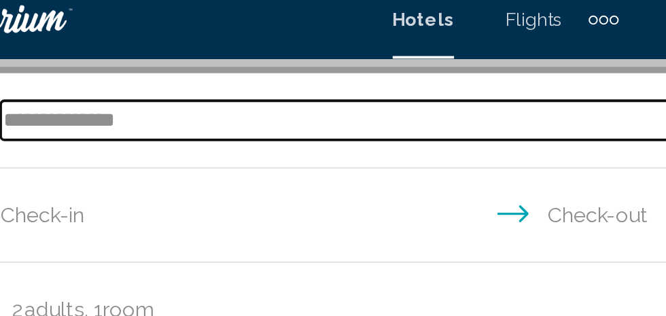
click at [151, 70] on input "**********" at bounding box center [336, 72] width 530 height 20
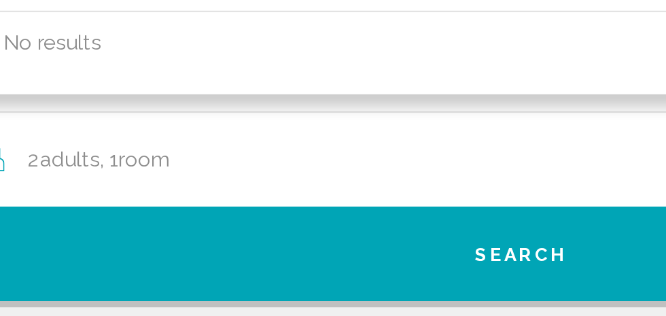
type input "**********"
click at [100, 167] on span "Adults" at bounding box center [98, 170] width 31 height 13
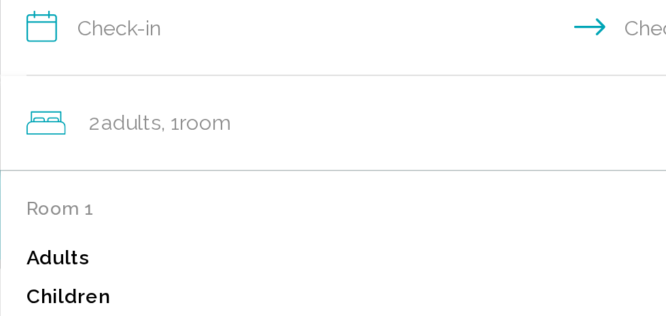
click at [73, 212] on p "Room 1" at bounding box center [61, 215] width 35 height 11
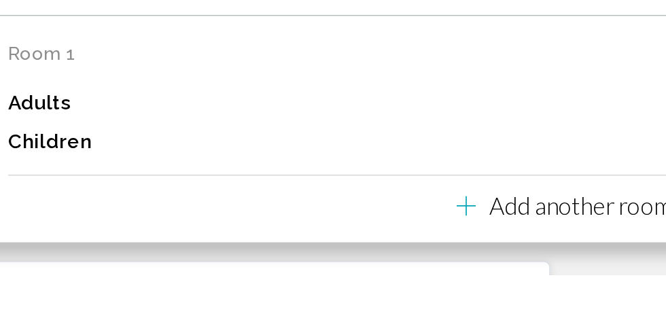
scroll to position [275, 0]
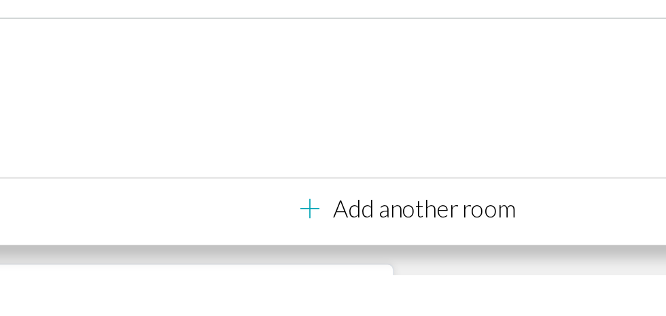
click at [281, 283] on icon "Travelers: 2 adults, 0 children" at bounding box center [282, 281] width 10 height 16
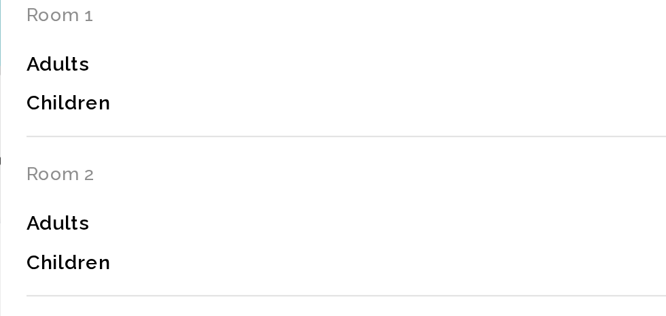
scroll to position [414, 0]
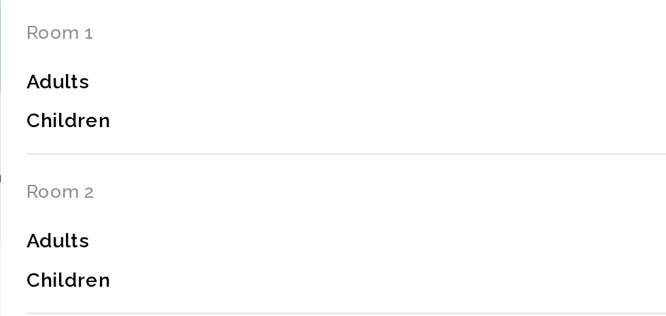
click at [58, 90] on p "Adults" at bounding box center [60, 89] width 33 height 12
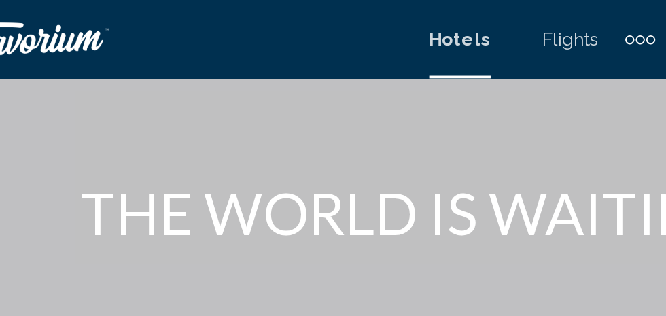
scroll to position [40, 0]
